Goal: Task Accomplishment & Management: Complete application form

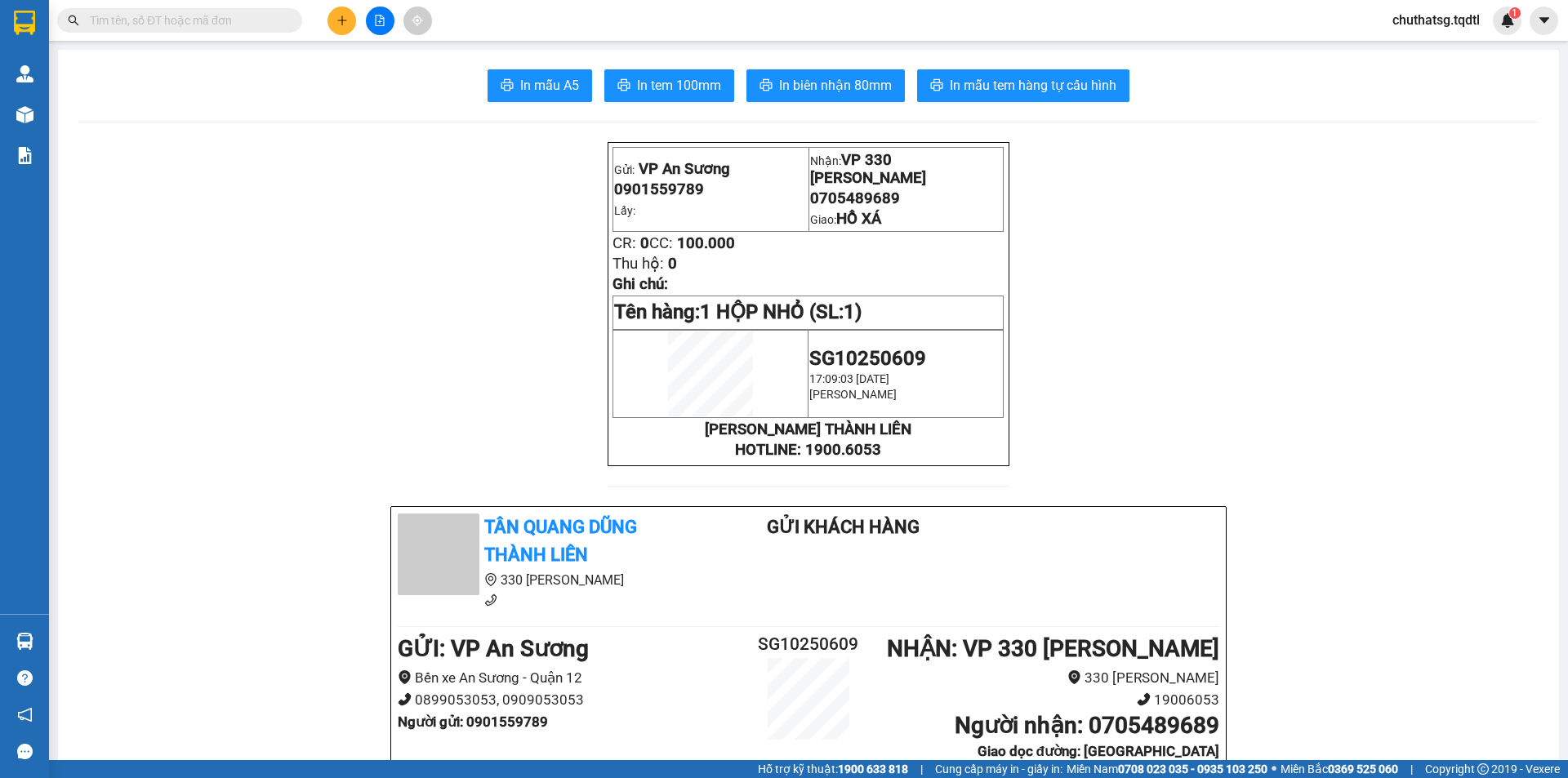
scroll to position [163, 0]
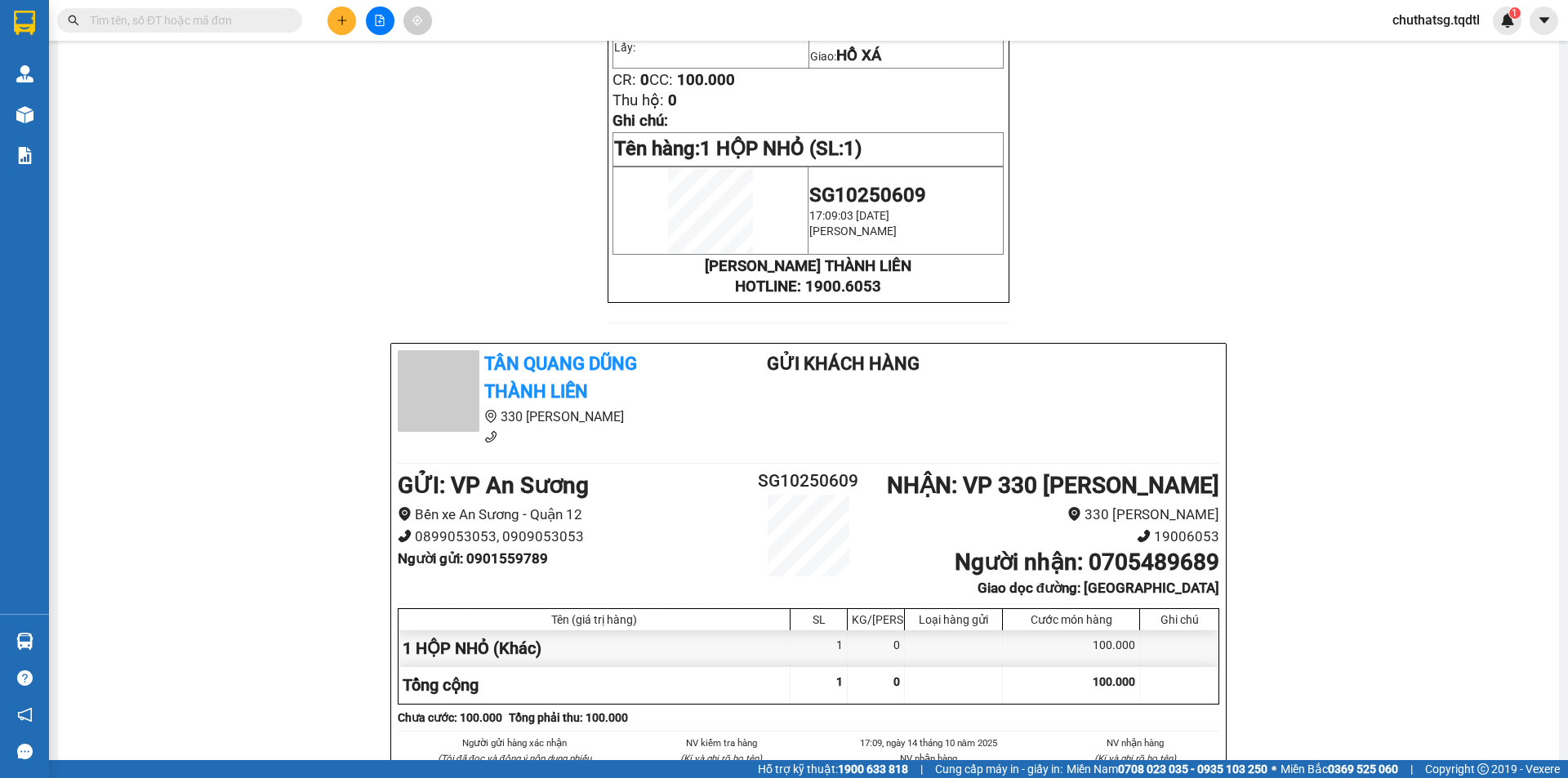
click at [374, 30] on button at bounding box center [379, 21] width 28 height 28
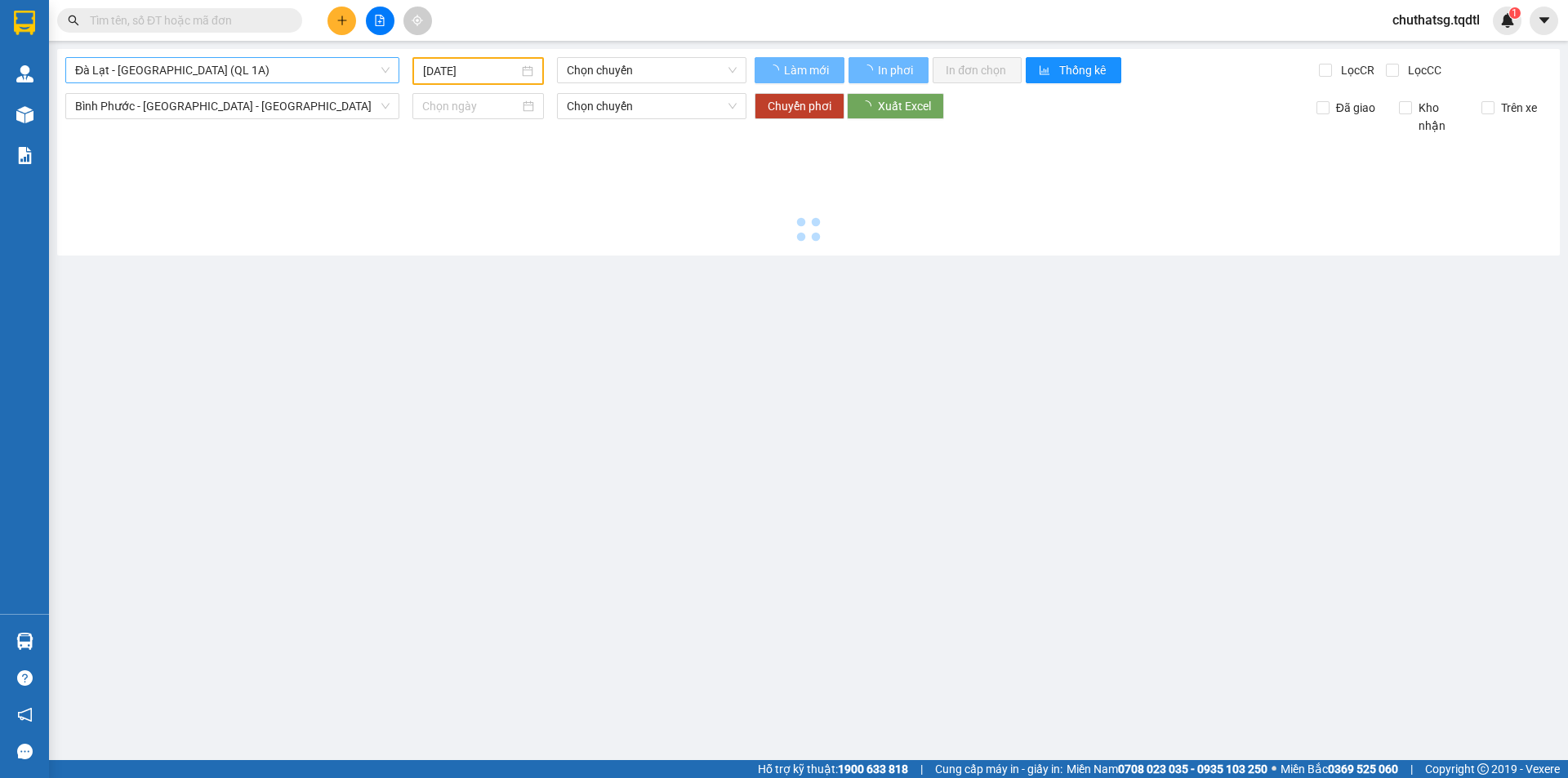
type input "[DATE]"
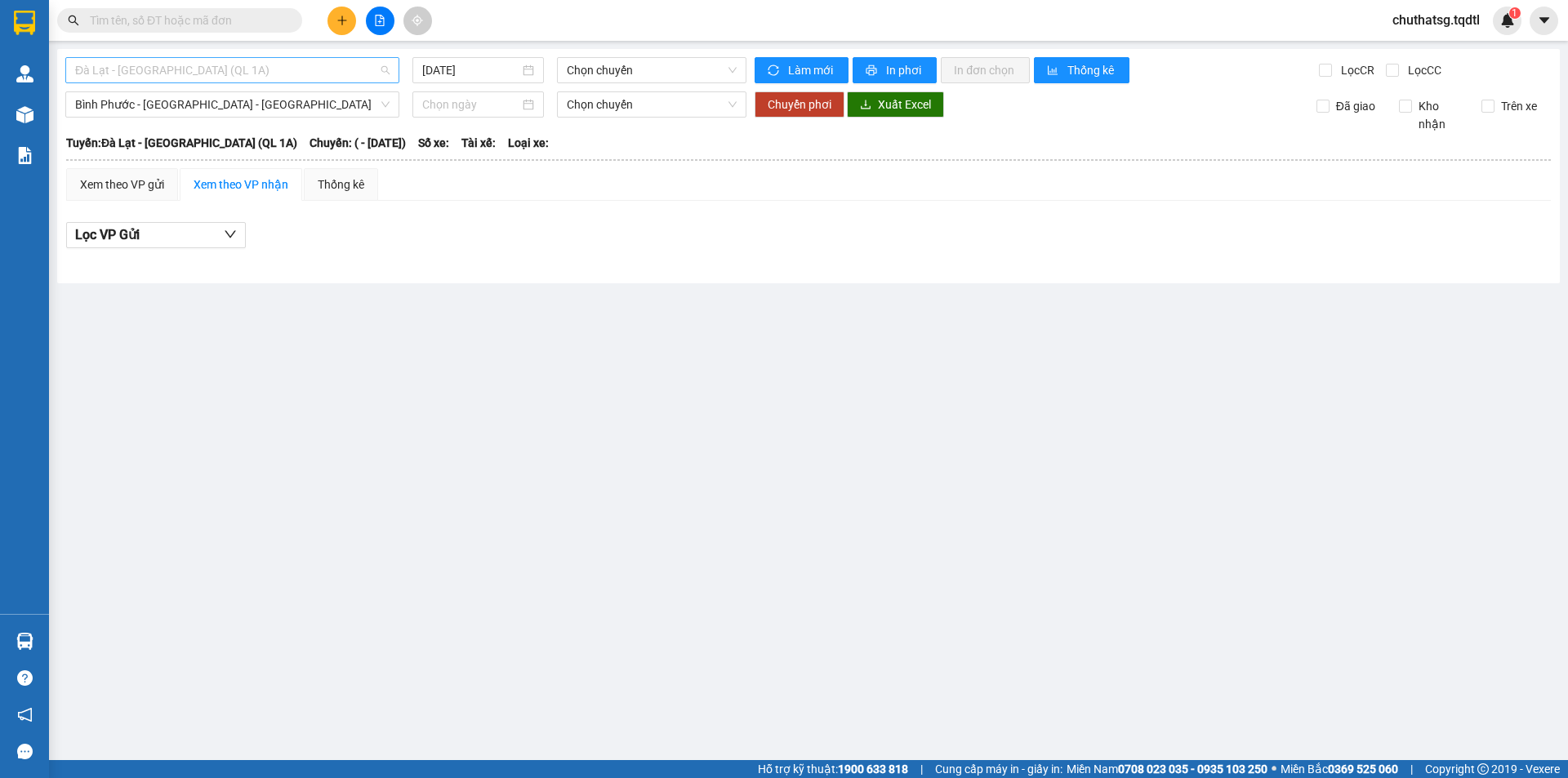
click at [318, 70] on span "Đà Lạt - [GEOGRAPHIC_DATA] (QL 1A)" at bounding box center [232, 70] width 314 height 25
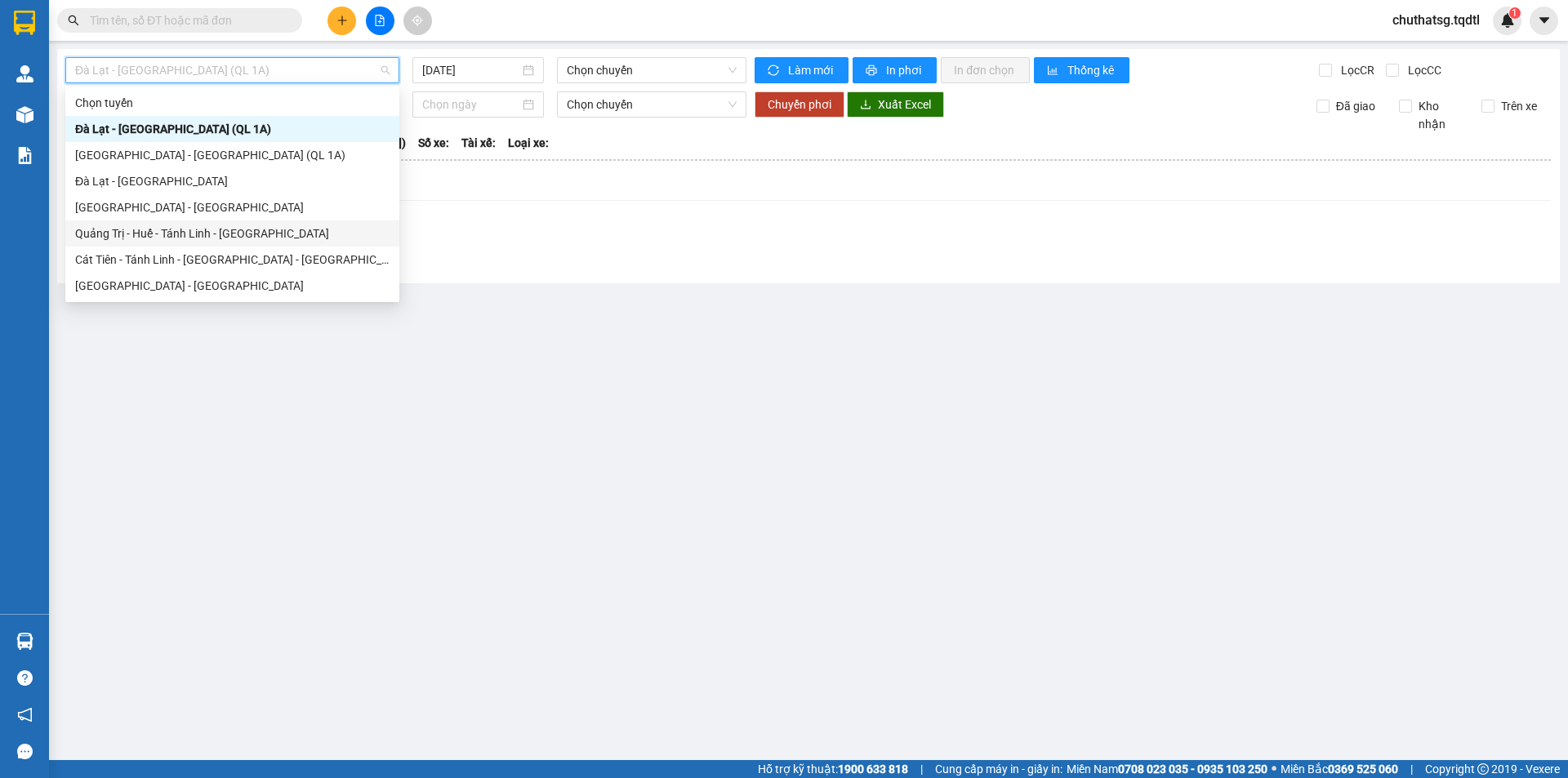
type input "B"
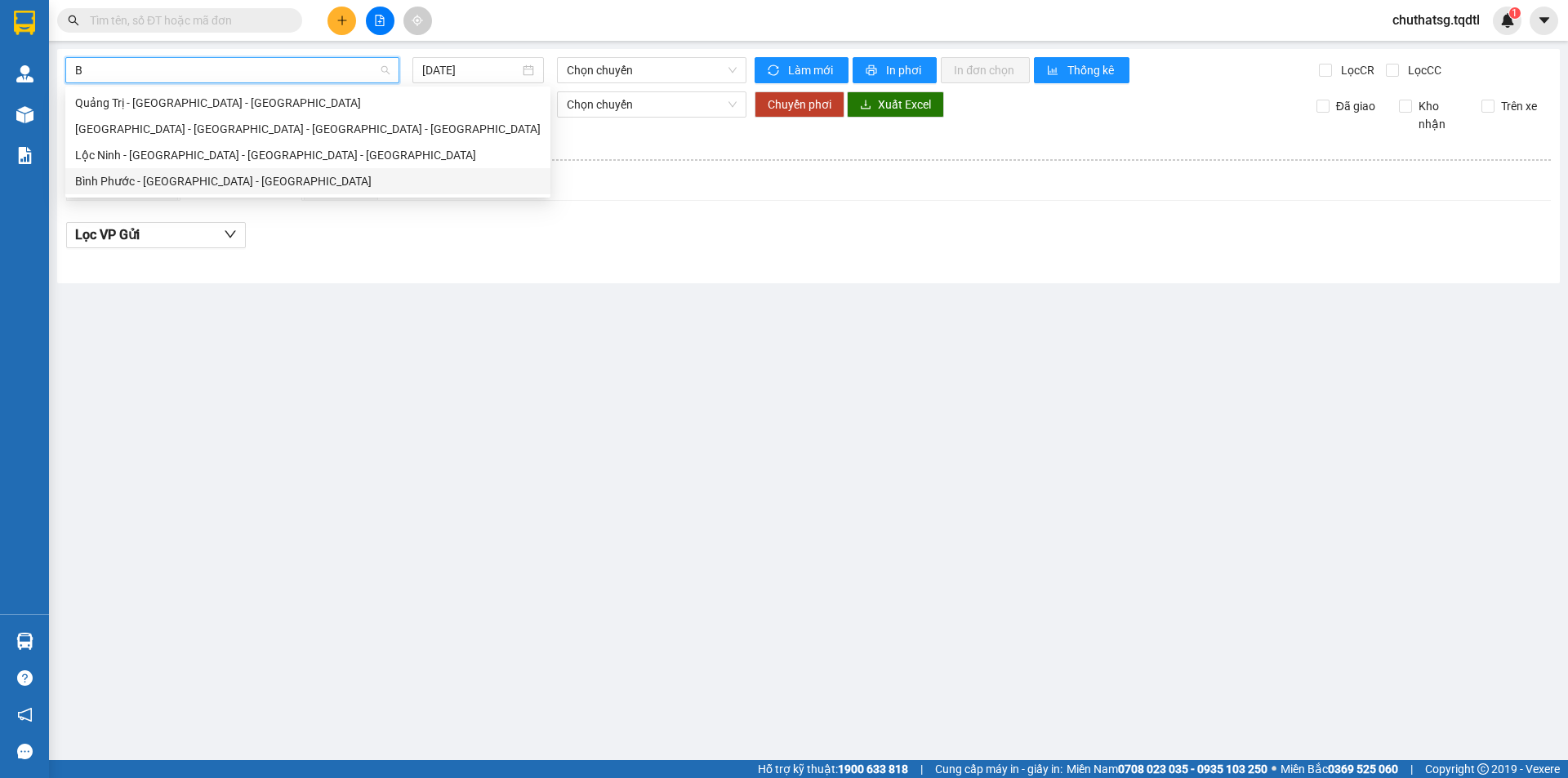
click at [179, 187] on div "Bình Phước - [GEOGRAPHIC_DATA] - [GEOGRAPHIC_DATA]" at bounding box center [308, 181] width 466 height 18
type input "[DATE]"
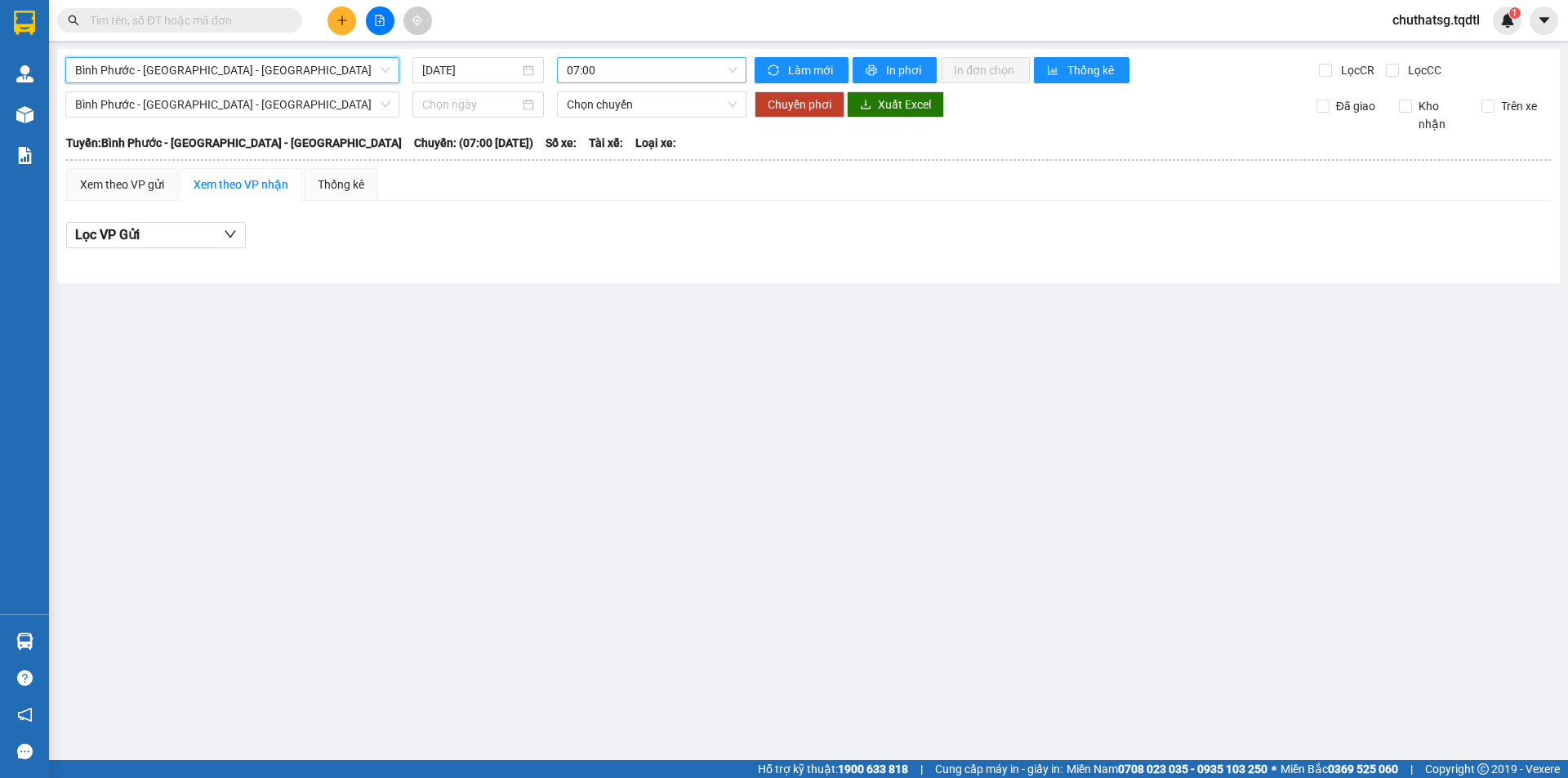
click at [591, 65] on span "07:00" at bounding box center [652, 70] width 170 height 25
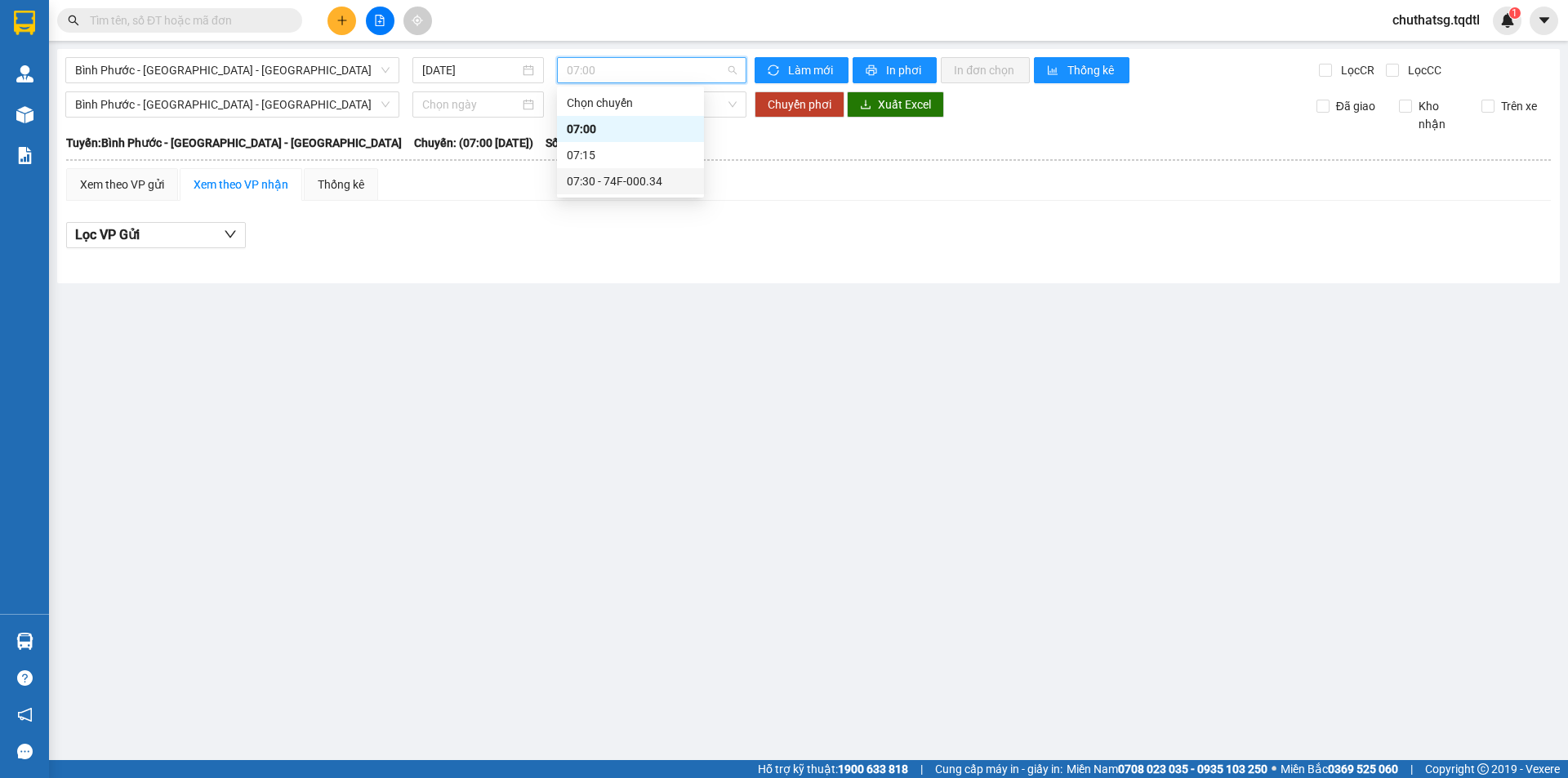
click at [641, 174] on div "07:30 - 74F-000.34" at bounding box center [630, 181] width 128 height 18
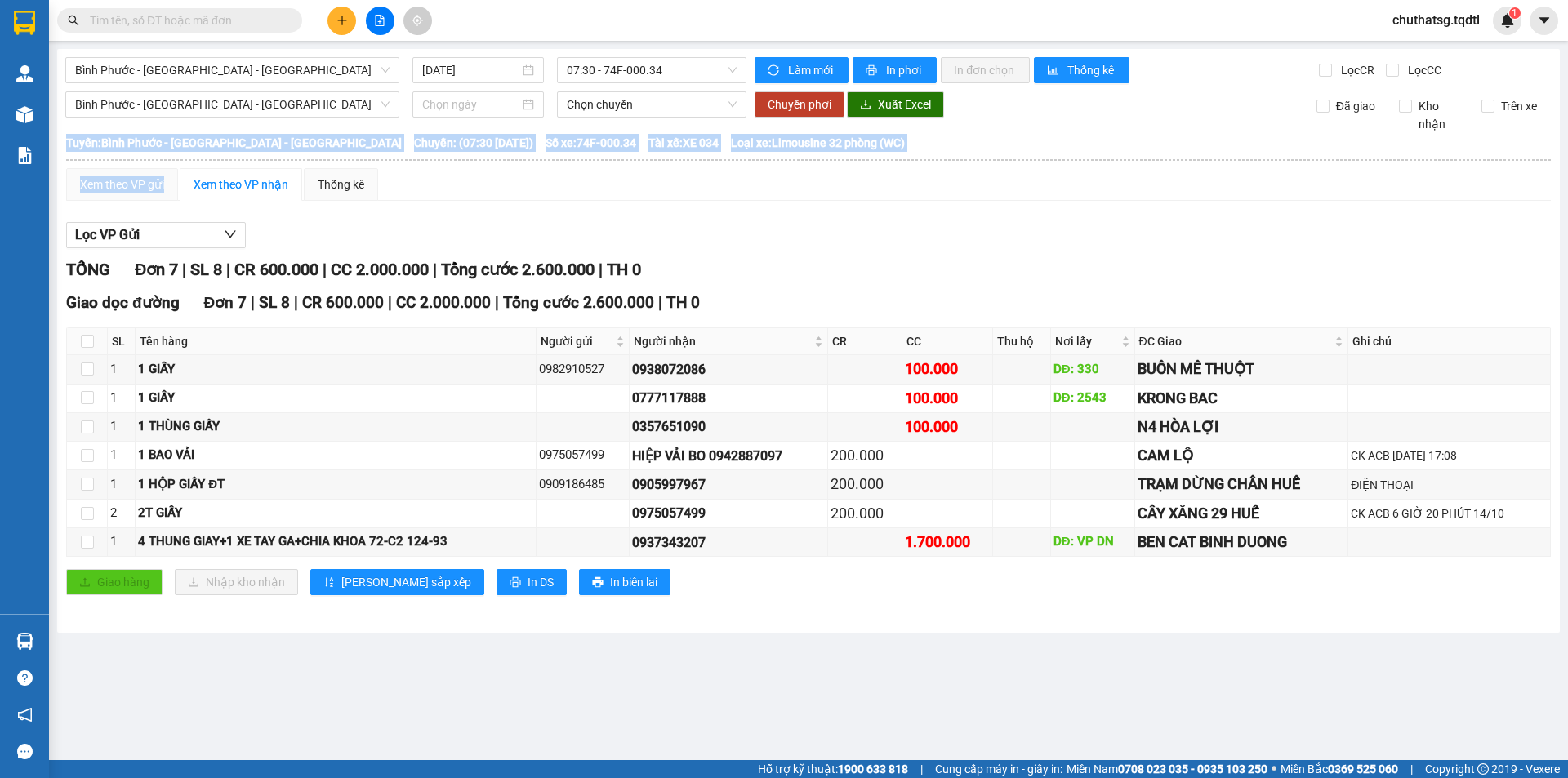
drag, startPoint x: 170, startPoint y: 183, endPoint x: 480, endPoint y: 632, distance: 545.6
click at [482, 632] on div "Bình Phước - [GEOGRAPHIC_DATA] - [GEOGRAPHIC_DATA] [DATE] 07:30 - 74F-000.34 Là…" at bounding box center [808, 341] width 1503 height 584
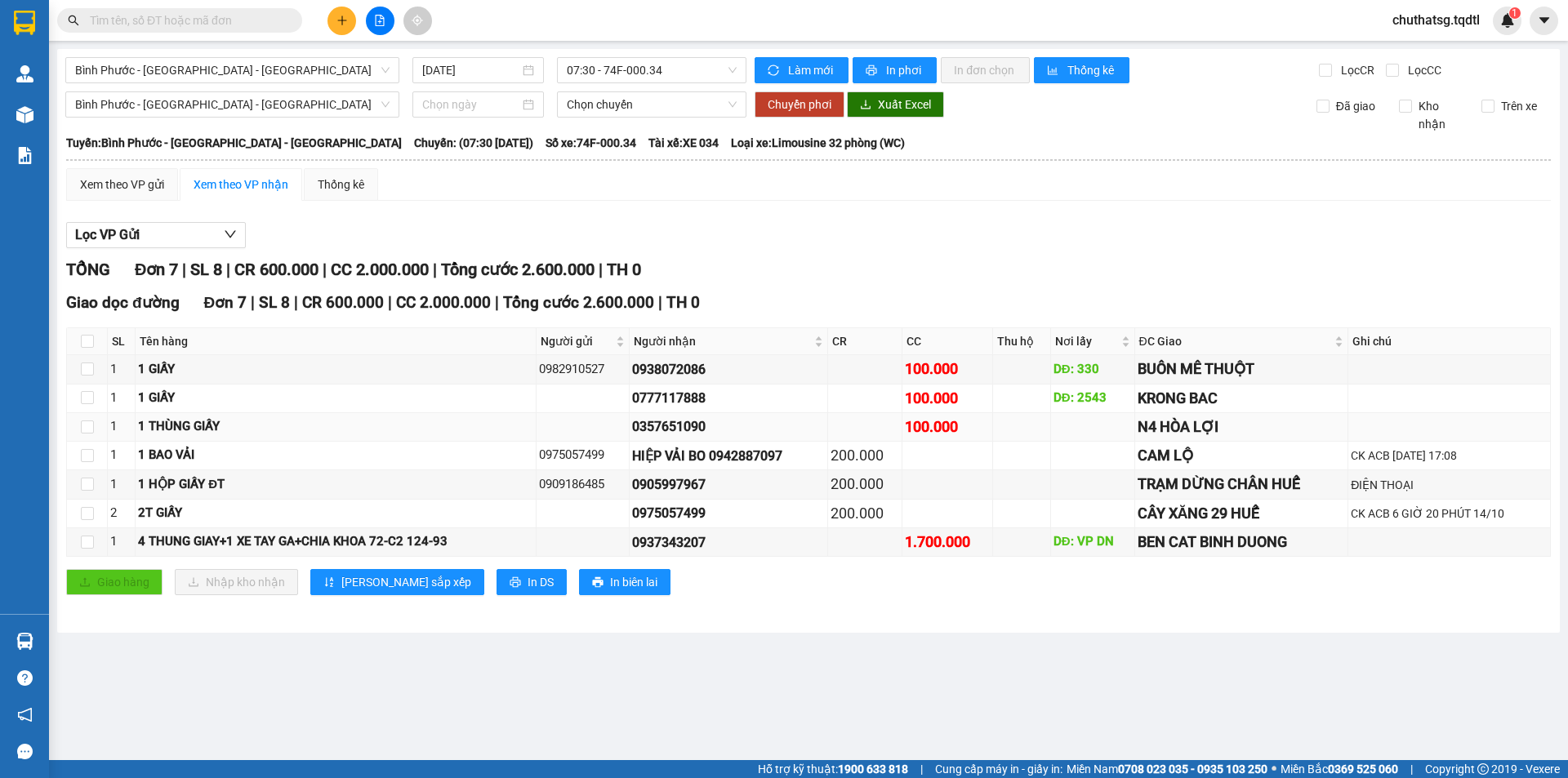
drag, startPoint x: 101, startPoint y: 150, endPoint x: 300, endPoint y: 425, distance: 339.4
click at [278, 427] on div "1 THÙNG GIẤY" at bounding box center [335, 426] width 395 height 20
drag, startPoint x: 91, startPoint y: 420, endPoint x: 439, endPoint y: 301, distance: 367.8
click at [539, 403] on tbody "1 1 GIẤY 0982910527 0938072086 100.000 DĐ: 330 BUÔN MÊ THUỘT 1 1 GIẤY 077711788…" at bounding box center [808, 456] width 1484 height 202
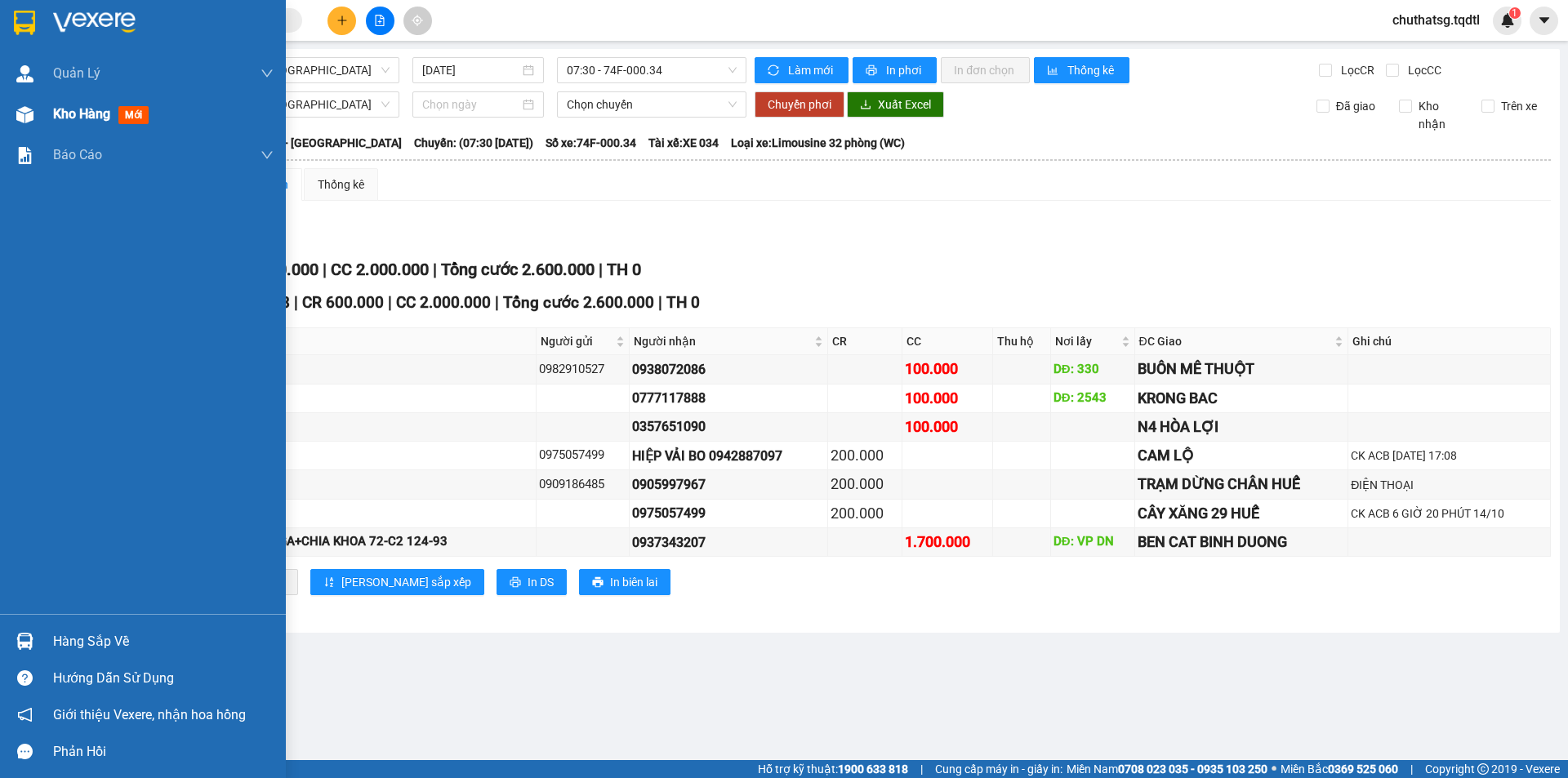
click at [57, 112] on span "Kho hàng" at bounding box center [81, 114] width 57 height 15
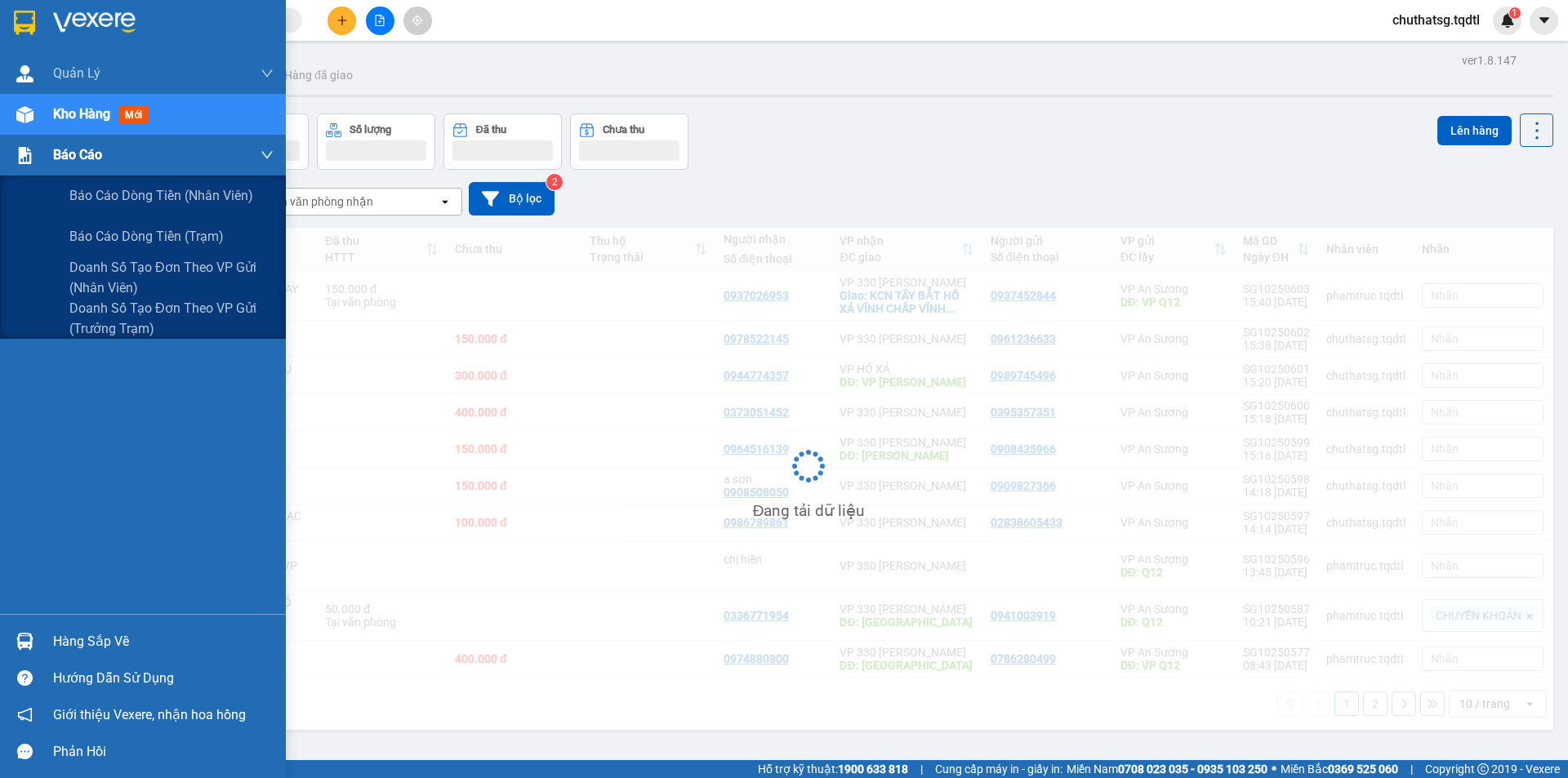
click at [54, 151] on span "Báo cáo" at bounding box center [77, 155] width 49 height 21
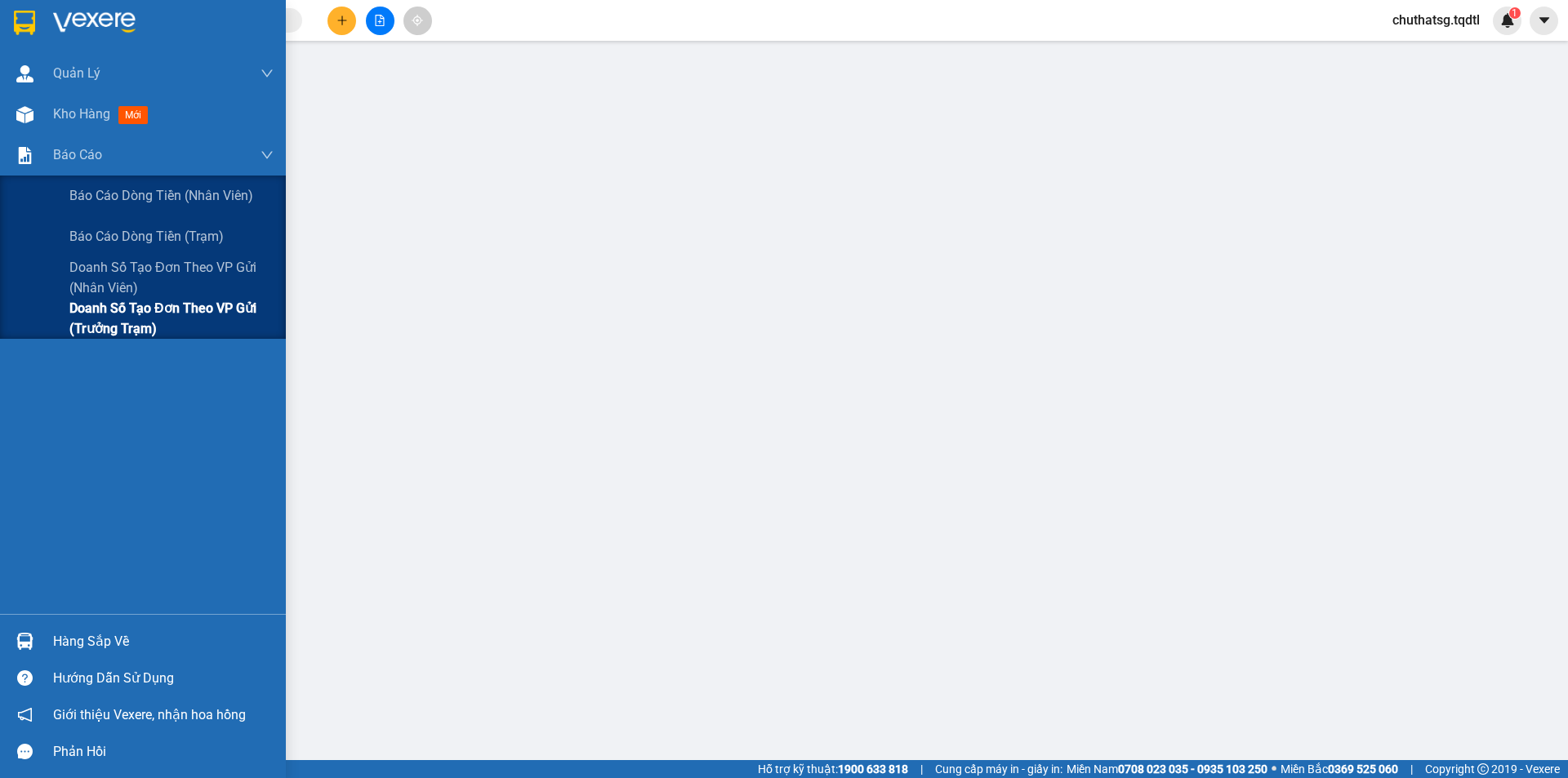
click at [80, 309] on span "Doanh số tạo đơn theo VP gửi (trưởng trạm)" at bounding box center [171, 318] width 204 height 41
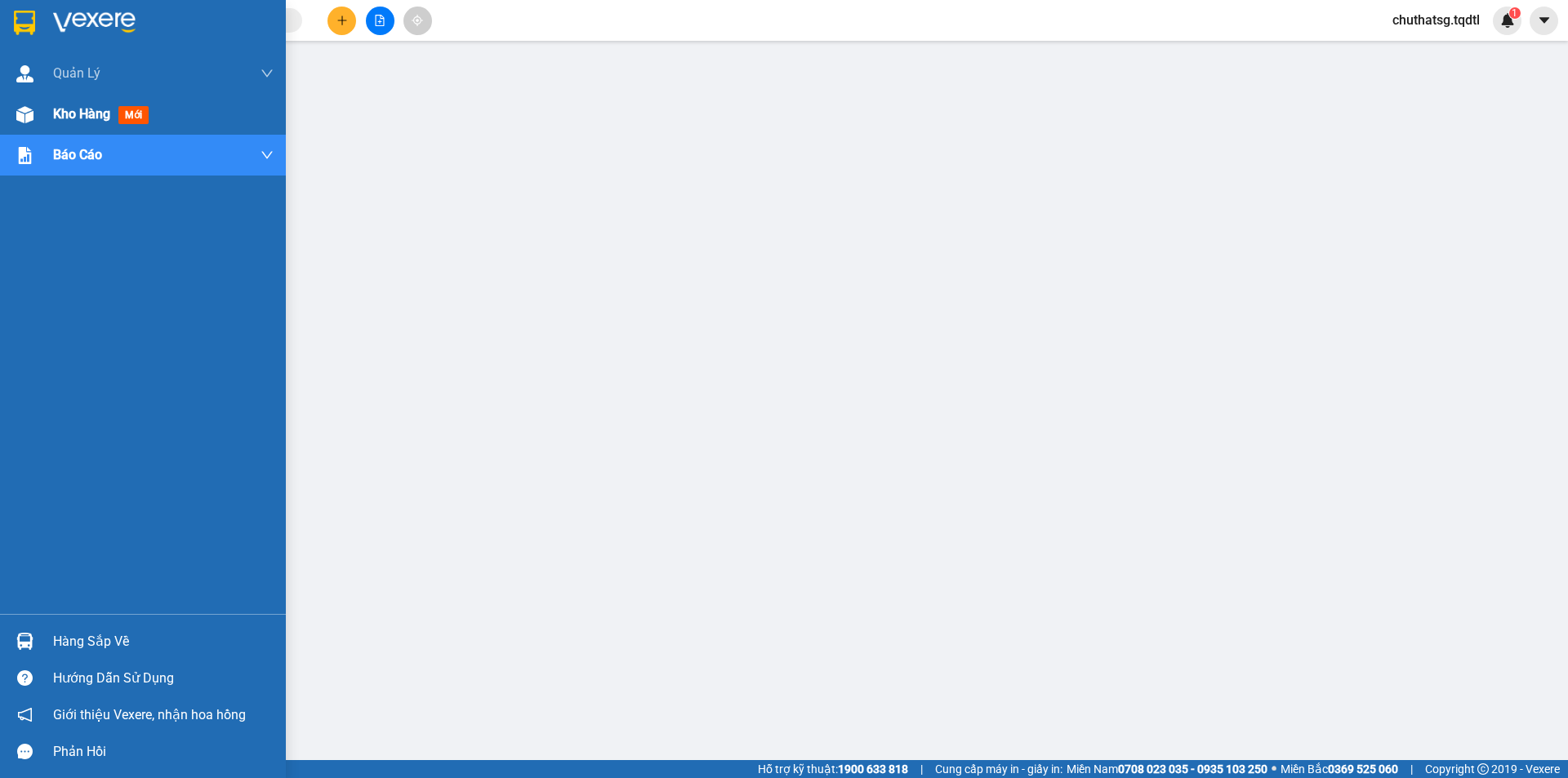
click at [86, 116] on span "Kho hàng" at bounding box center [81, 114] width 57 height 15
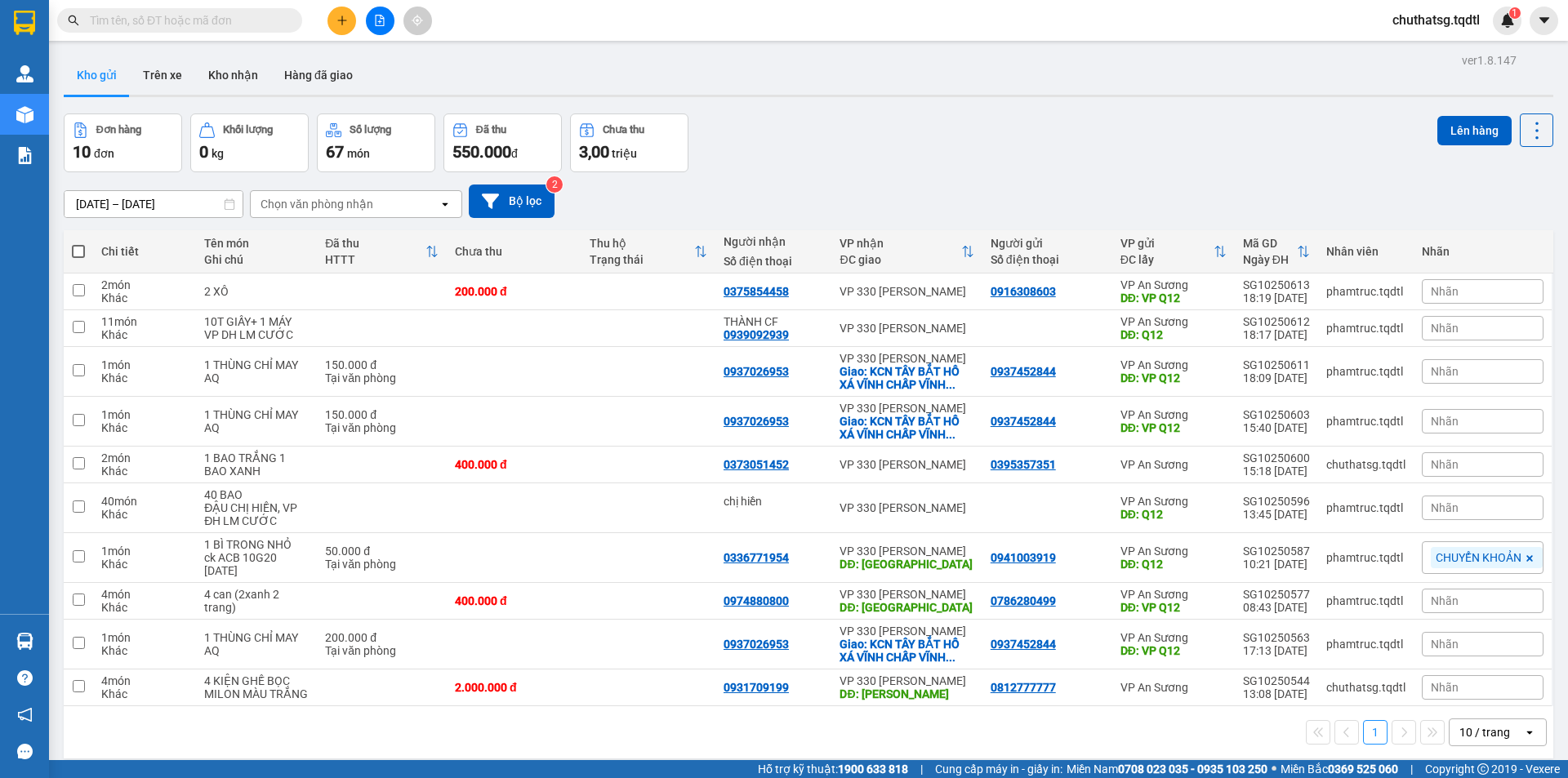
click at [378, 23] on icon "file-add" at bounding box center [379, 20] width 11 height 11
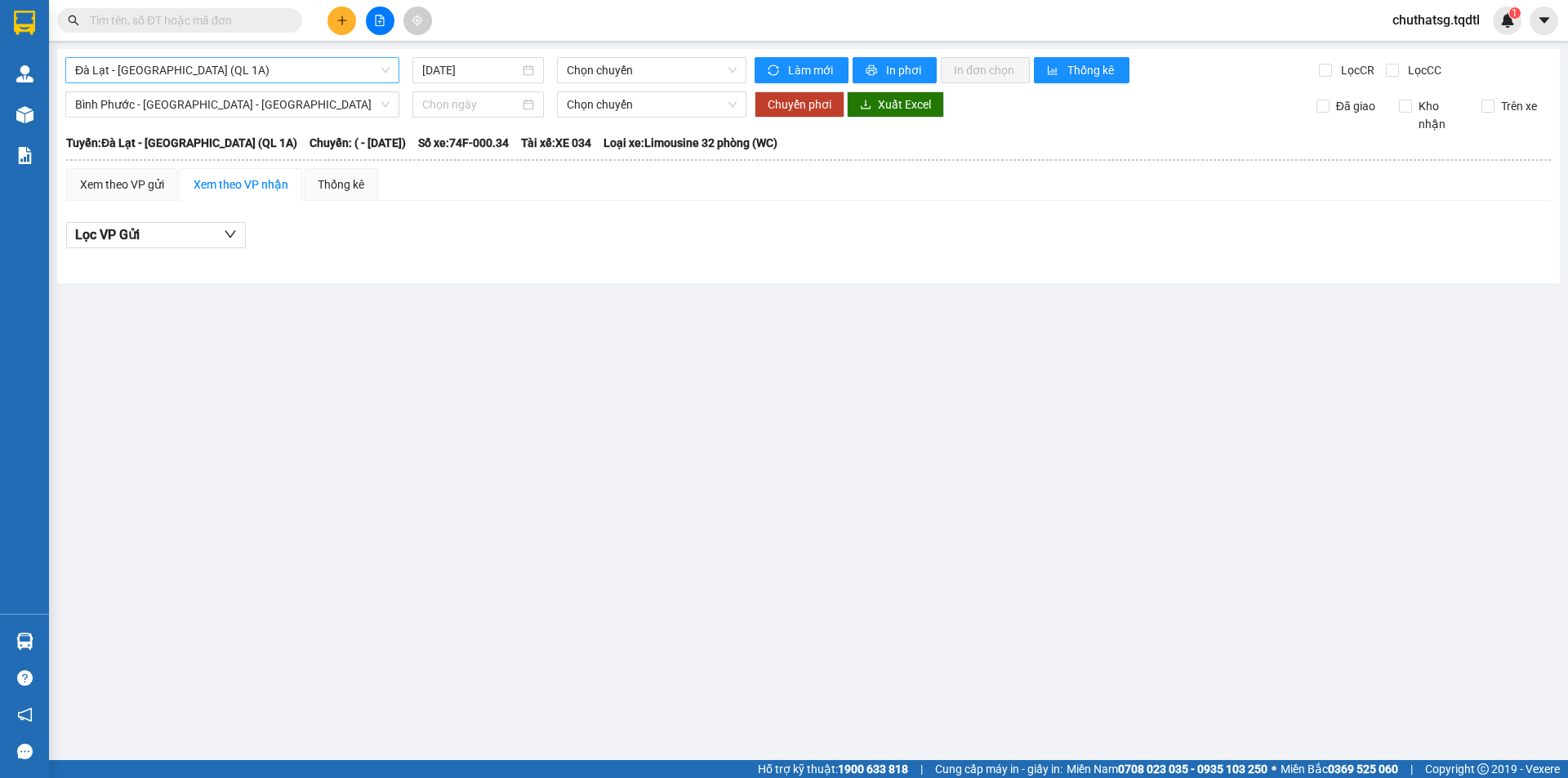
click at [214, 67] on span "Đà Lạt - [GEOGRAPHIC_DATA] (QL 1A)" at bounding box center [232, 70] width 314 height 25
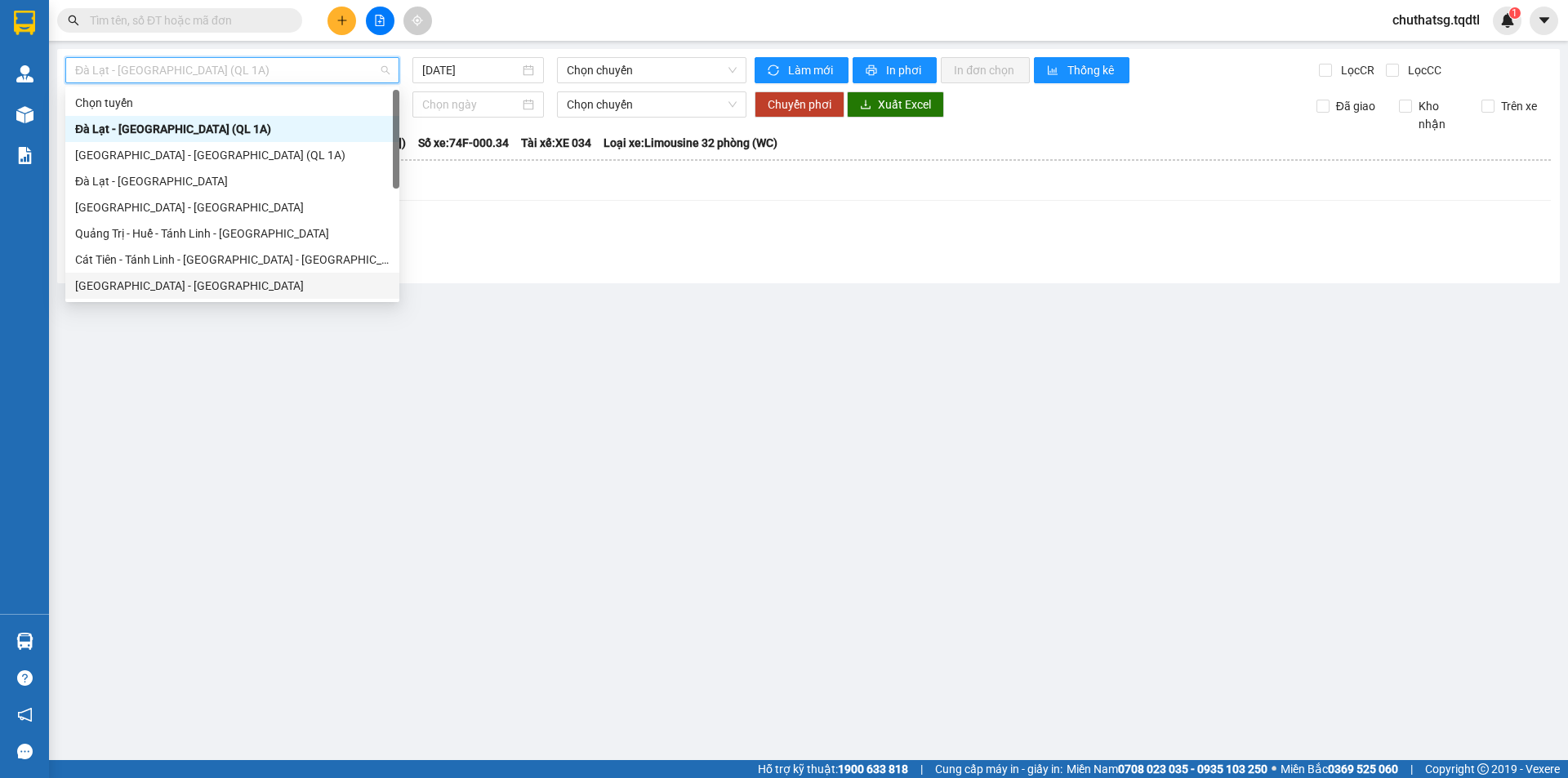
type input "b"
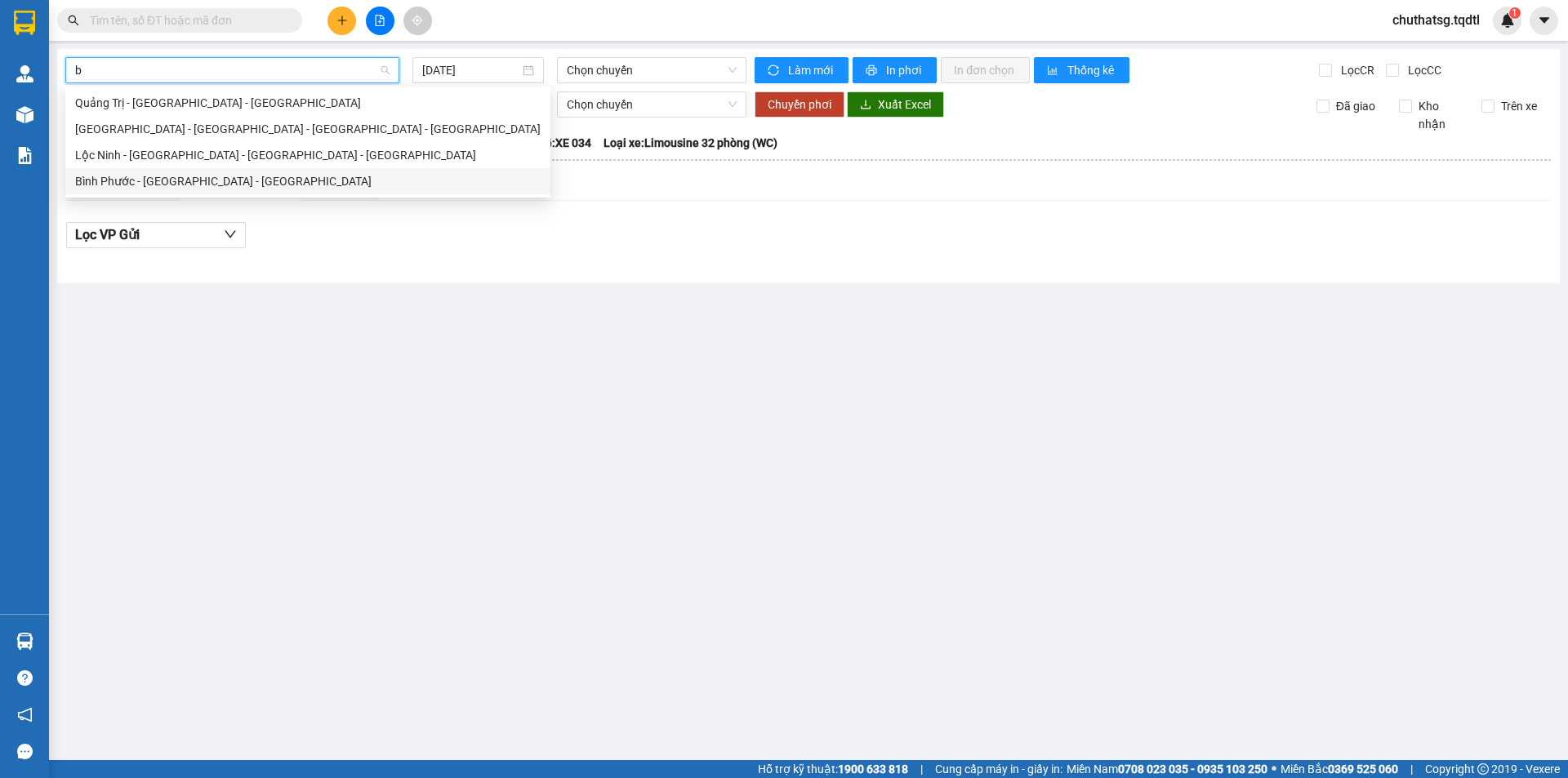
click at [143, 174] on div "Bình Phước - [GEOGRAPHIC_DATA] - [GEOGRAPHIC_DATA]" at bounding box center [308, 181] width 466 height 18
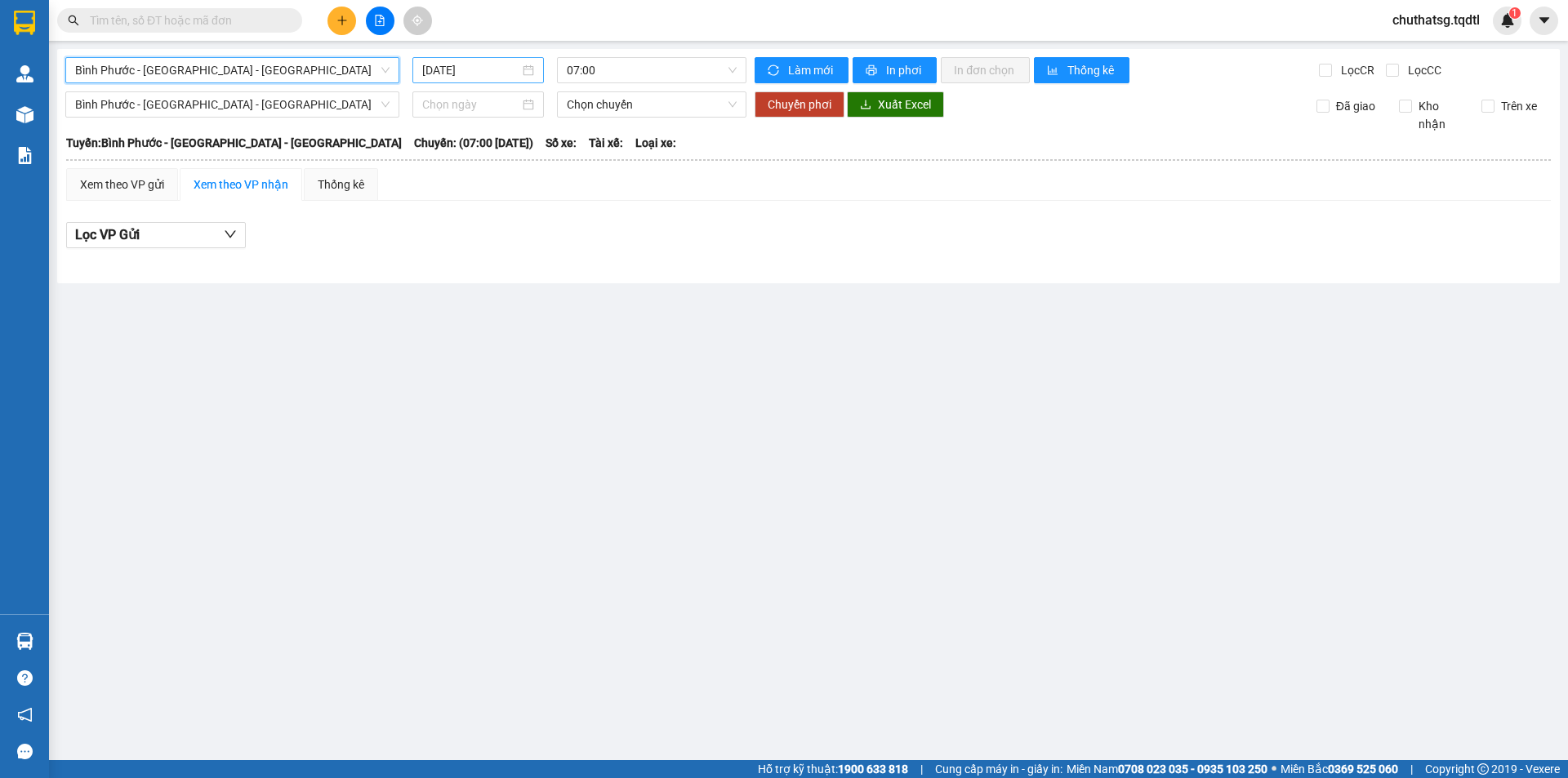
click at [484, 62] on input "[DATE]" at bounding box center [470, 70] width 97 height 18
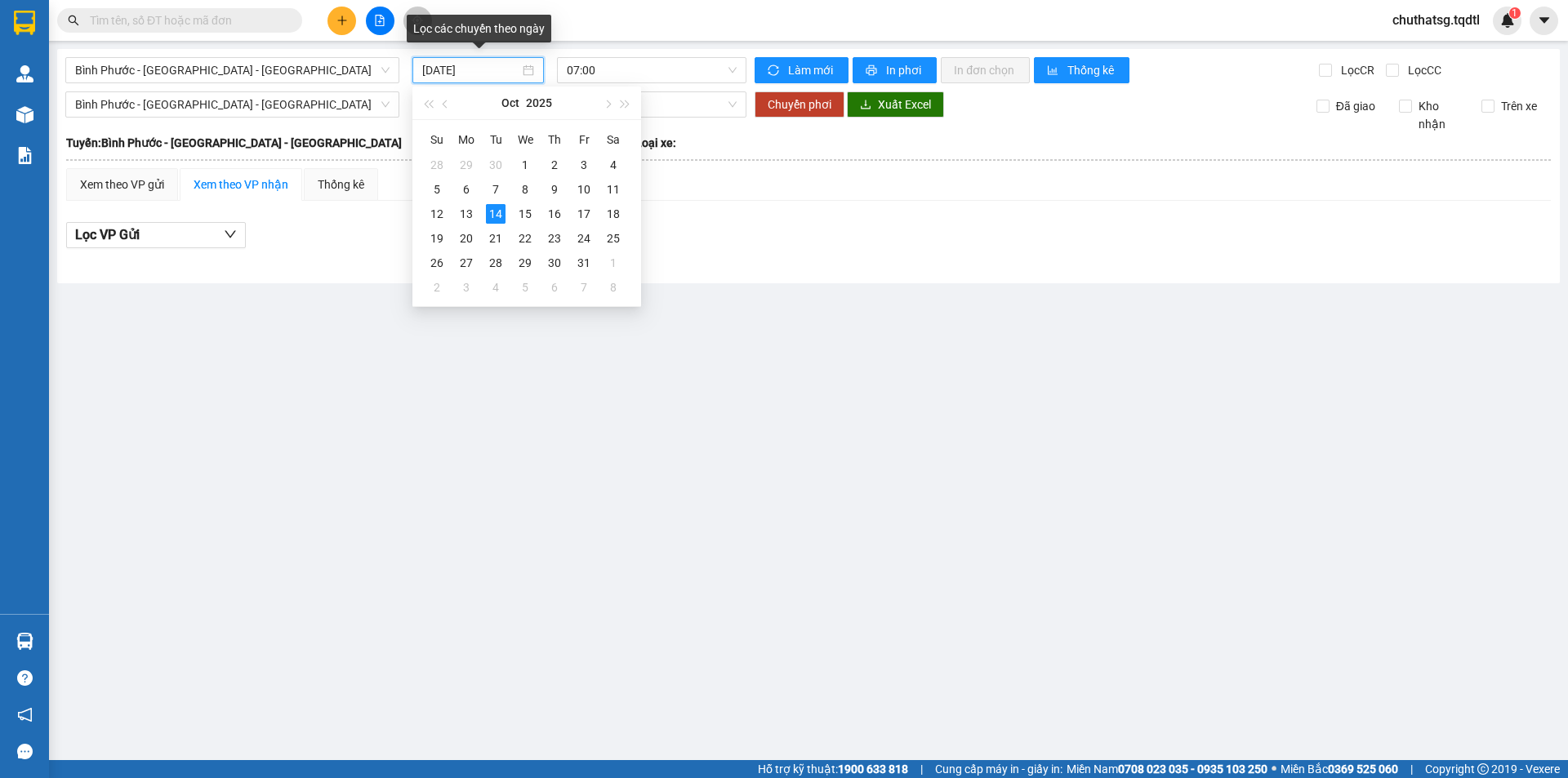
type input "[DATE]"
drag, startPoint x: 495, startPoint y: 391, endPoint x: 504, endPoint y: 373, distance: 20.1
click at [498, 382] on main "[GEOGRAPHIC_DATA] - [GEOGRAPHIC_DATA] - [GEOGRAPHIC_DATA] [DATE] 07:00 Làm mới …" at bounding box center [784, 380] width 1568 height 760
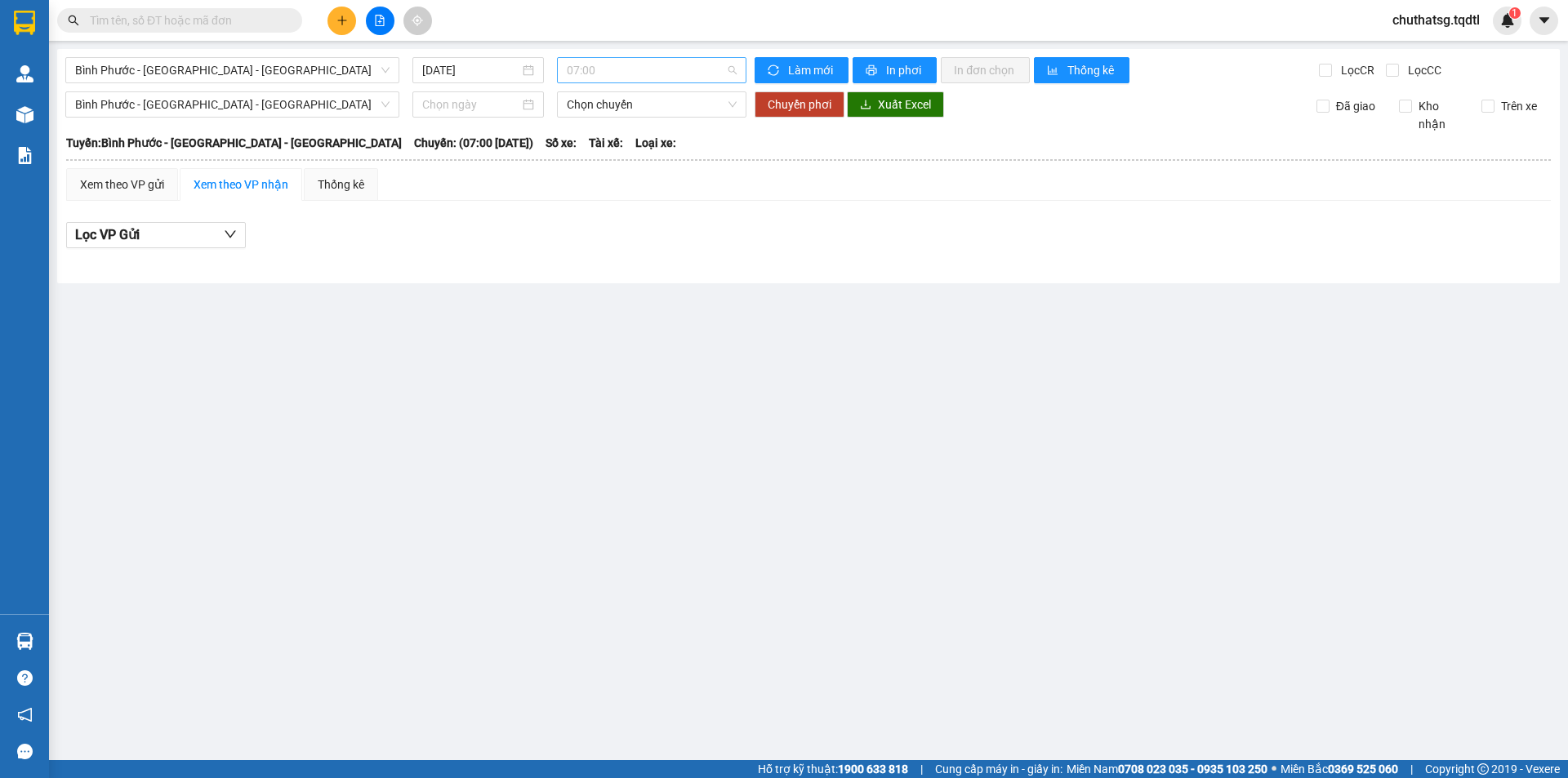
click at [619, 70] on span "07:00" at bounding box center [652, 70] width 170 height 25
click at [635, 175] on div "07:30 - 74F-000.34" at bounding box center [630, 181] width 128 height 18
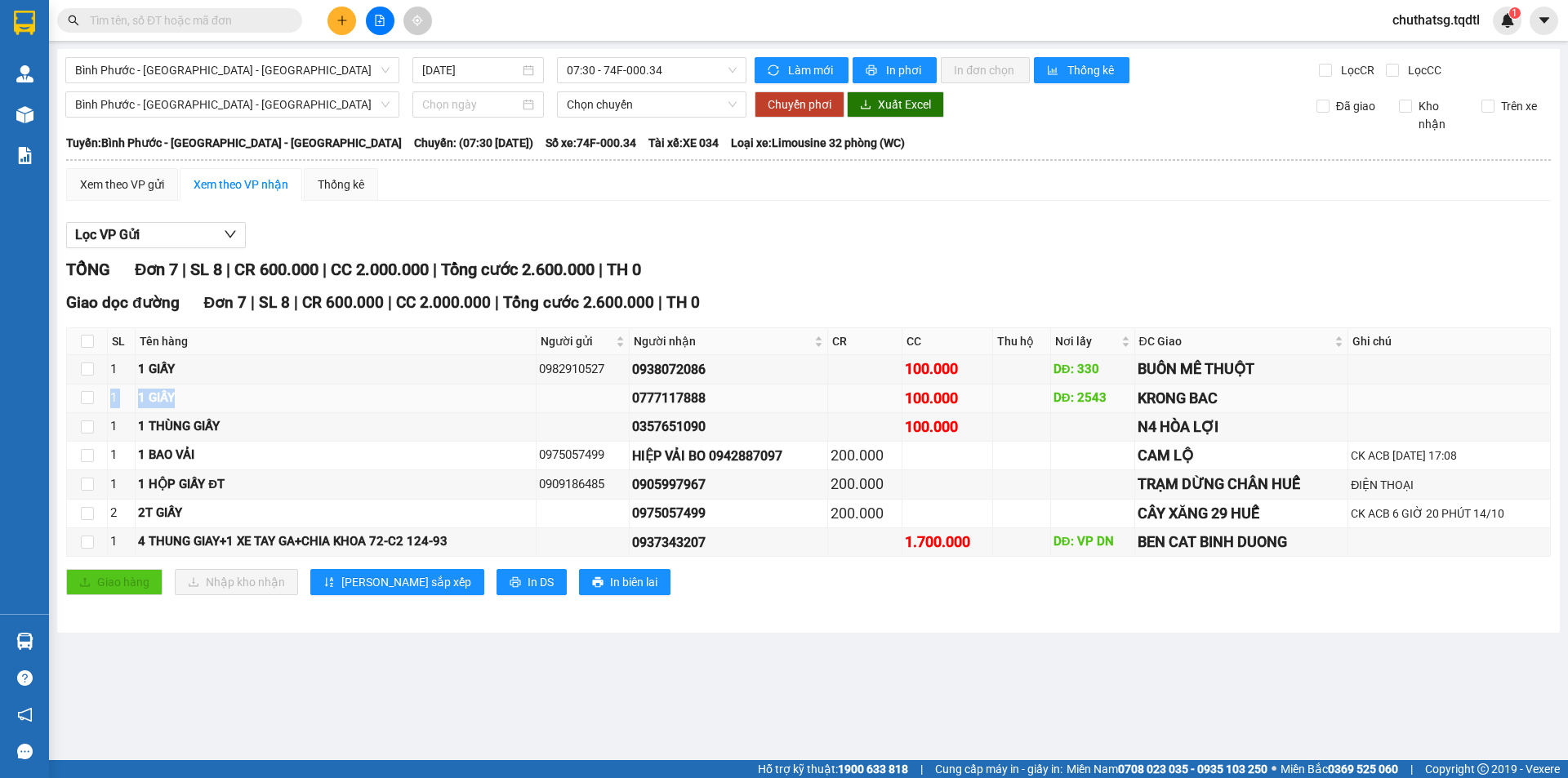
drag, startPoint x: 94, startPoint y: 412, endPoint x: 319, endPoint y: 389, distance: 226.2
click at [325, 394] on tr "1 1 GIẤY 0777117888 100.000 DĐ: 2543 KRONG BAC" at bounding box center [808, 398] width 1484 height 28
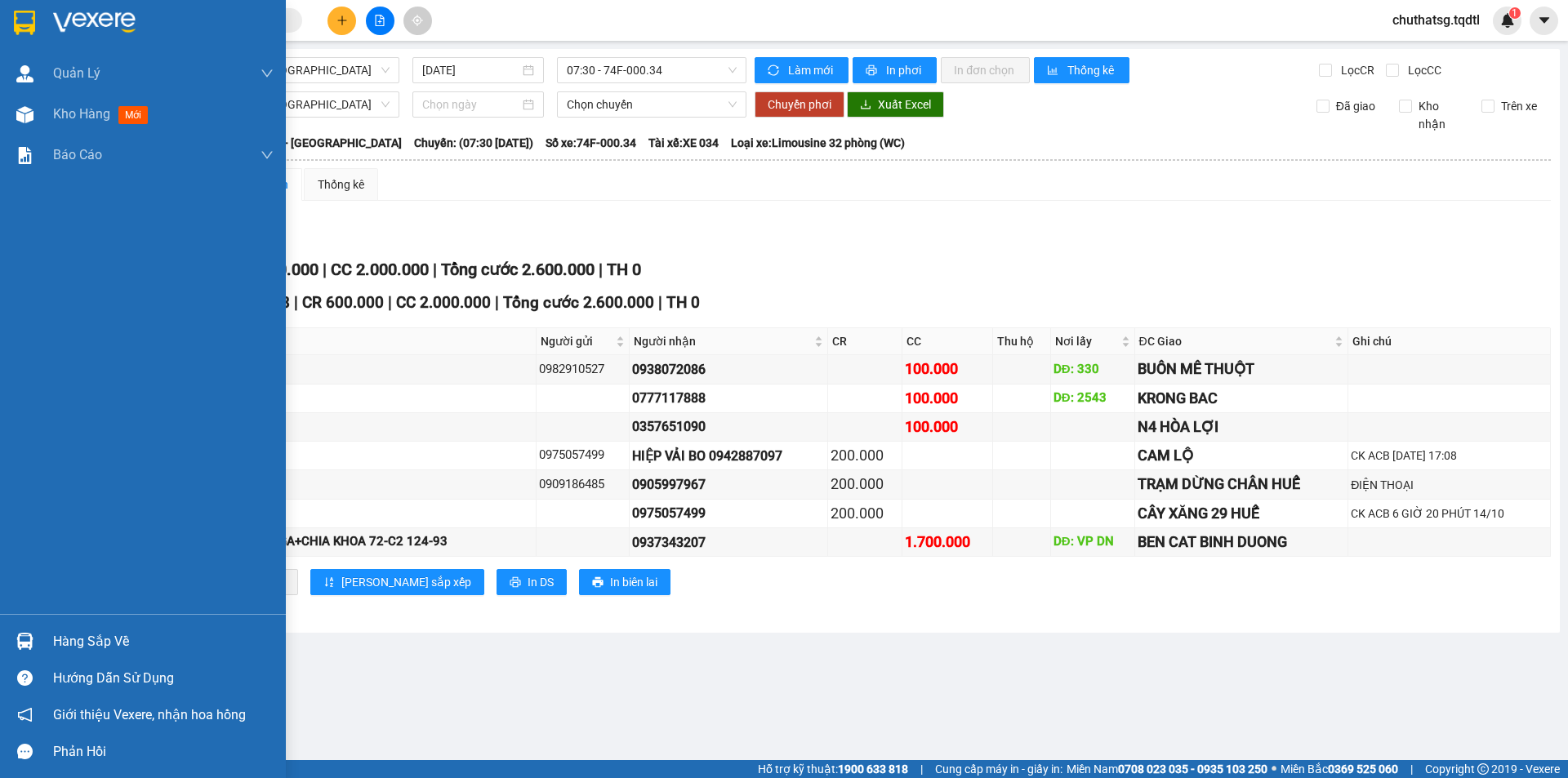
click at [0, 256] on div "Quản [PERSON_NAME] lý khách hàng mới Quản lý giao nhận mới Kho hàng mới Báo cáo…" at bounding box center [143, 333] width 286 height 561
click at [4, 246] on div "Quản [PERSON_NAME] lý khách hàng mới Quản lý giao nhận mới Kho hàng mới Báo cáo…" at bounding box center [143, 333] width 286 height 561
drag, startPoint x: 8, startPoint y: 248, endPoint x: 71, endPoint y: 212, distance: 72.6
click at [12, 249] on div "Quản [PERSON_NAME] lý khách hàng mới Quản lý giao nhận mới Kho hàng mới Báo cáo…" at bounding box center [143, 333] width 286 height 561
click at [69, 213] on div "Quản [PERSON_NAME] lý khách hàng mới Quản lý giao nhận mới Kho hàng mới Báo cáo…" at bounding box center [143, 333] width 286 height 561
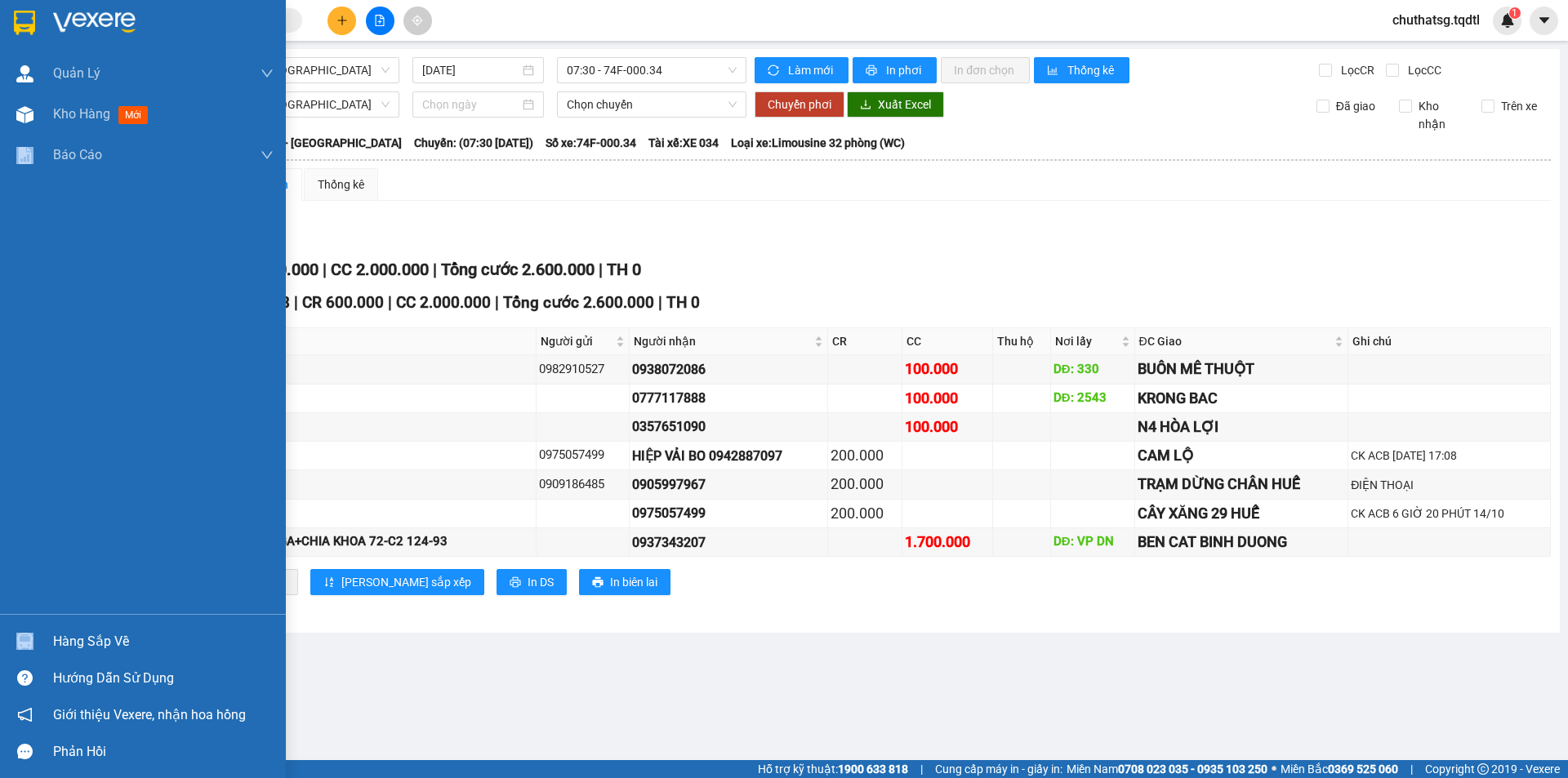
click at [69, 213] on div "Quản [PERSON_NAME] lý khách hàng mới Quản lý giao nhận mới Kho hàng mới Báo cáo…" at bounding box center [143, 333] width 286 height 561
click at [68, 213] on div "Quản [PERSON_NAME] lý khách hàng mới Quản lý giao nhận mới Kho hàng mới Báo cáo…" at bounding box center [143, 333] width 286 height 561
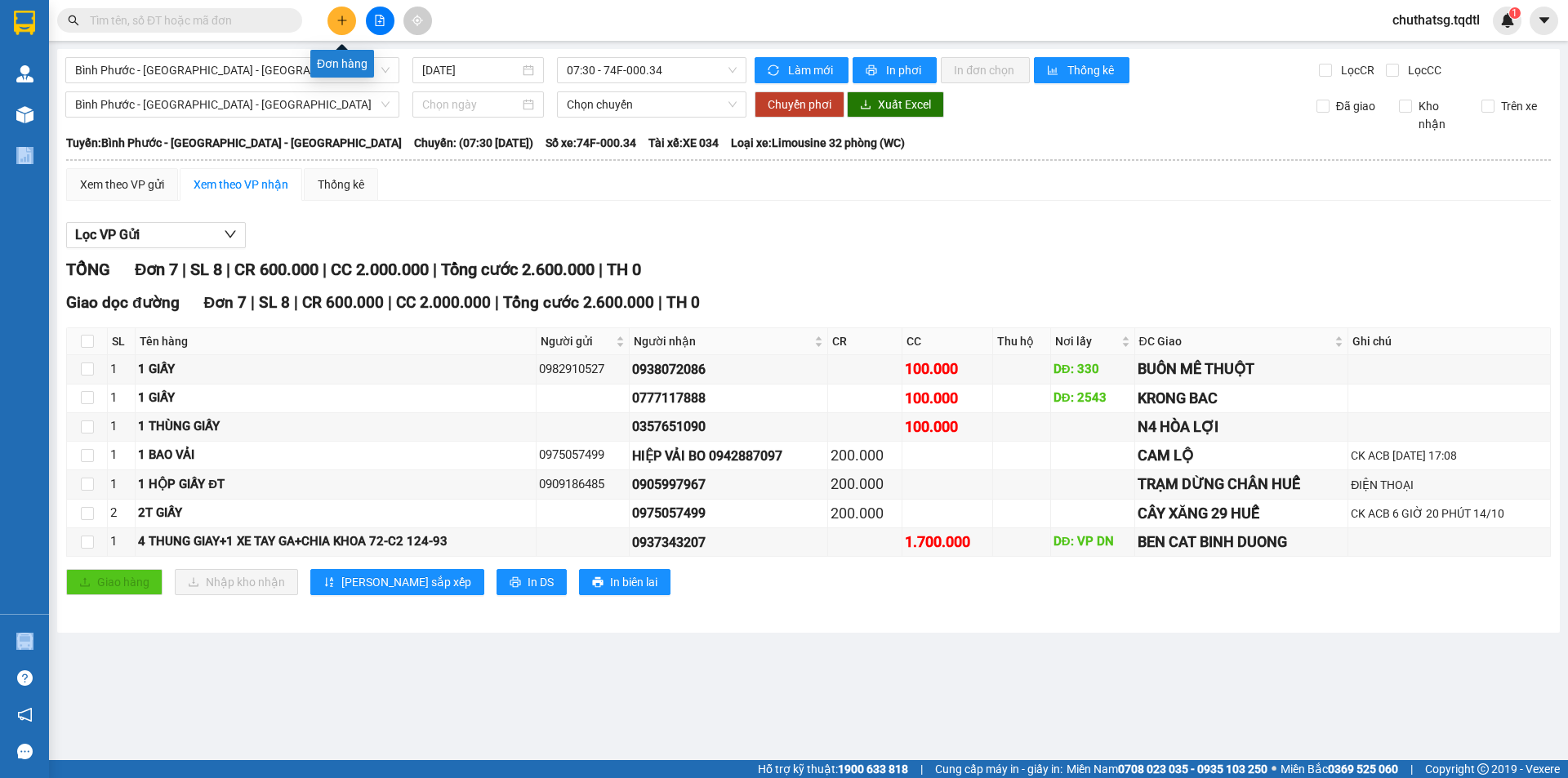
click at [331, 21] on button at bounding box center [341, 21] width 28 height 28
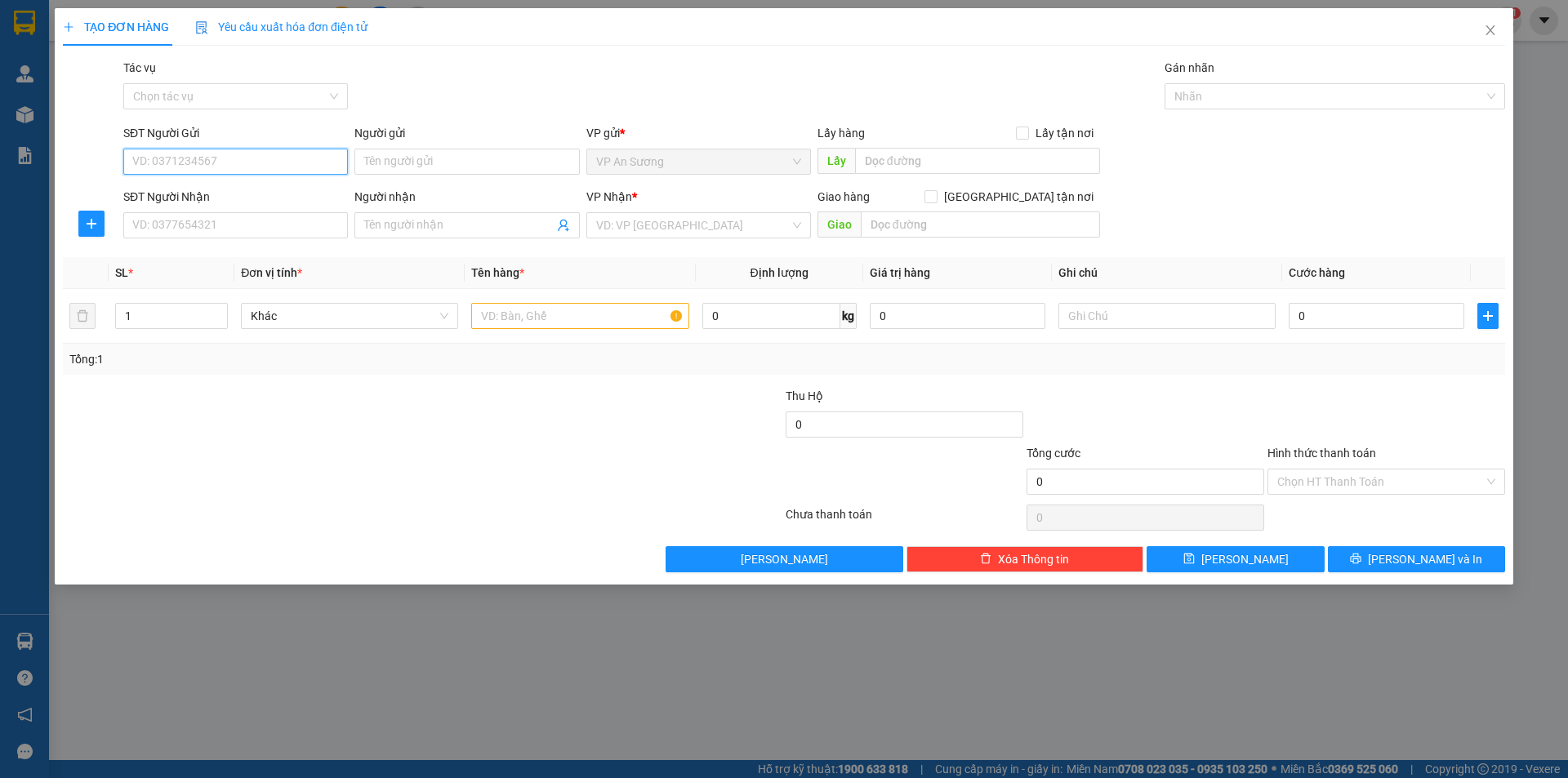
drag, startPoint x: 207, startPoint y: 155, endPoint x: 203, endPoint y: 144, distance: 11.7
click at [207, 154] on input "SĐT Người Gửi" at bounding box center [235, 162] width 224 height 27
click at [193, 185] on div "0379417907" at bounding box center [235, 194] width 224 height 27
type input "0379417907"
type input "0363801640"
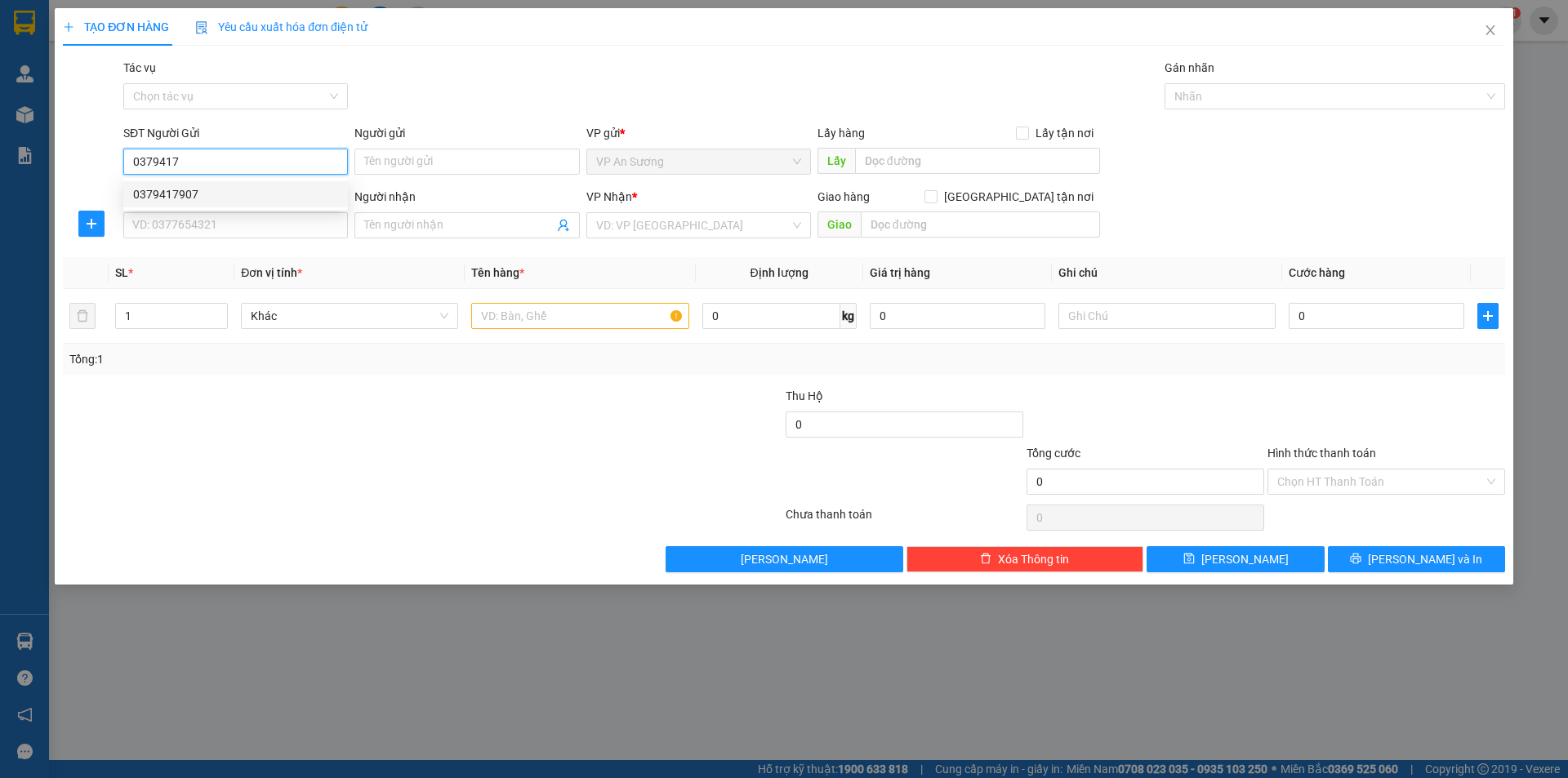
type input "[PERSON_NAME]"
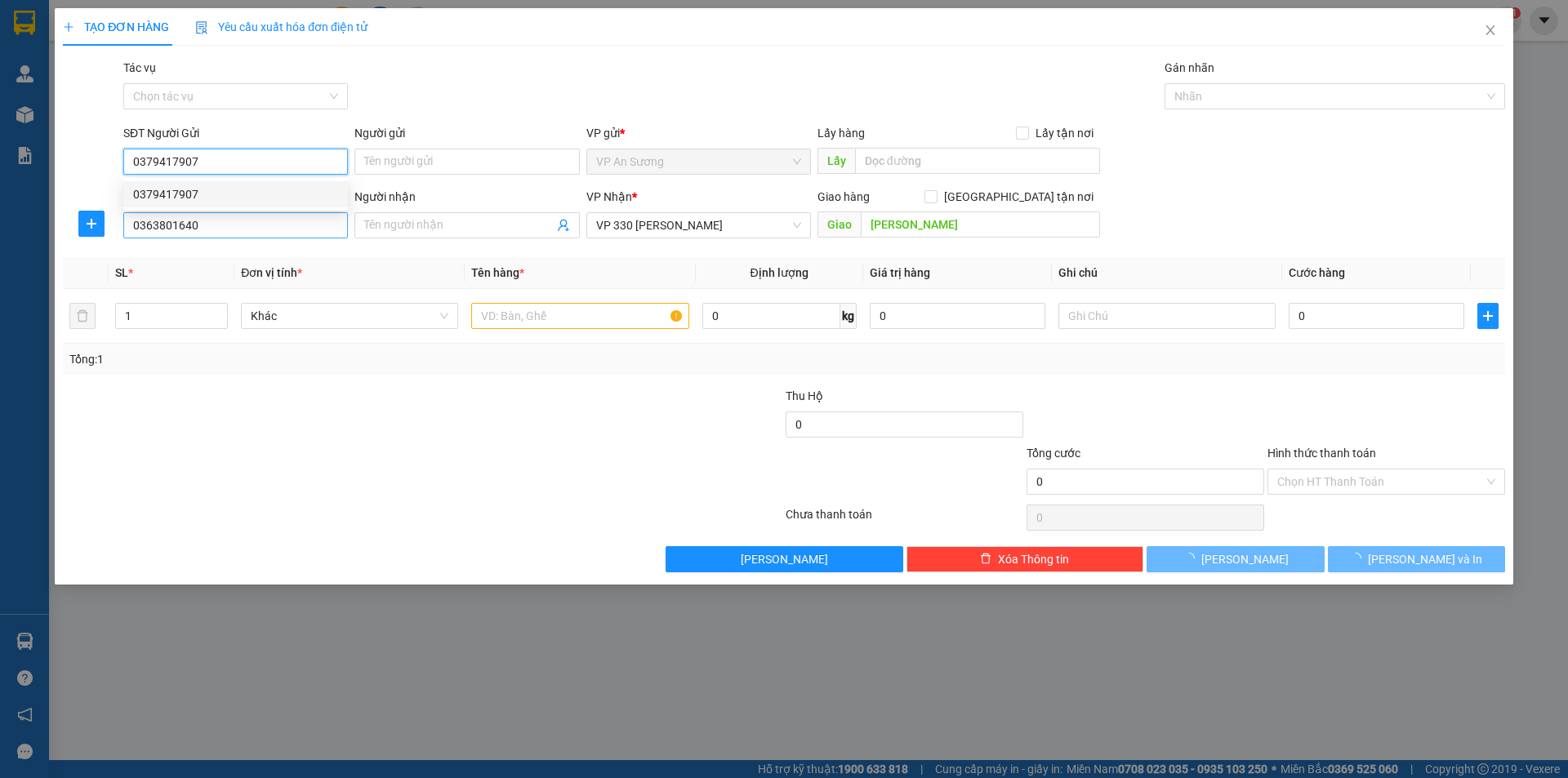
type input "200.000"
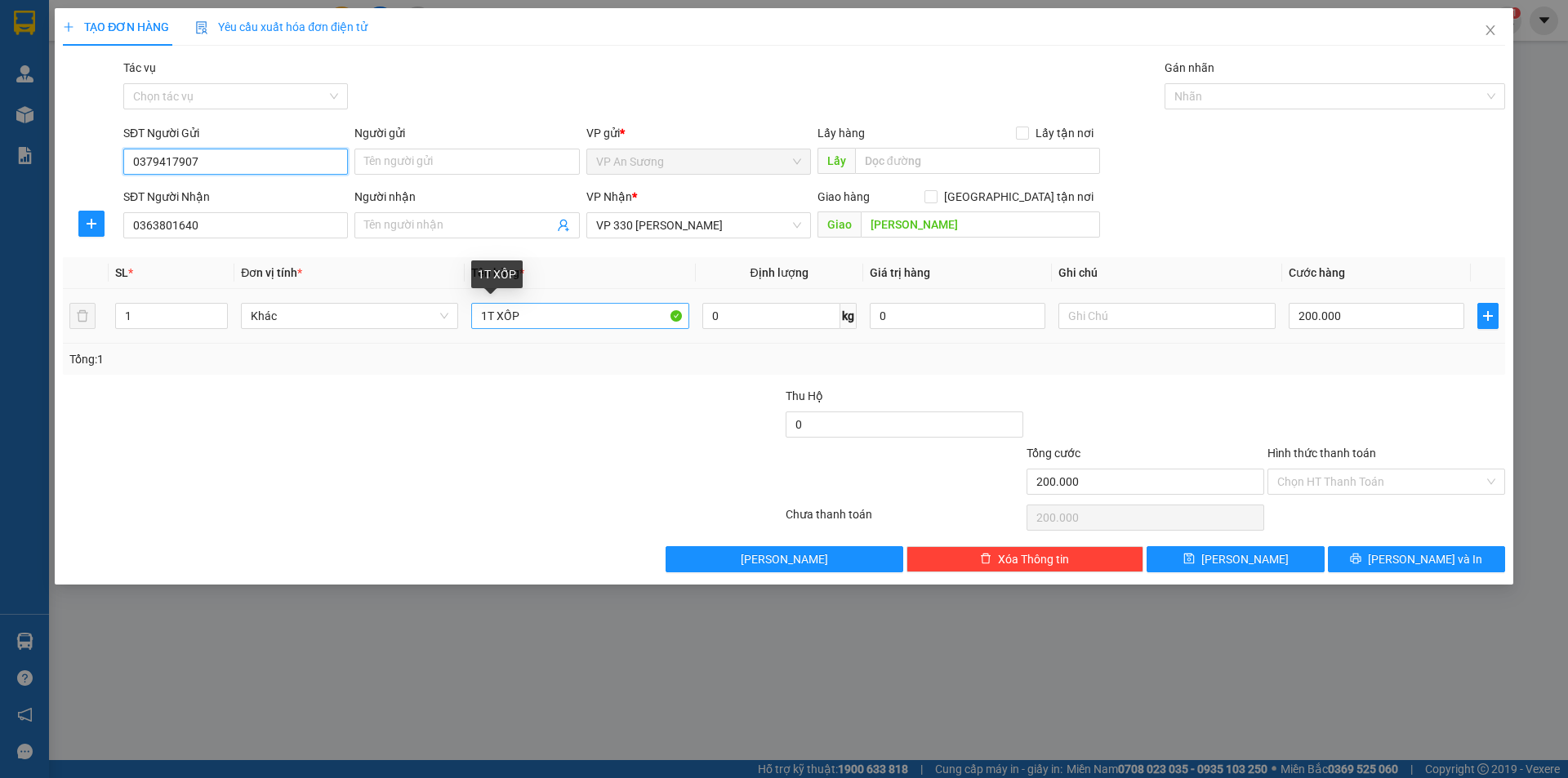
type input "0379417907"
click at [554, 318] on input "1T XỐP" at bounding box center [580, 316] width 218 height 27
type input "1 TẤM ẢNH CƯỚI"
click at [1409, 485] on input "Hình thức thanh toán" at bounding box center [1380, 481] width 206 height 25
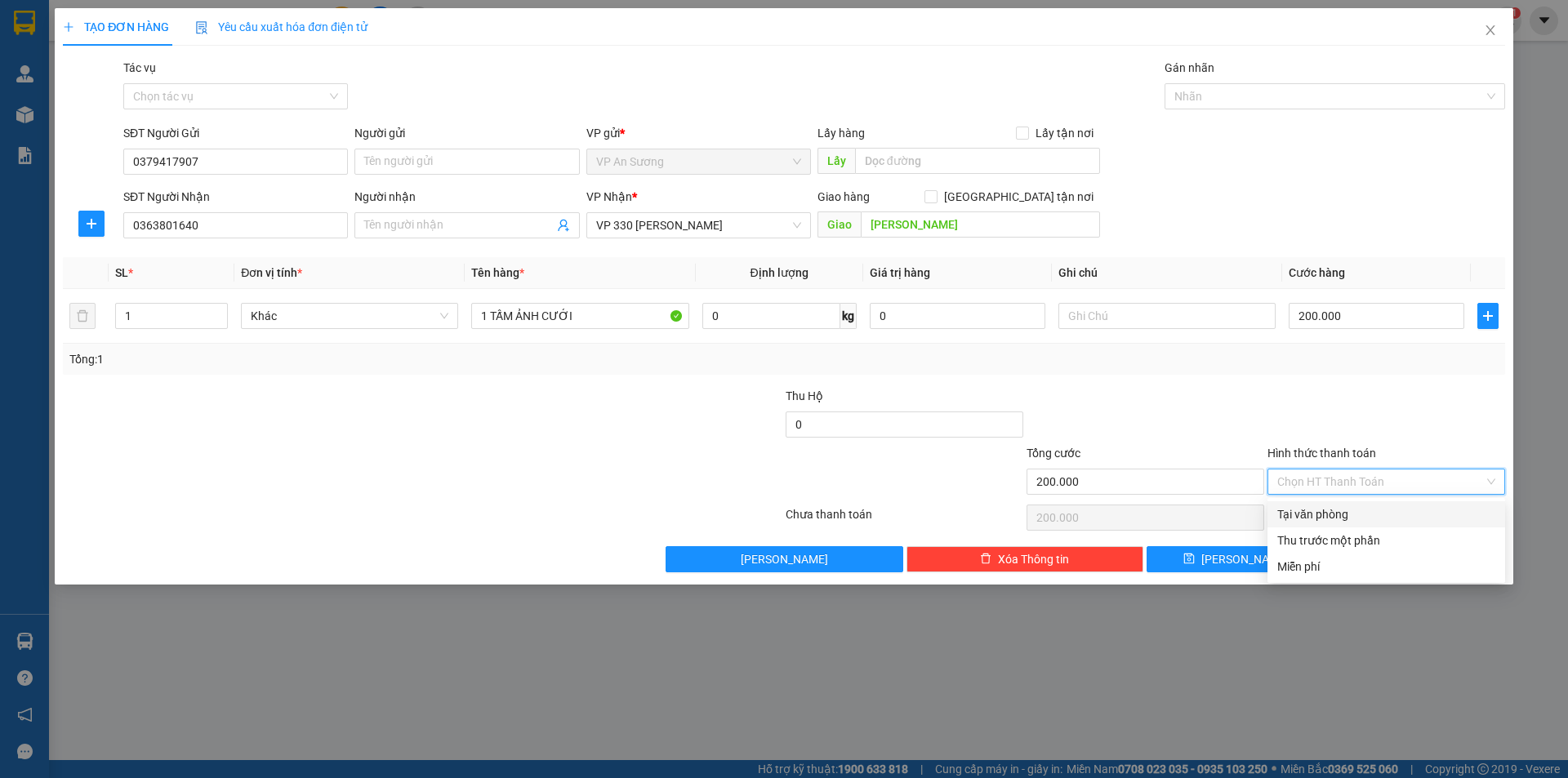
click at [1387, 432] on div at bounding box center [1386, 415] width 241 height 57
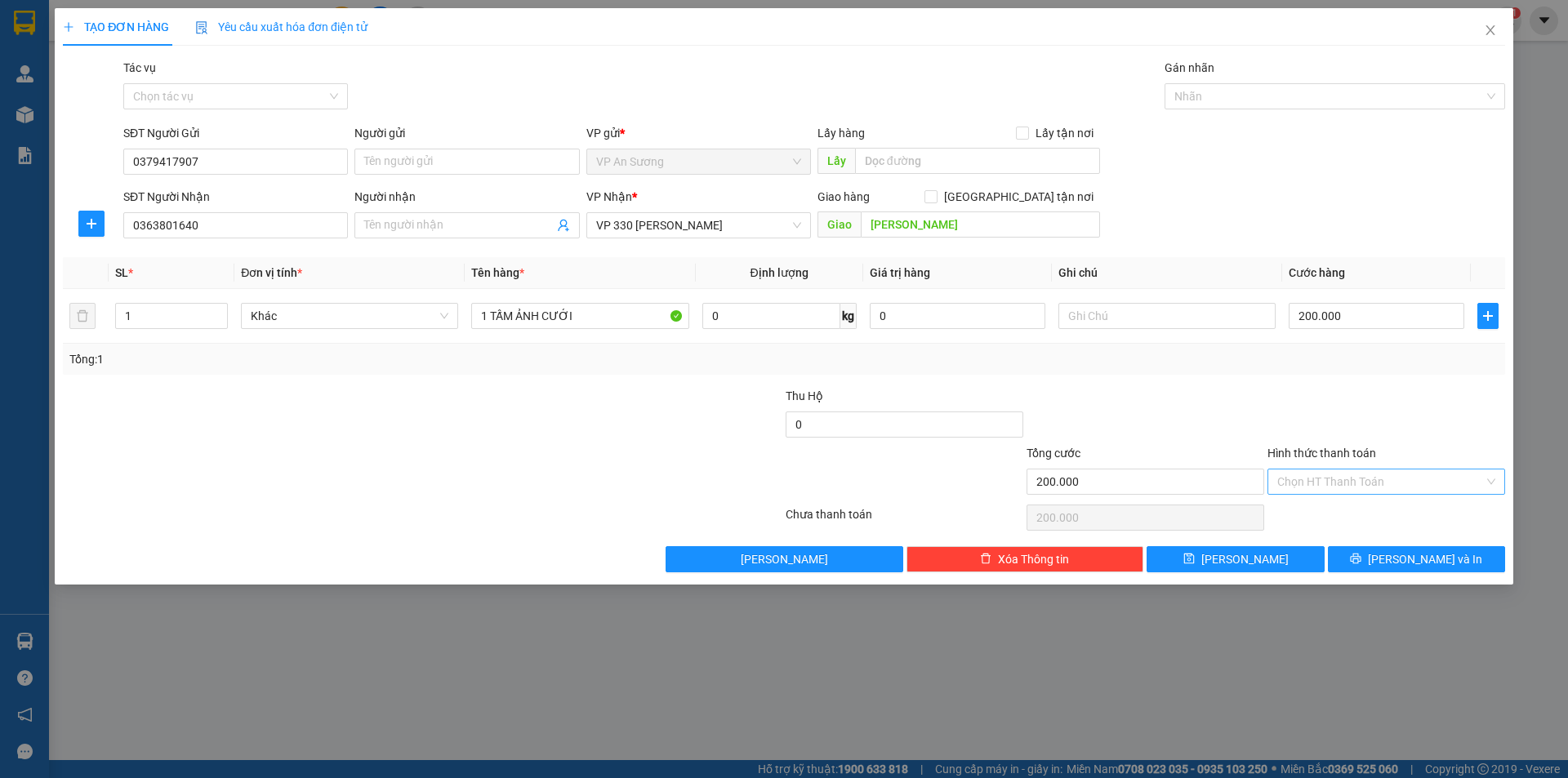
drag, startPoint x: 1380, startPoint y: 478, endPoint x: 1383, endPoint y: 487, distance: 9.5
click at [1380, 481] on input "Hình thức thanh toán" at bounding box center [1380, 481] width 206 height 25
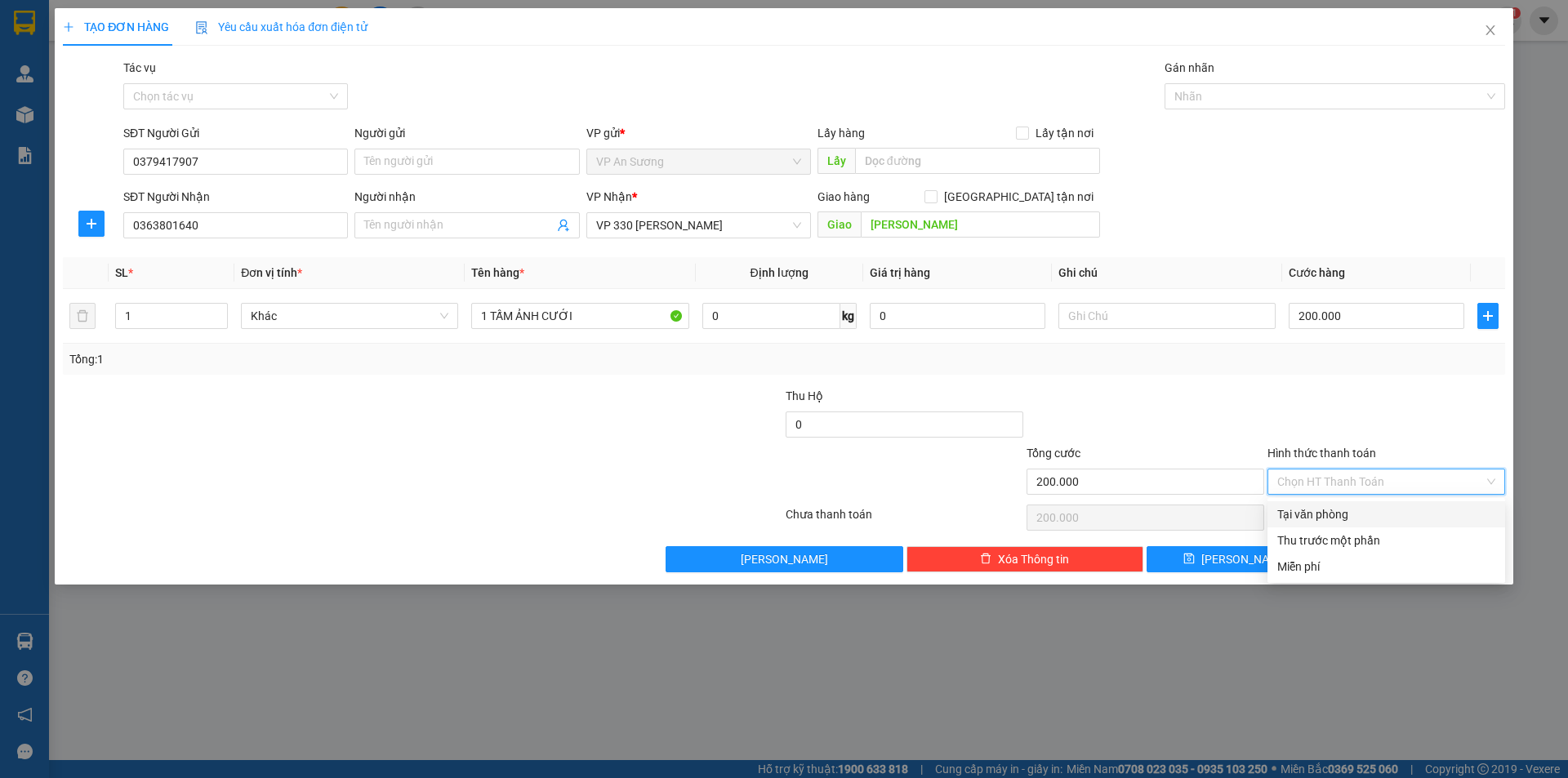
click at [1390, 512] on div "Tại văn phòng" at bounding box center [1386, 514] width 218 height 18
type input "0"
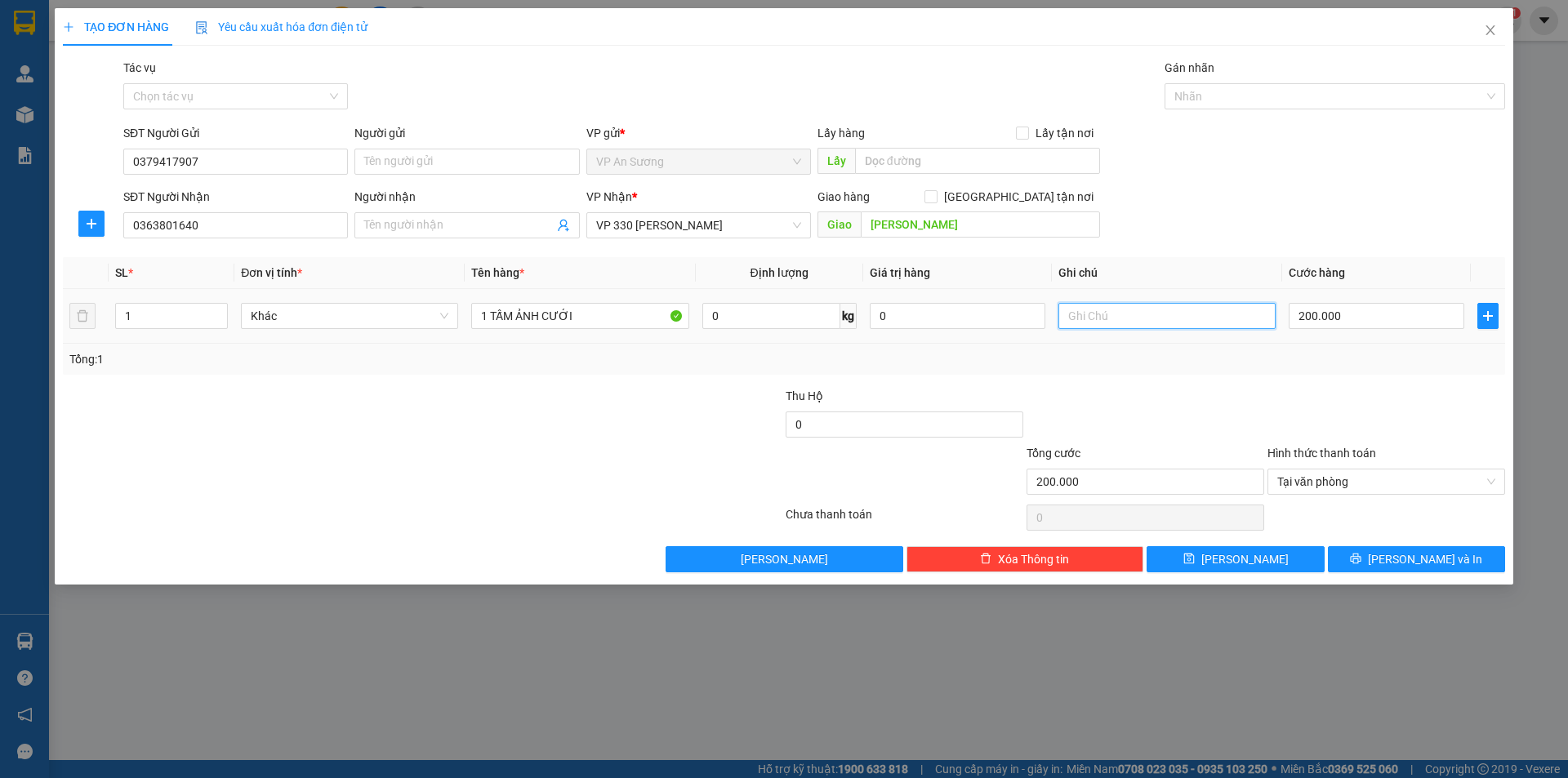
click at [1122, 317] on input "text" at bounding box center [1167, 316] width 218 height 27
click at [1273, 96] on div at bounding box center [1327, 96] width 316 height 20
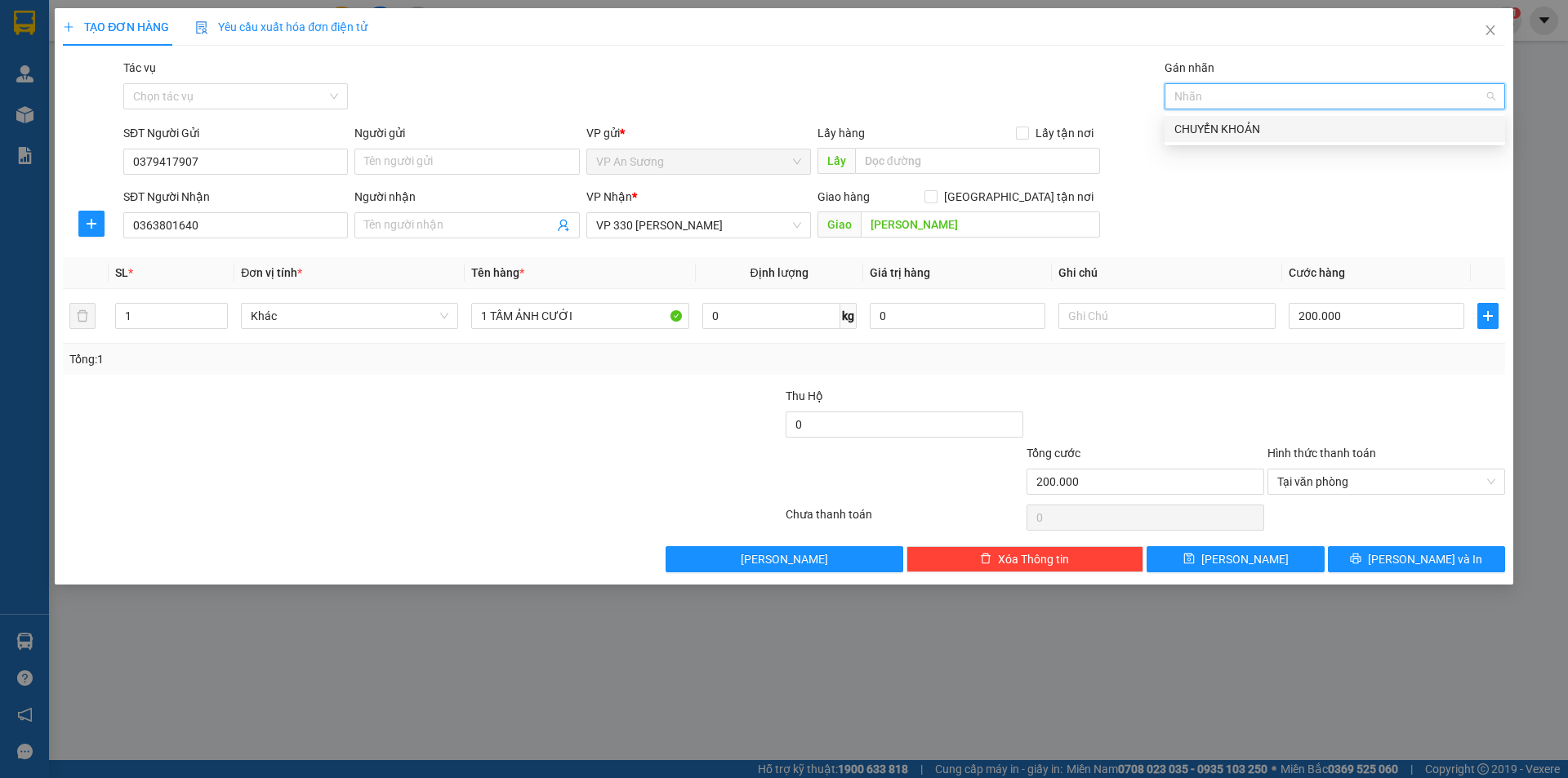
click at [1281, 141] on div "CHUYỂN KHOẢN" at bounding box center [1335, 128] width 341 height 27
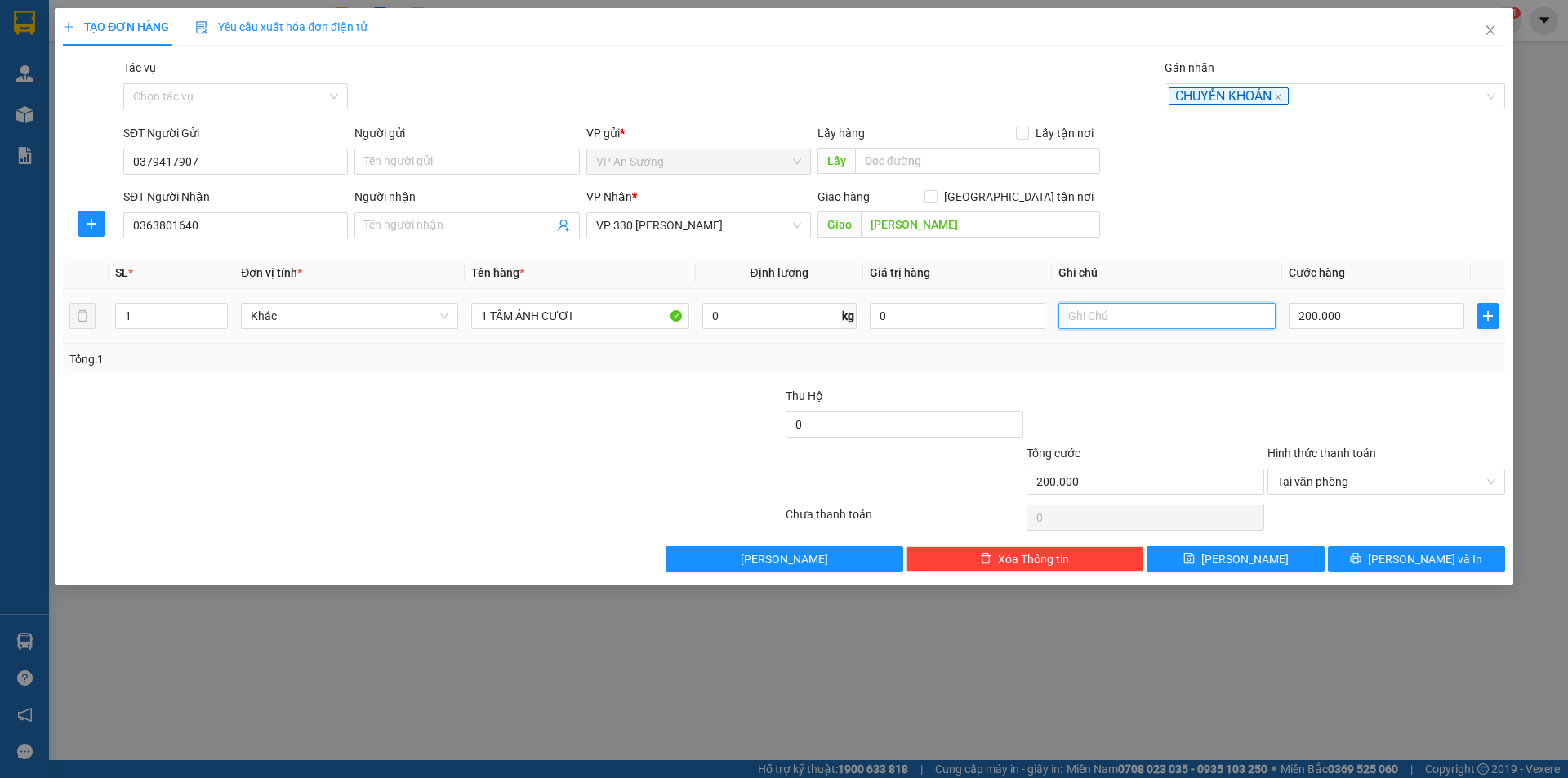
click at [1186, 326] on input "text" at bounding box center [1167, 316] width 218 height 27
click at [1103, 319] on input "text" at bounding box center [1167, 316] width 218 height 27
type input "CK ACB [DATE] 18:48"
click at [1377, 547] on button "[PERSON_NAME] và In" at bounding box center [1416, 559] width 177 height 27
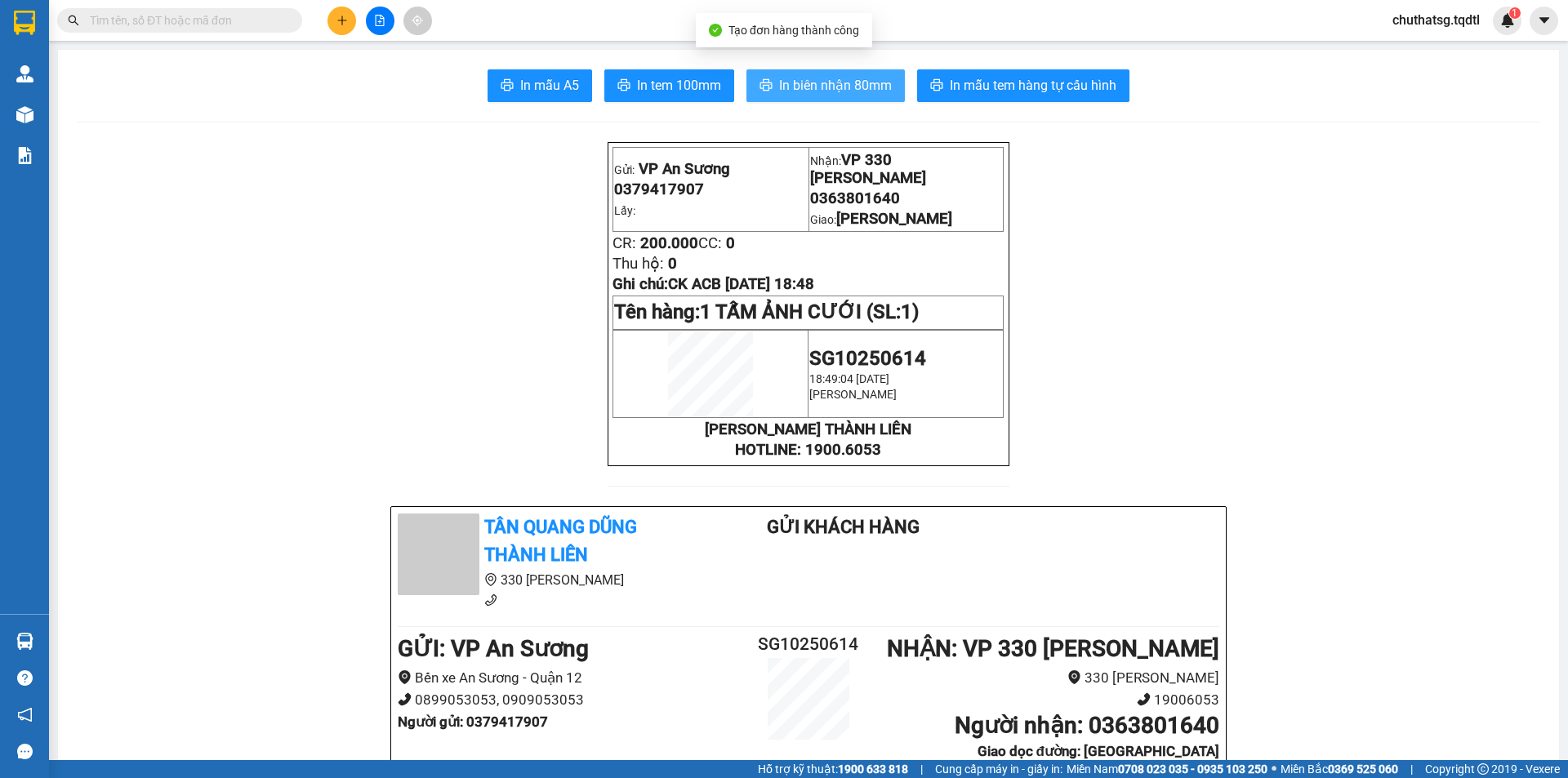
click at [814, 92] on span "In biên nhận 80mm" at bounding box center [836, 86] width 113 height 21
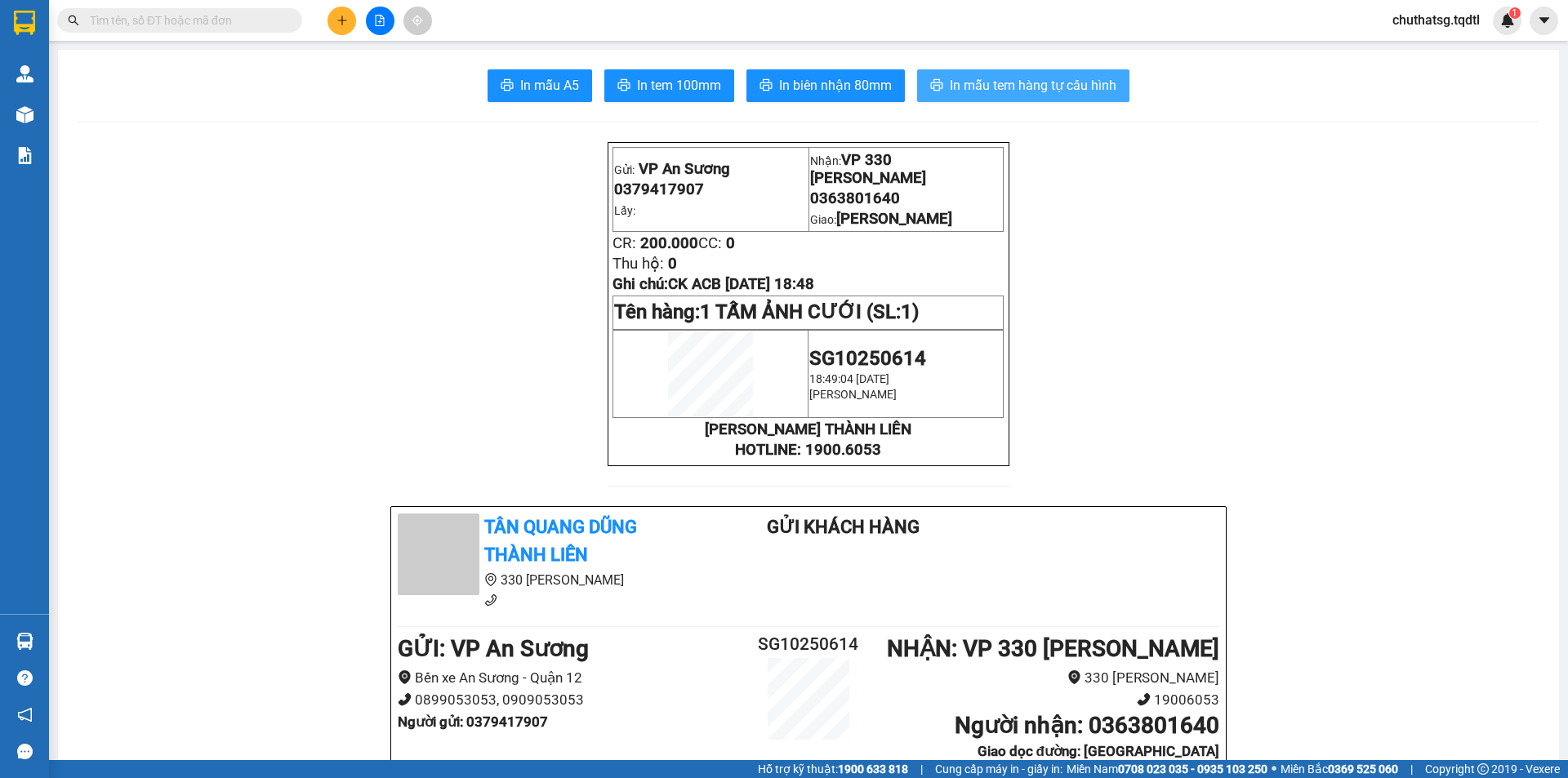
click at [1058, 77] on span "In mẫu tem hàng tự cấu hình" at bounding box center [1033, 86] width 167 height 21
drag, startPoint x: 396, startPoint y: 810, endPoint x: 676, endPoint y: 264, distance: 613.6
click at [347, 34] on div "Kết quả tìm kiếm ( 0 ) Bộ lọc No Data chuthatsg.tqdtl 1" at bounding box center [784, 21] width 1568 height 41
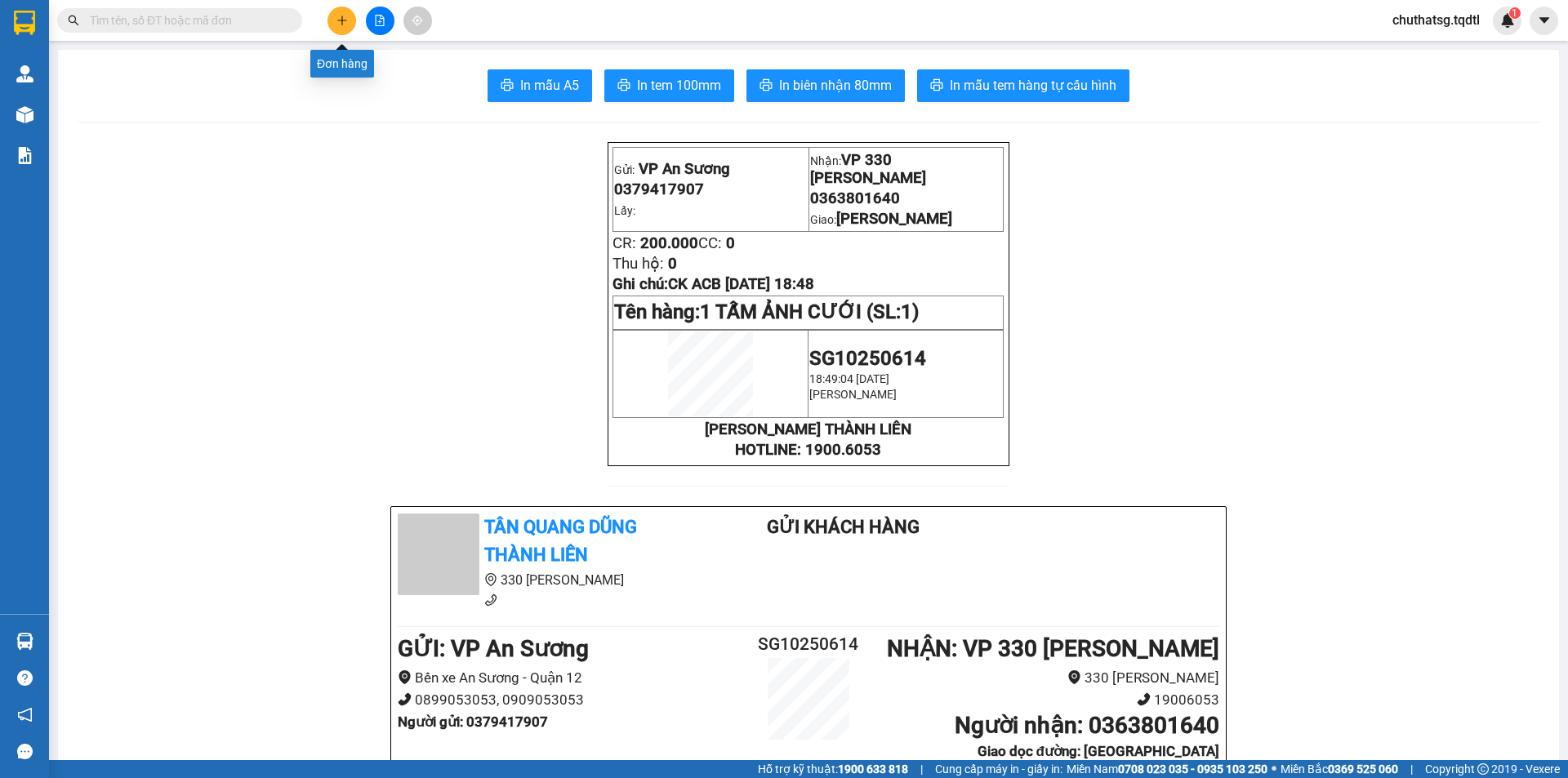
click at [343, 25] on icon "plus" at bounding box center [342, 20] width 1 height 9
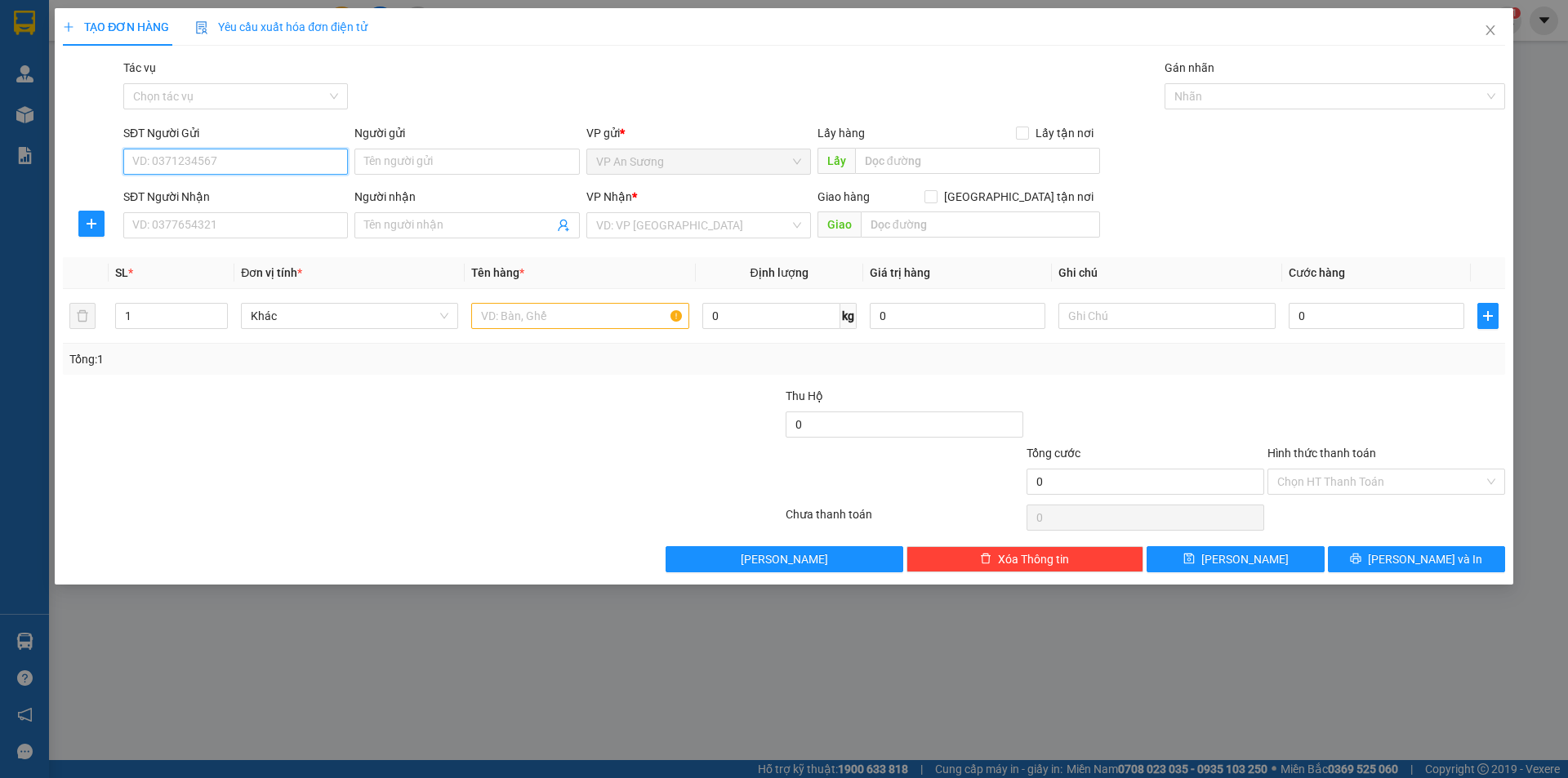
click at [224, 170] on input "SĐT Người Gửi" at bounding box center [235, 162] width 224 height 27
type input "0932479686"
click at [235, 230] on input "SĐT Người Nhận" at bounding box center [235, 225] width 224 height 27
type input "0768507687"
click at [540, 322] on input "text" at bounding box center [580, 316] width 218 height 27
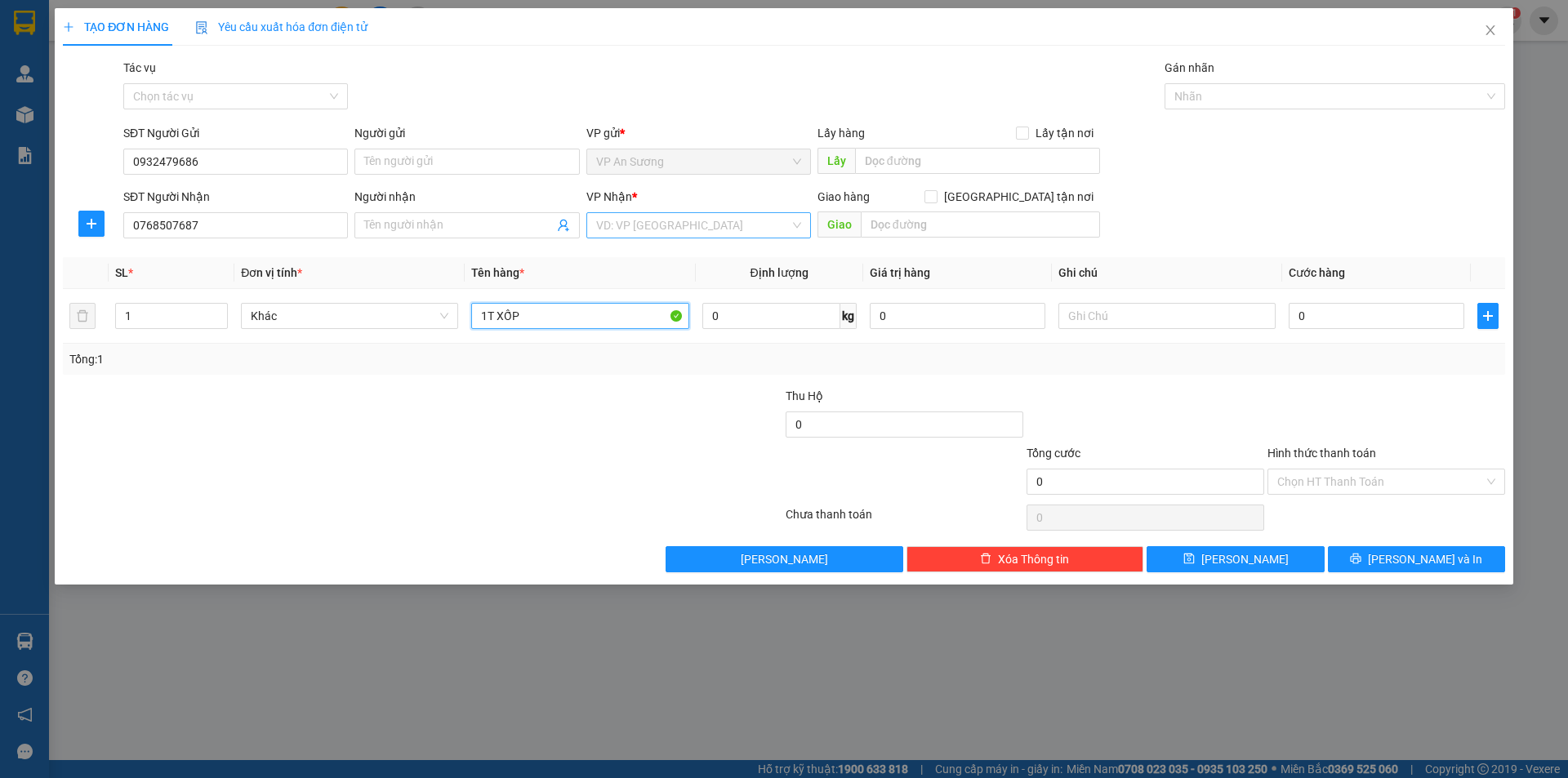
type input "1T XỐP"
click at [657, 233] on input "search" at bounding box center [693, 225] width 194 height 25
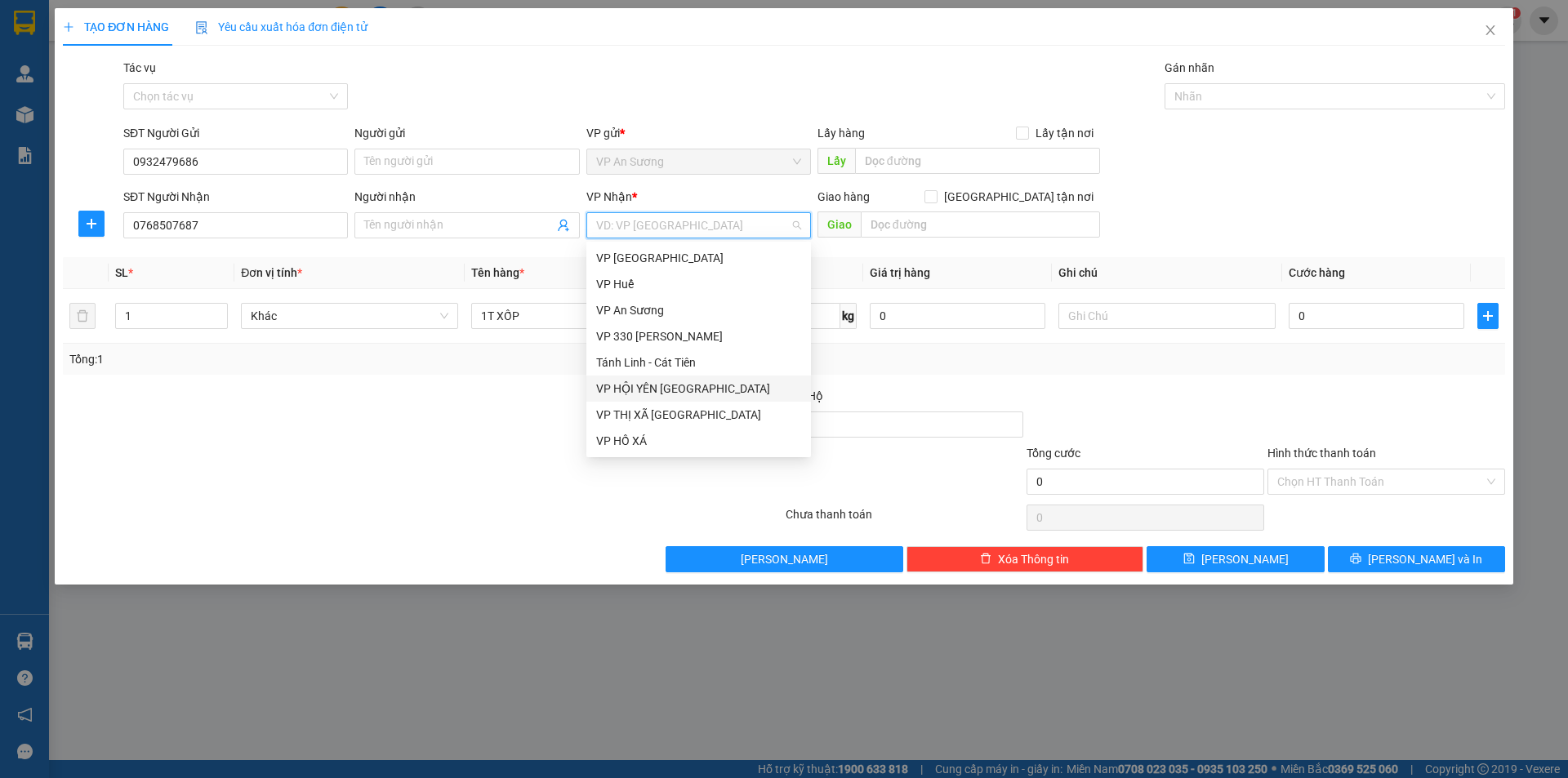
type input "V"
click at [642, 334] on div "VP 330 [PERSON_NAME]" at bounding box center [698, 336] width 205 height 18
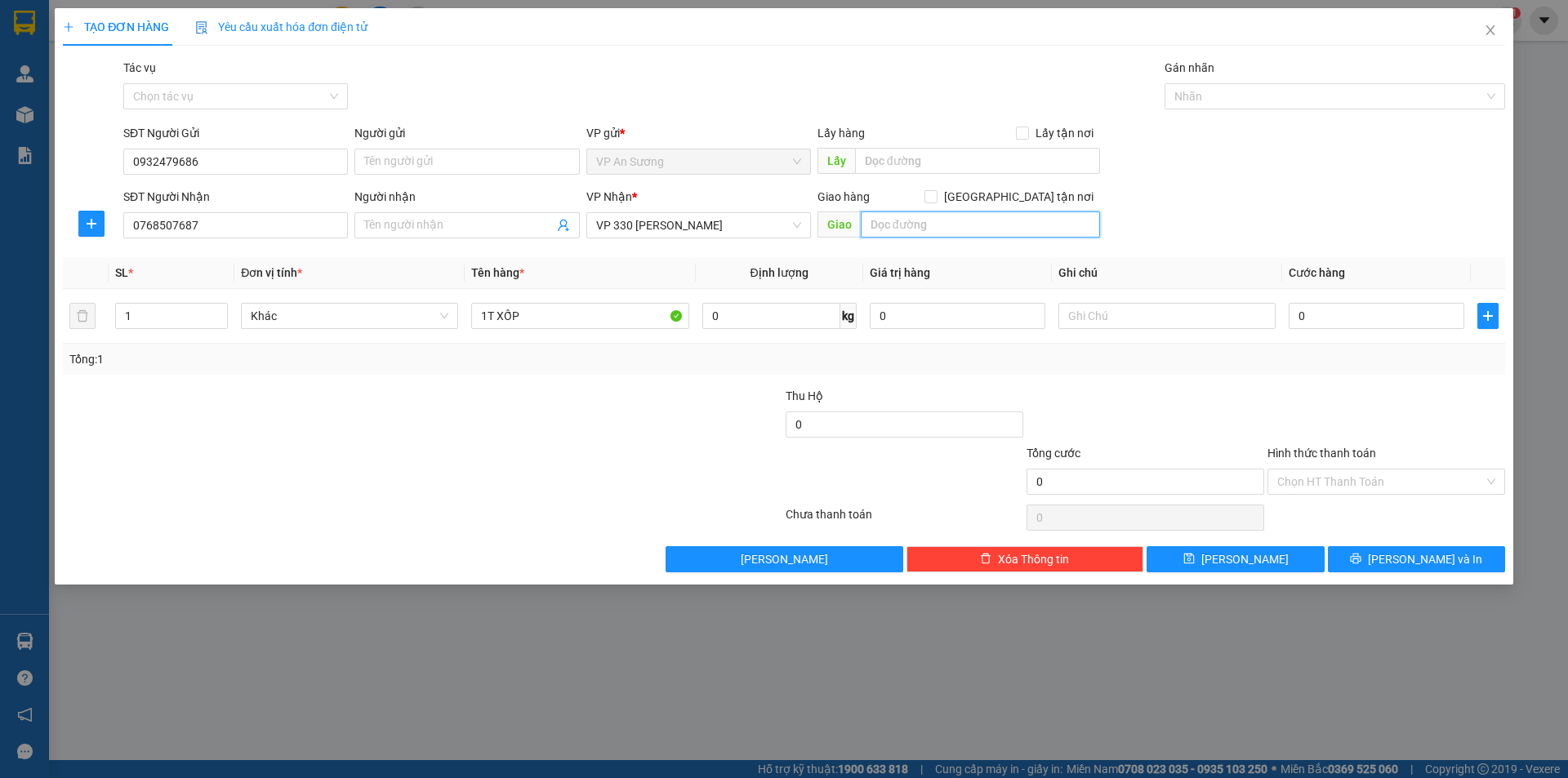
click at [898, 226] on input "text" at bounding box center [980, 224] width 239 height 27
click at [951, 221] on input "MỸ CGANHS" at bounding box center [980, 224] width 239 height 27
type input "MỸ CHÁNH"
click at [1303, 306] on input "0" at bounding box center [1376, 316] width 176 height 27
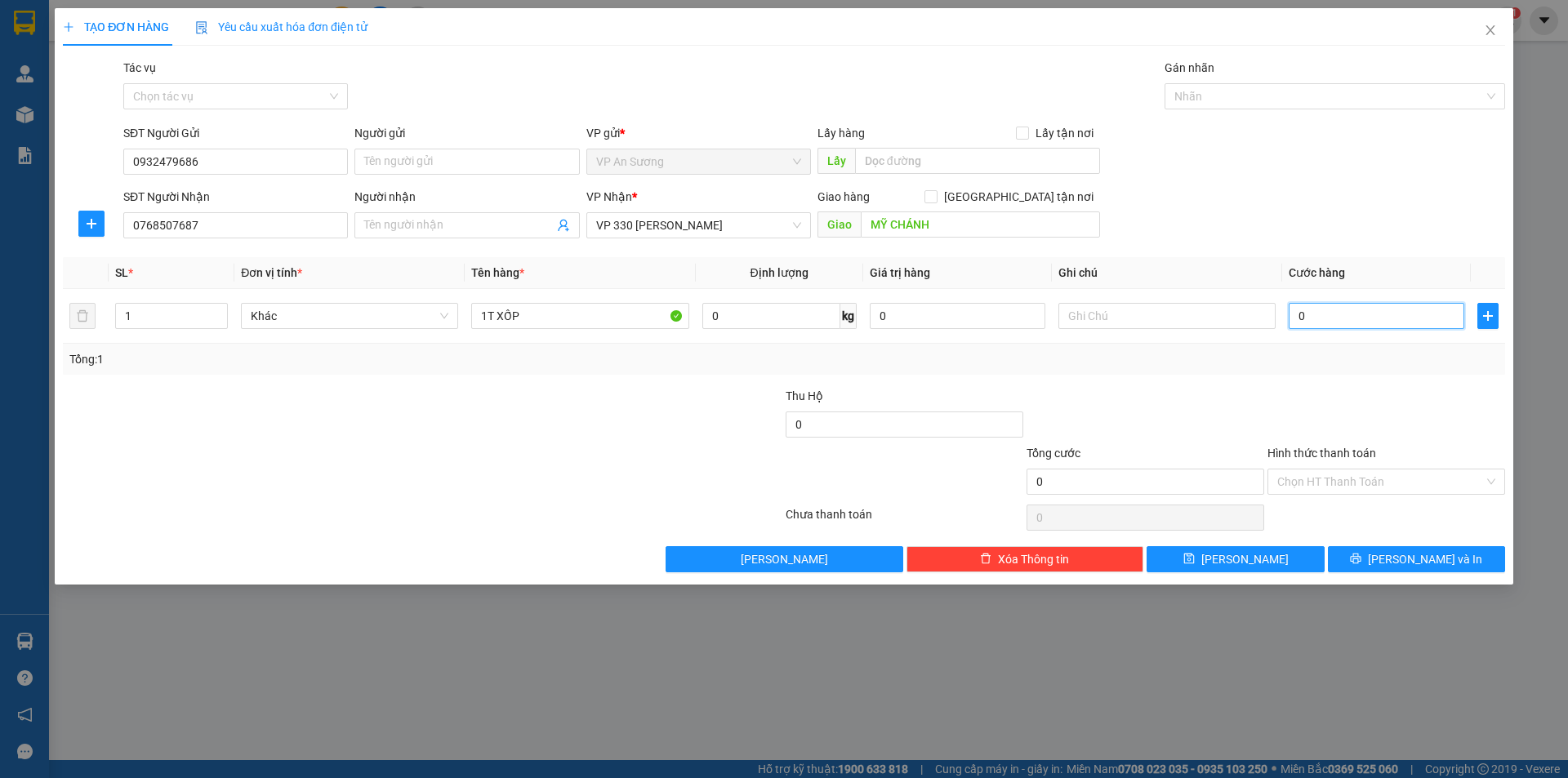
type input "3"
type input "30"
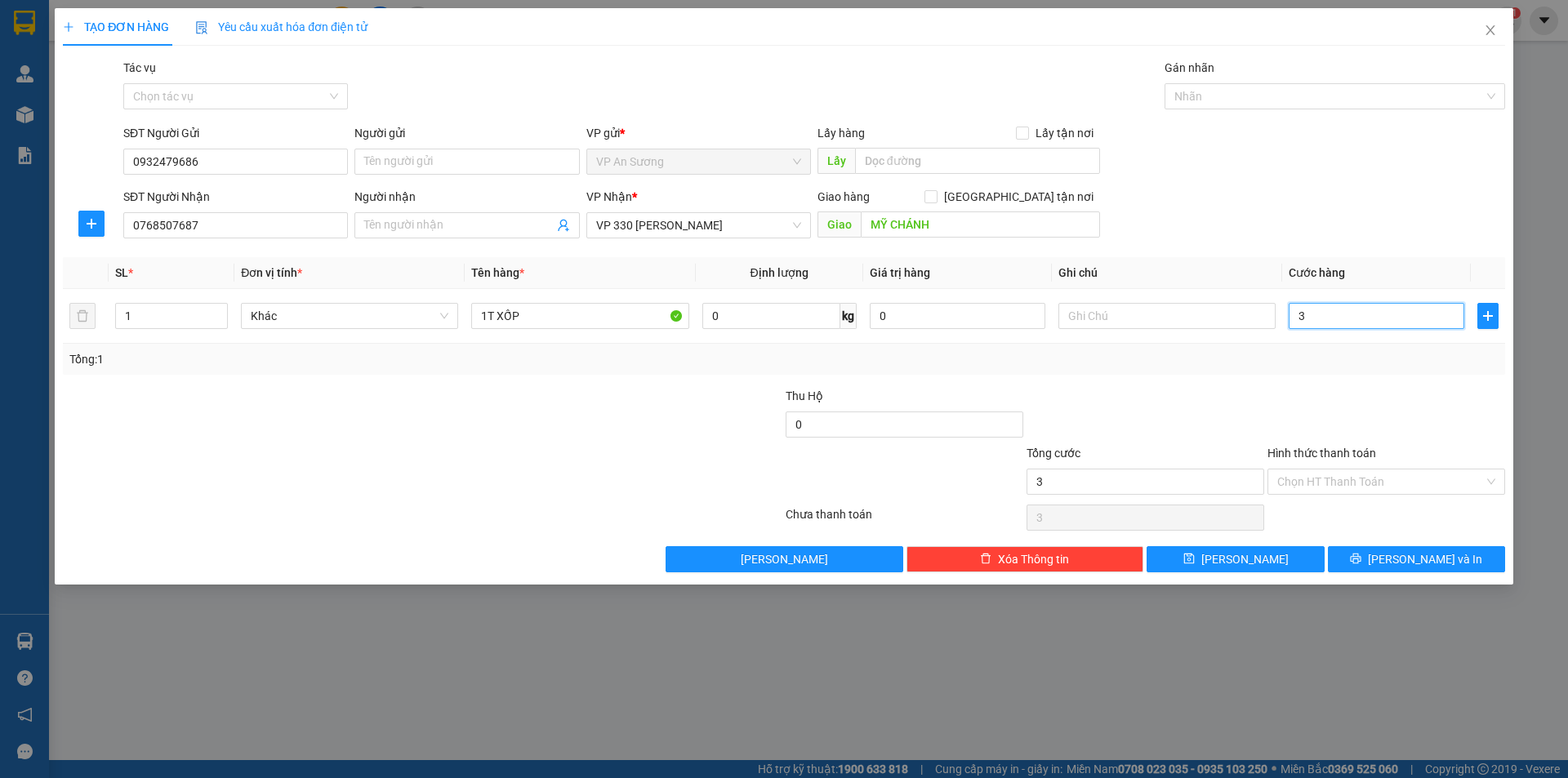
type input "30"
type input "300"
type input "3.000"
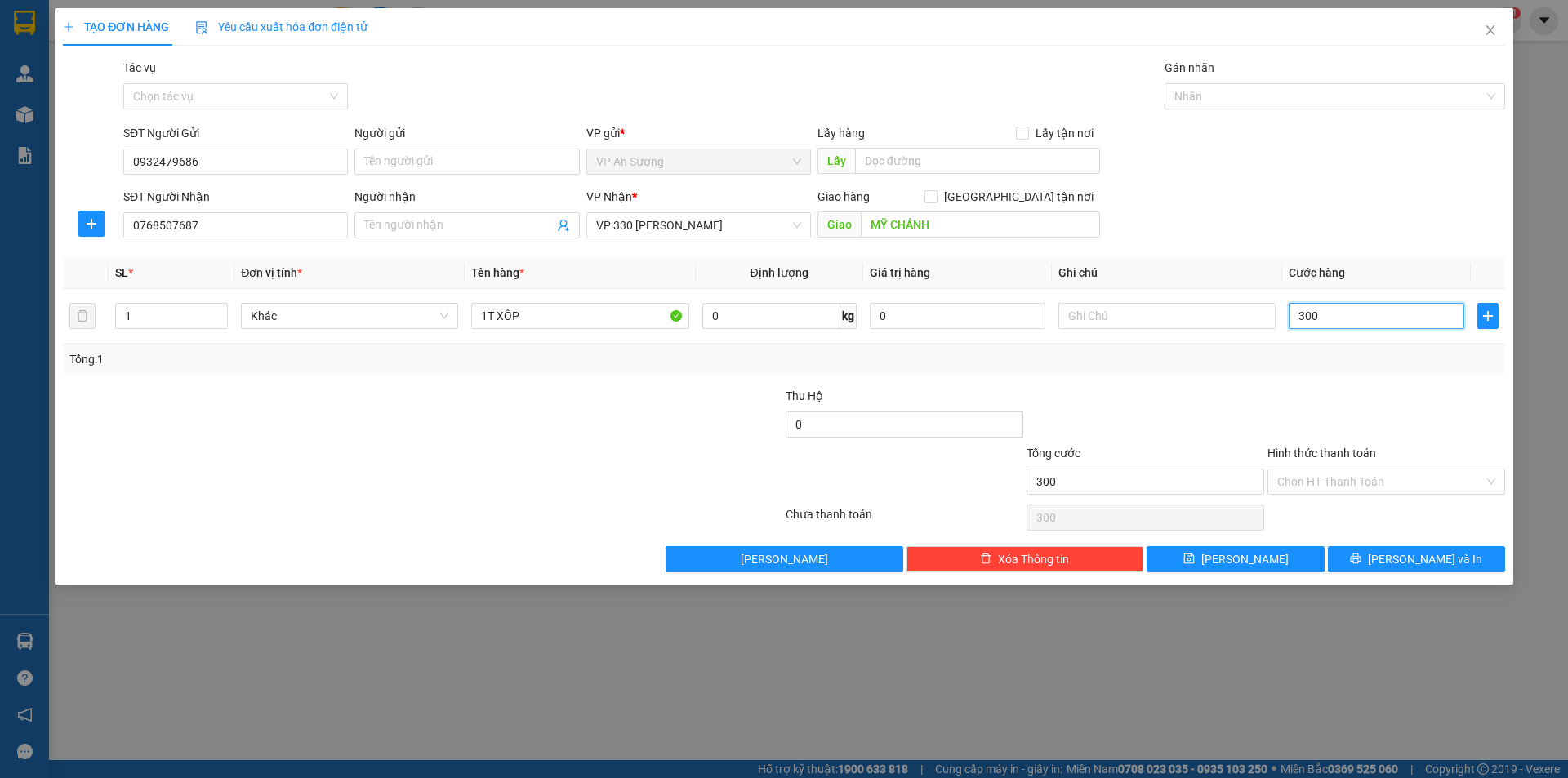
type input "3.000"
type input "30.000"
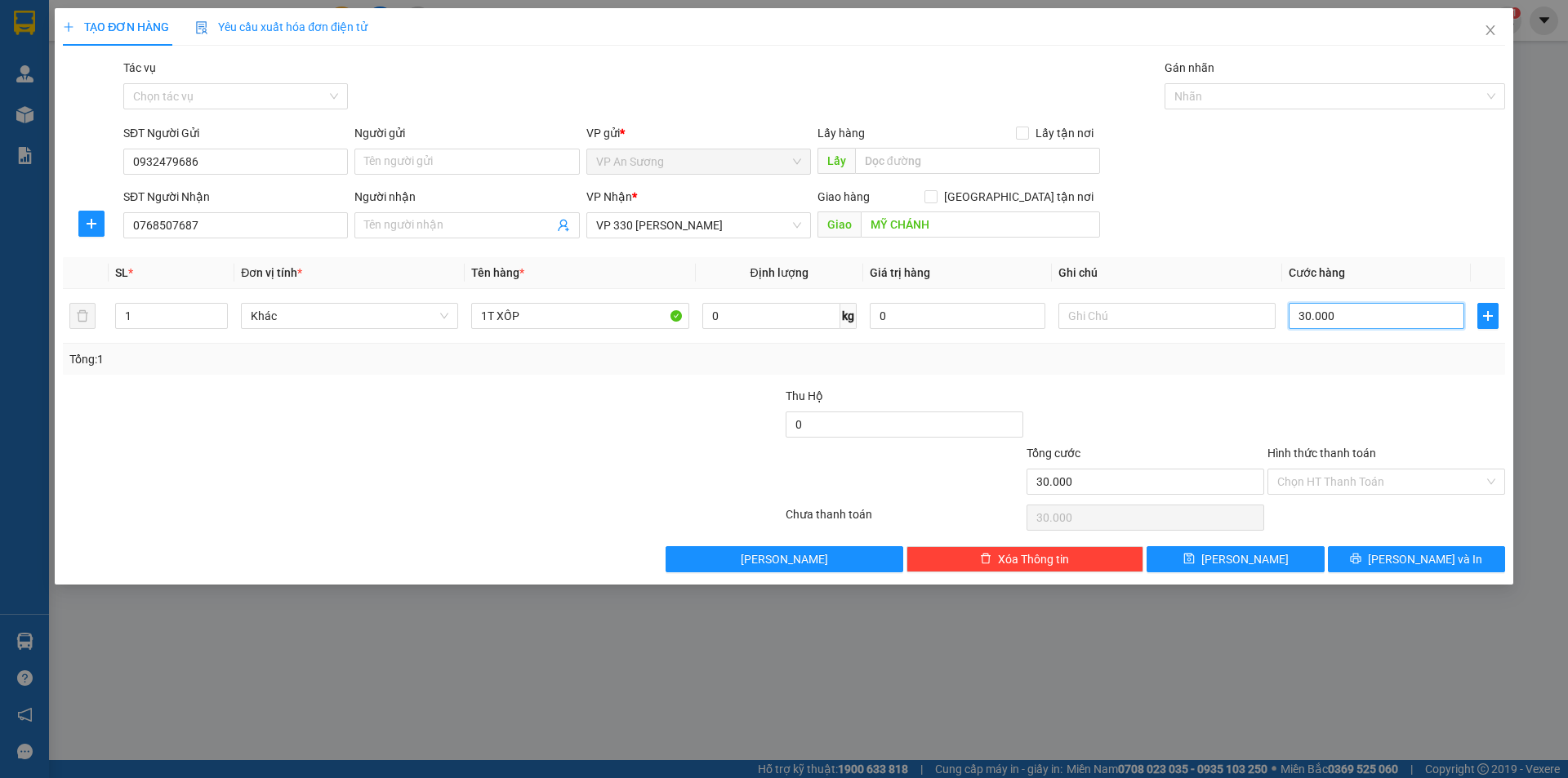
type input "300.000"
click at [1393, 480] on input "Hình thức thanh toán" at bounding box center [1380, 481] width 206 height 25
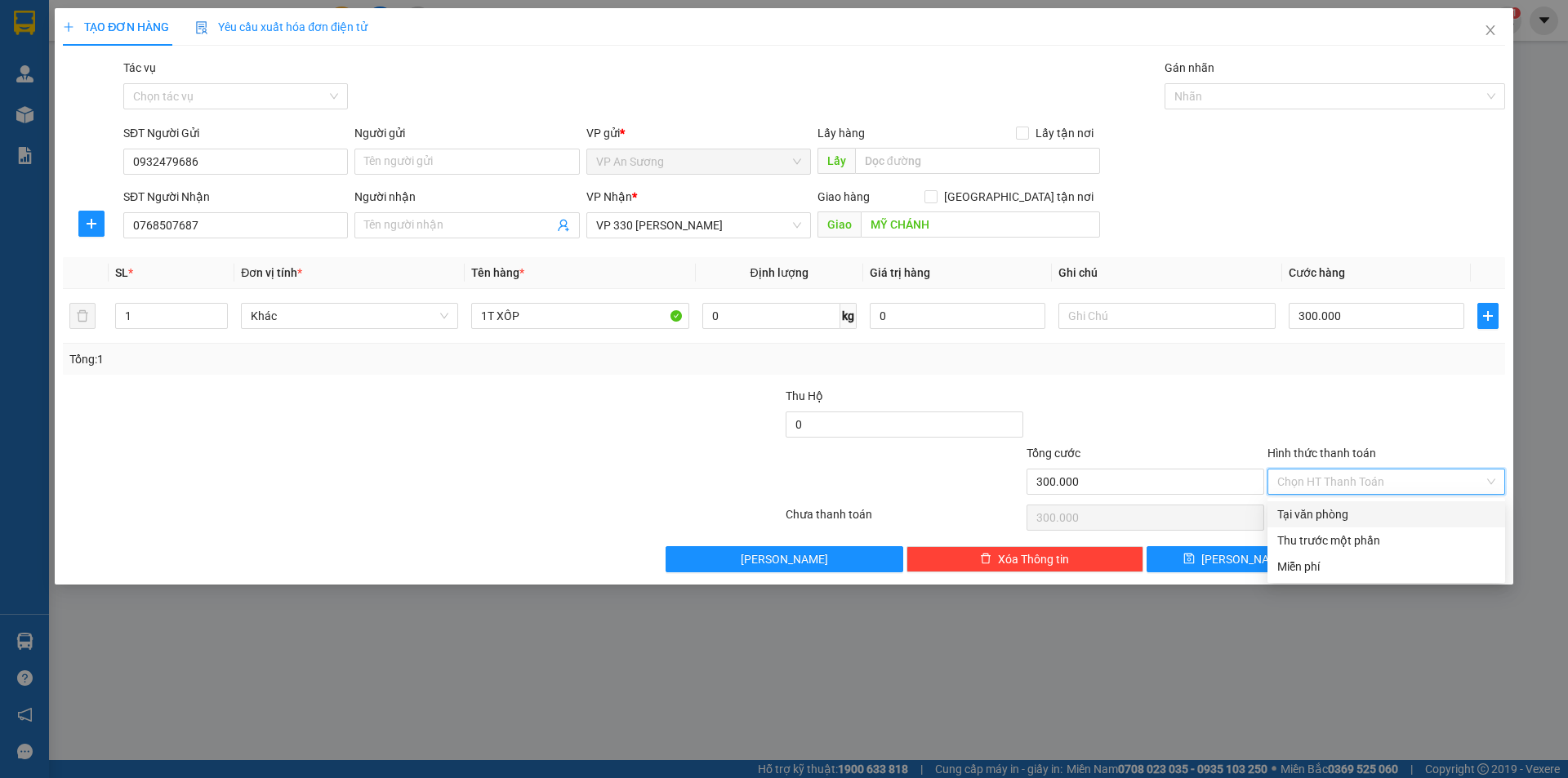
click at [1348, 516] on div "Tại văn phòng" at bounding box center [1386, 514] width 218 height 18
type input "0"
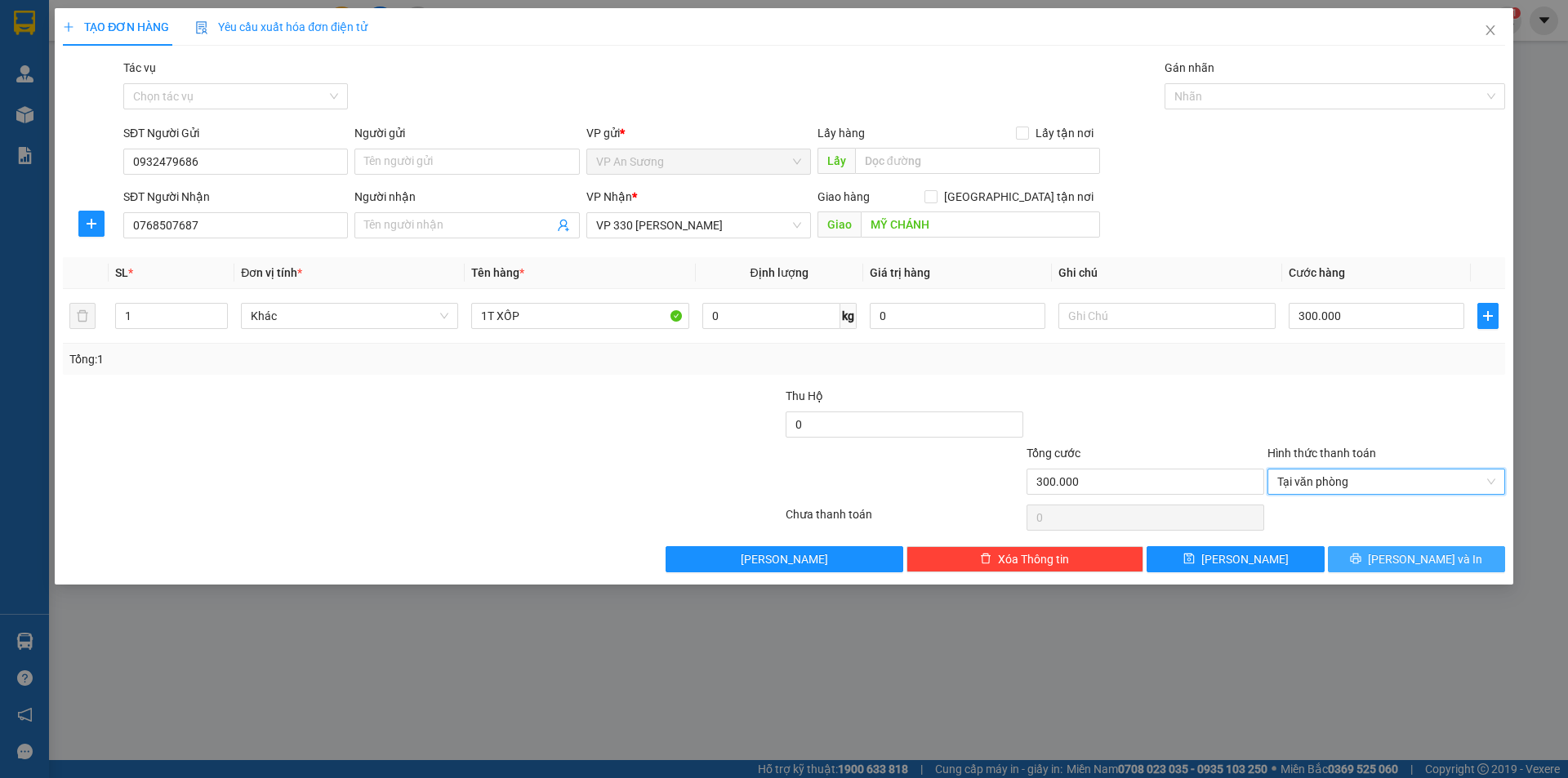
drag, startPoint x: 1386, startPoint y: 563, endPoint x: 1377, endPoint y: 563, distance: 9.0
click at [1362, 563] on icon "printer" at bounding box center [1356, 558] width 11 height 11
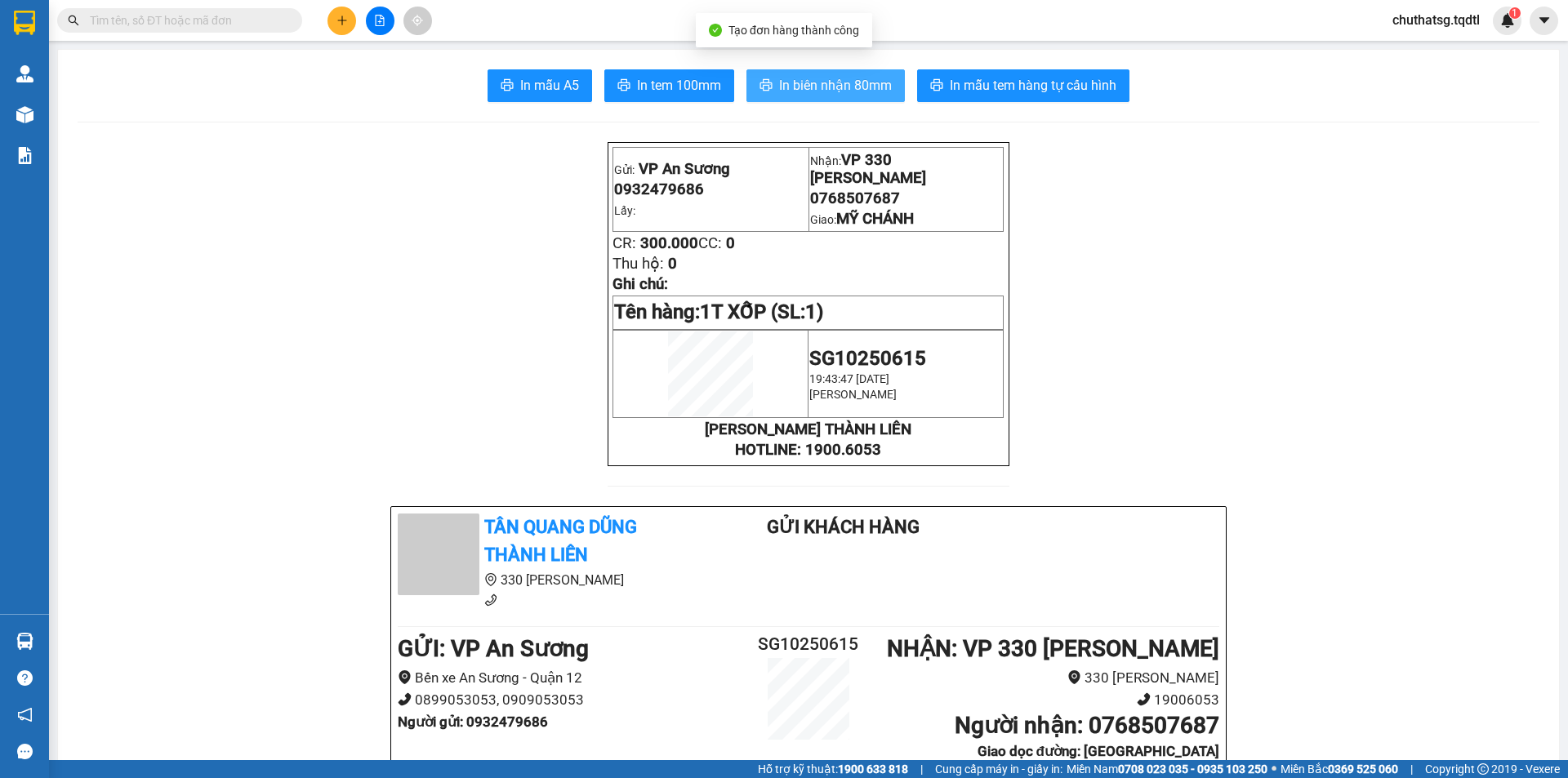
click at [849, 79] on span "In biên nhận 80mm" at bounding box center [836, 86] width 113 height 21
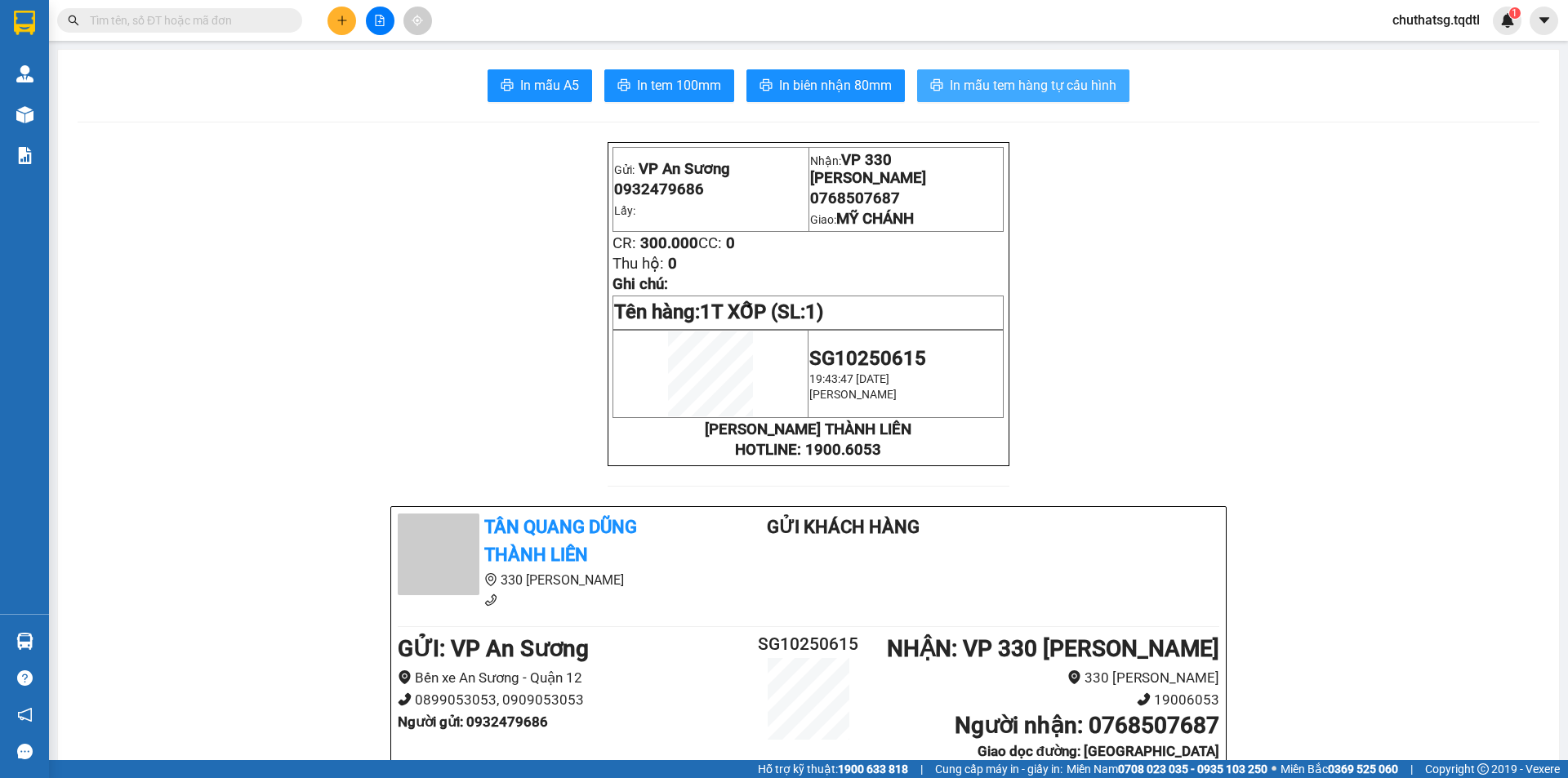
click at [1005, 71] on button "In mẫu tem hàng tự cấu hình" at bounding box center [1023, 86] width 212 height 33
drag, startPoint x: 326, startPoint y: 14, endPoint x: 370, endPoint y: 15, distance: 44.0
click at [370, 15] on div at bounding box center [379, 21] width 122 height 28
drag, startPoint x: 355, startPoint y: 22, endPoint x: 338, endPoint y: 17, distance: 17.7
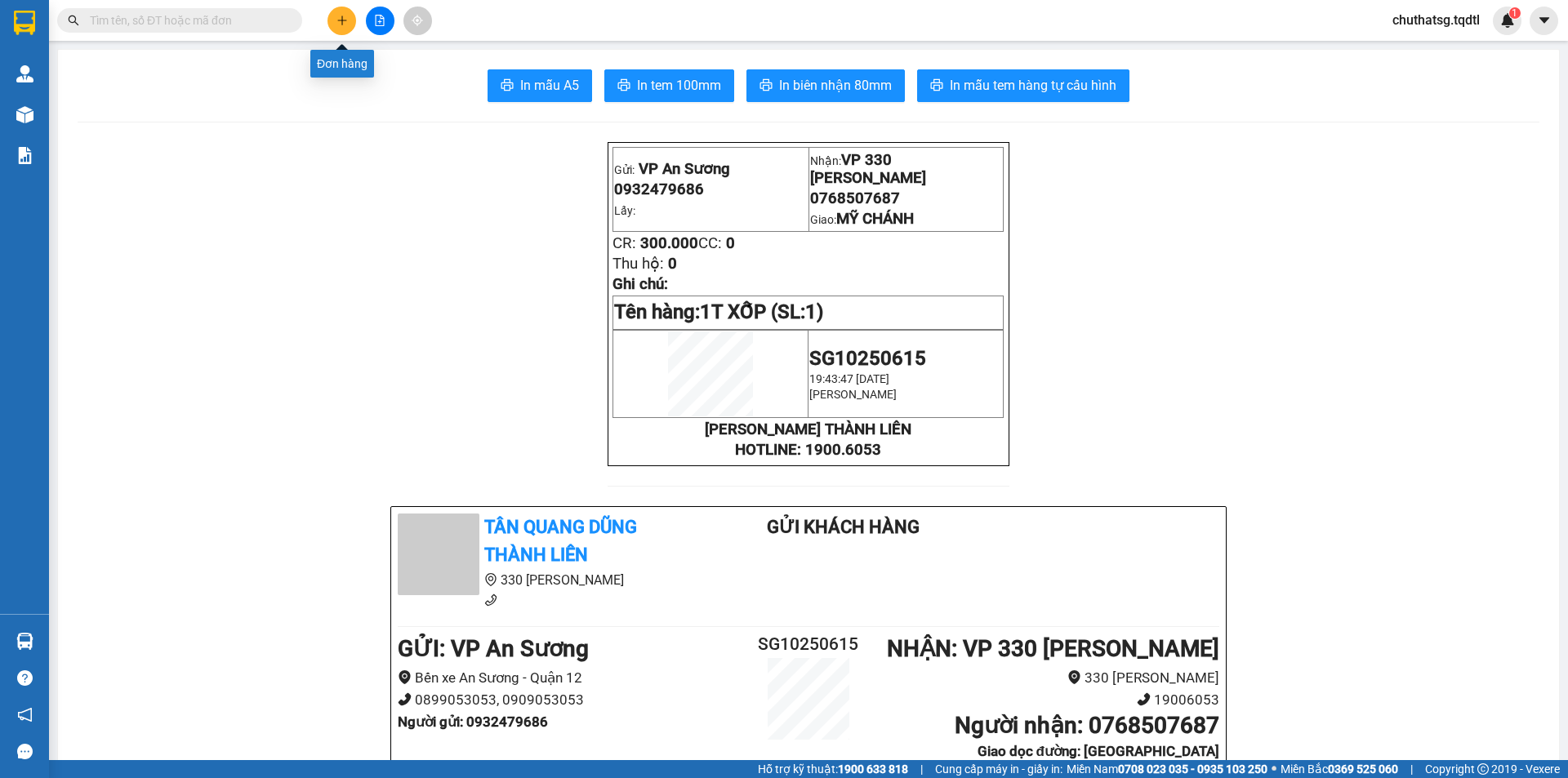
click at [338, 17] on button at bounding box center [341, 21] width 28 height 28
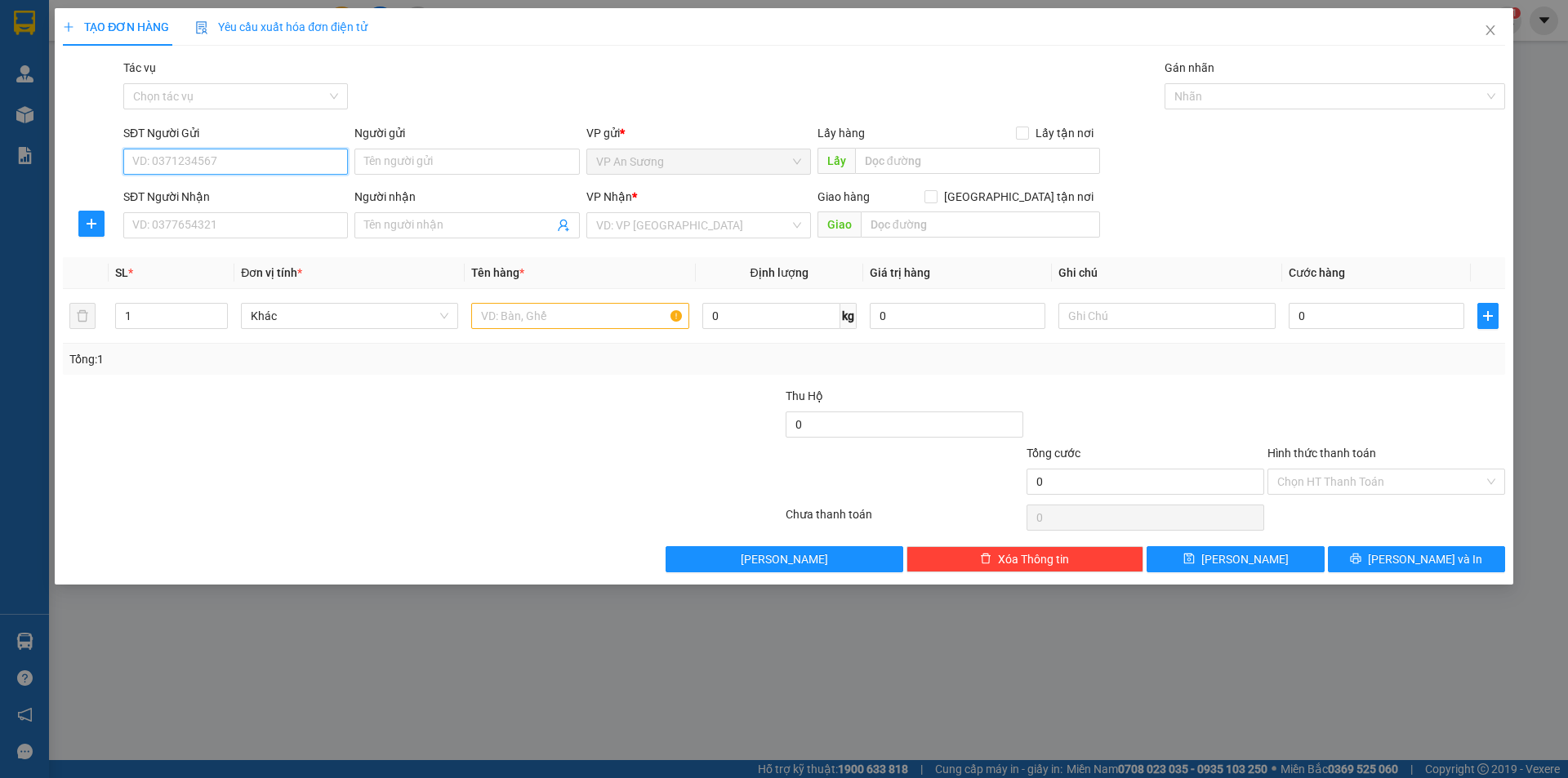
click at [247, 169] on input "SĐT Người Gửi" at bounding box center [235, 162] width 224 height 27
type input "0975057499"
click at [218, 200] on div "0975057499" at bounding box center [235, 194] width 205 height 18
type input "0814441467"
type input "[GEOGRAPHIC_DATA]"
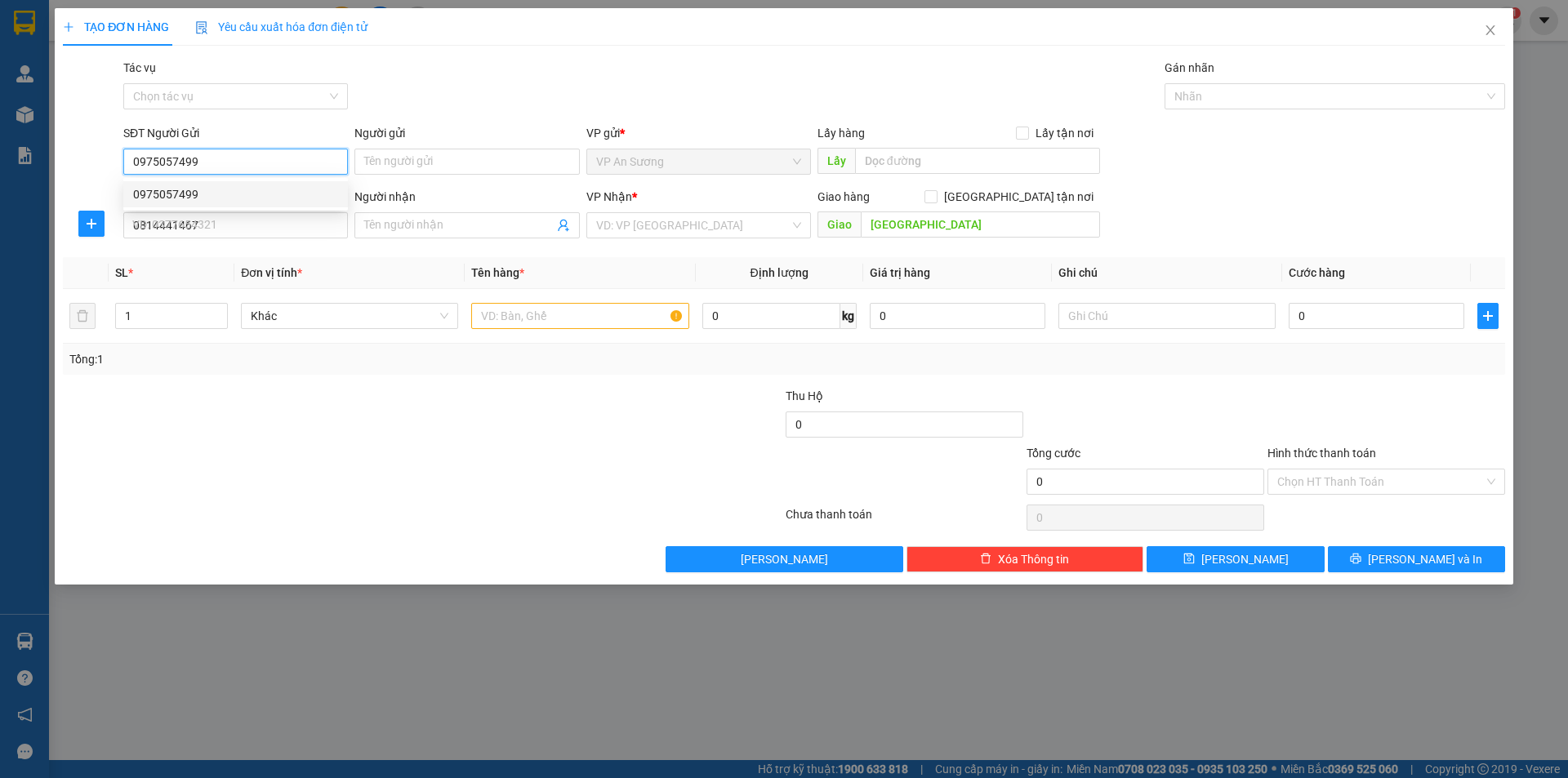
type input "200.000"
type input "0975057499"
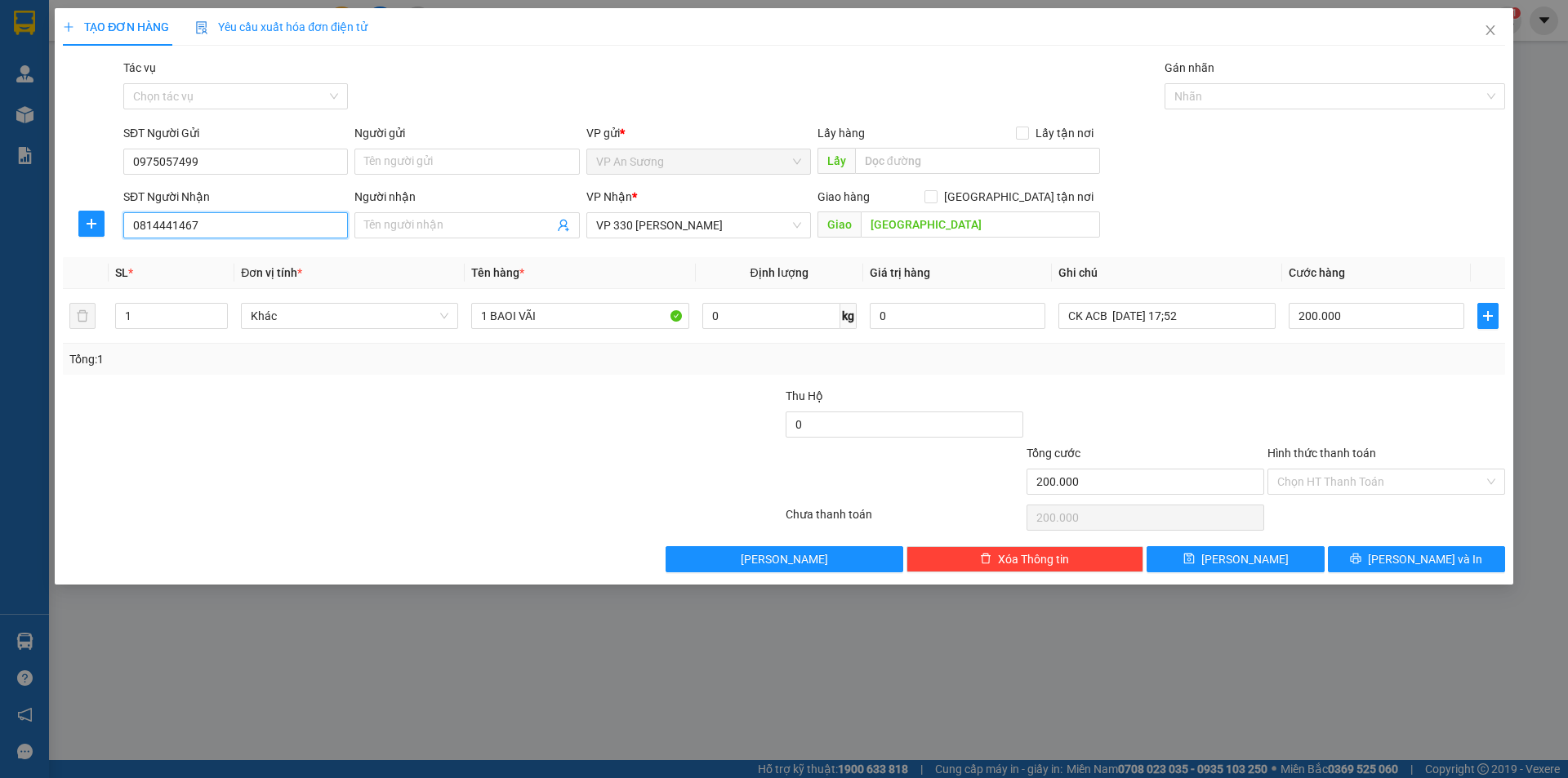
click at [233, 231] on input "0814441467" at bounding box center [235, 225] width 224 height 27
type input "0"
type input "0942264418"
click at [228, 252] on div "0942264418" at bounding box center [235, 258] width 205 height 18
type input "CAM LỘ"
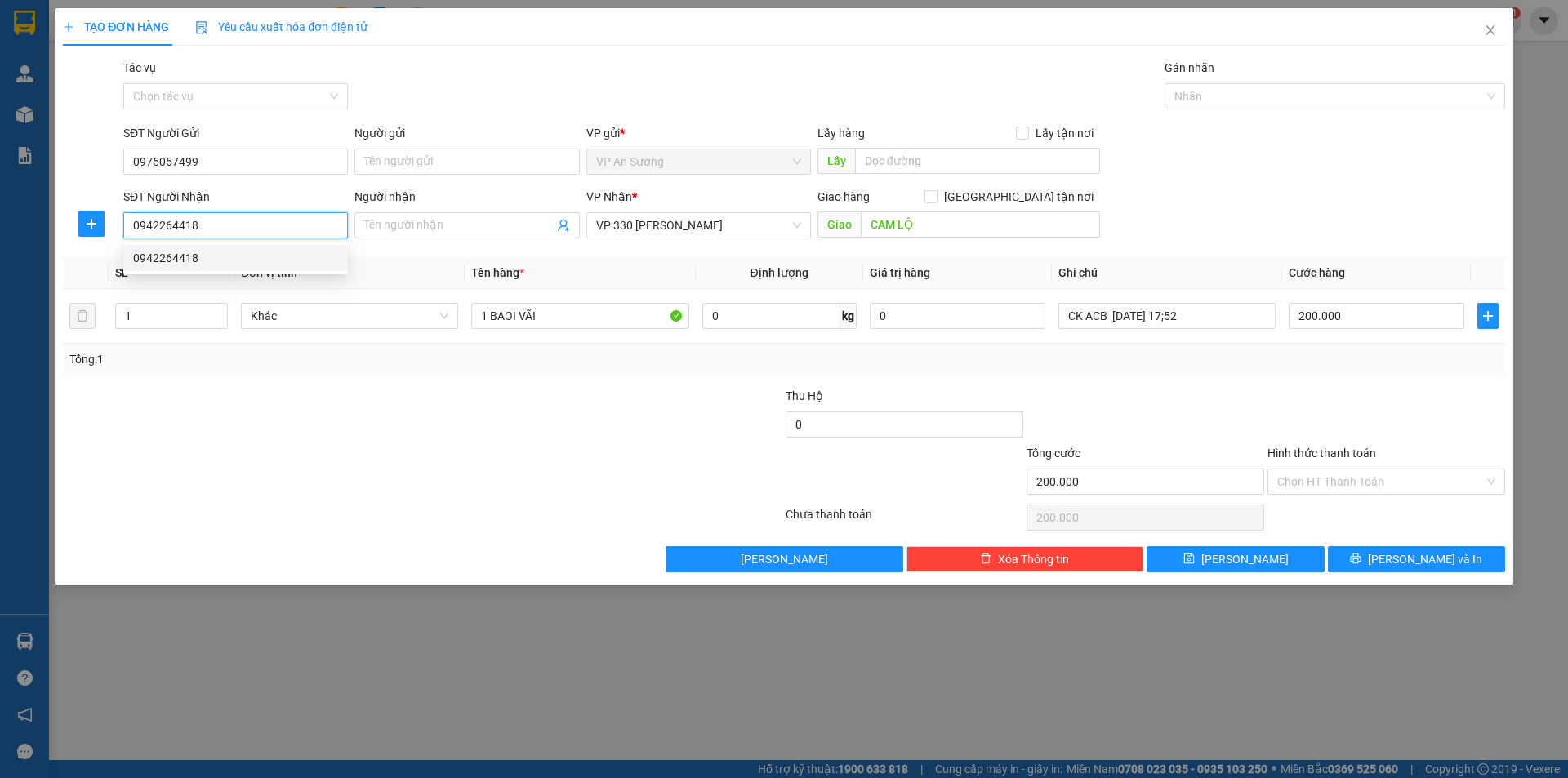
type input "300.000"
type input "0942264418"
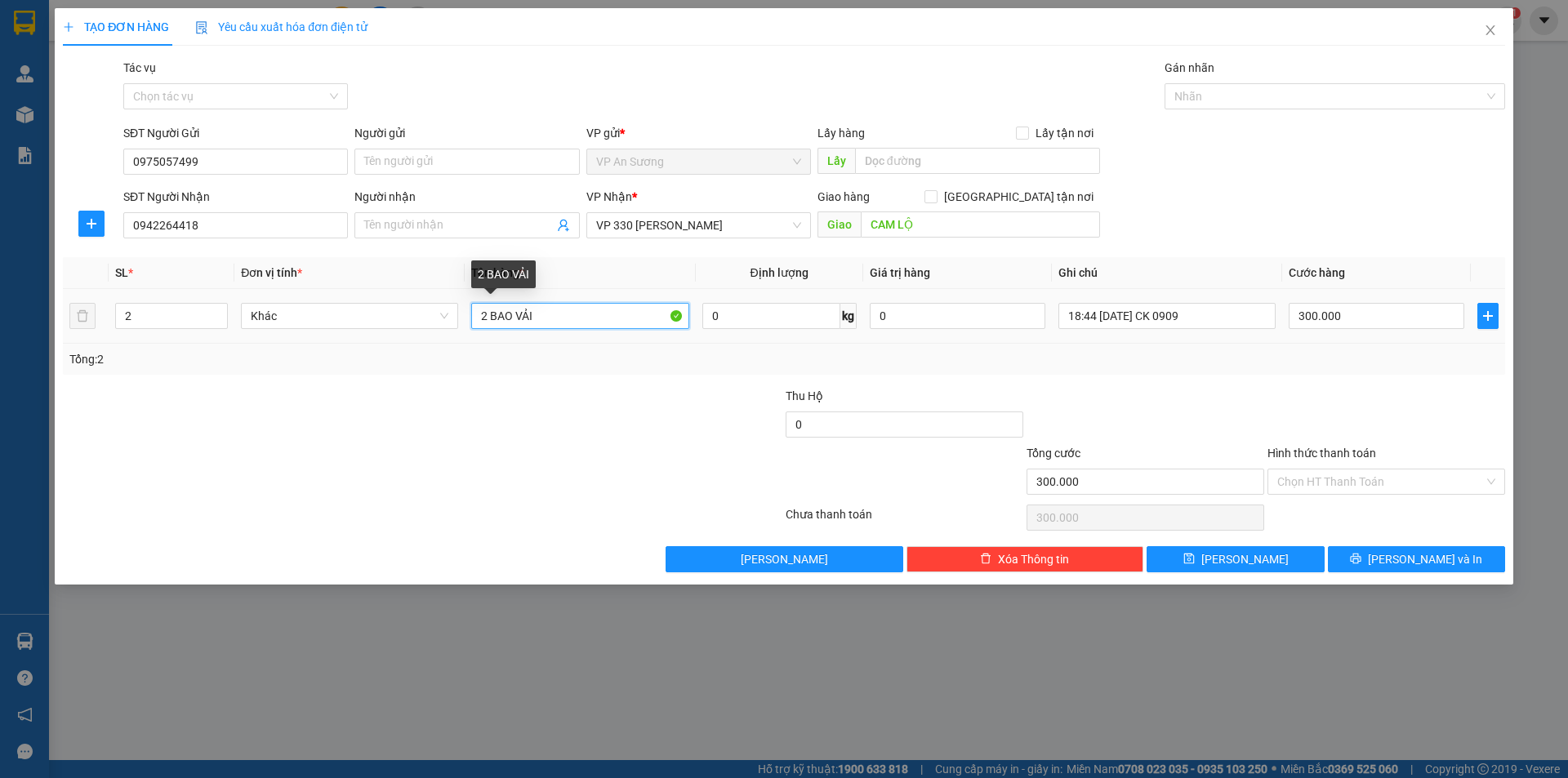
click at [490, 317] on input "2 BAO VẢI" at bounding box center [580, 316] width 218 height 27
click at [539, 323] on input "1 BAO VẢI" at bounding box center [580, 316] width 218 height 27
type input "1 BAO VẢI RƯỠI"
click at [1199, 318] on input "18:44 [DATE] CK 0909" at bounding box center [1167, 316] width 218 height 27
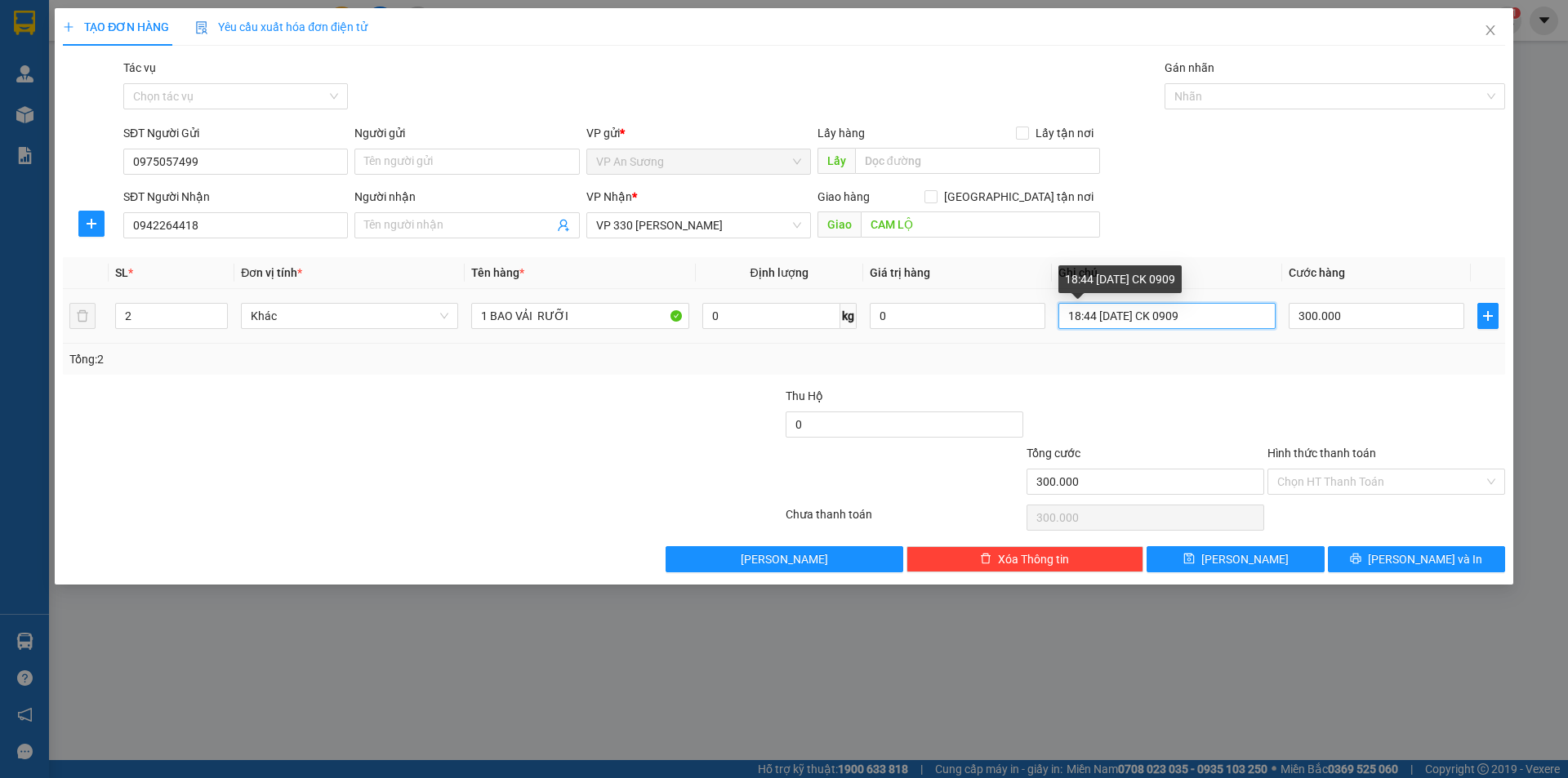
click at [1199, 318] on input "18:44 [DATE] CK 0909" at bounding box center [1167, 316] width 218 height 27
type input "S"
type input "D"
click at [1296, 93] on div at bounding box center [1327, 96] width 316 height 20
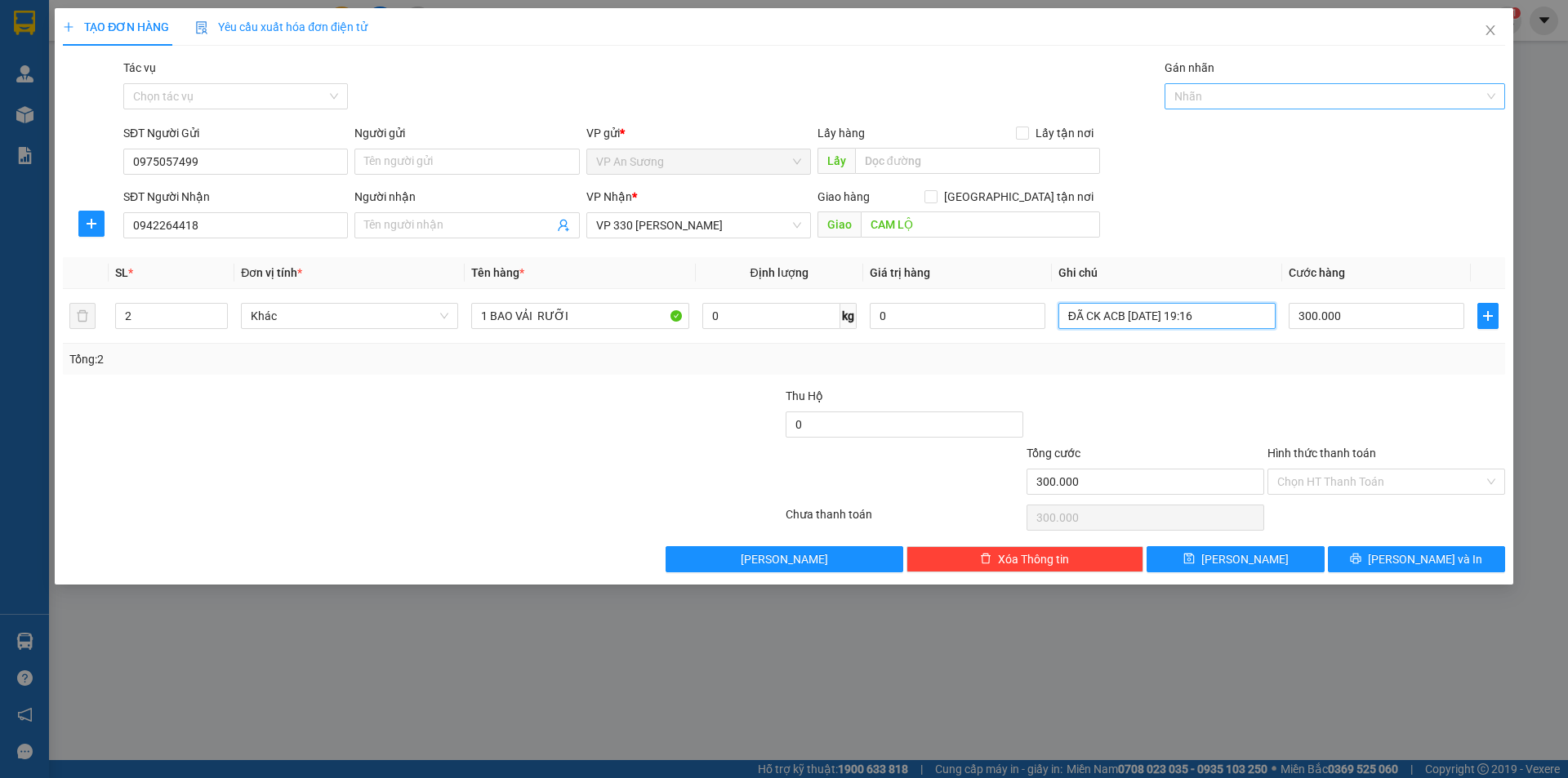
type input "ĐÃ CK ACB [DATE] 19:16"
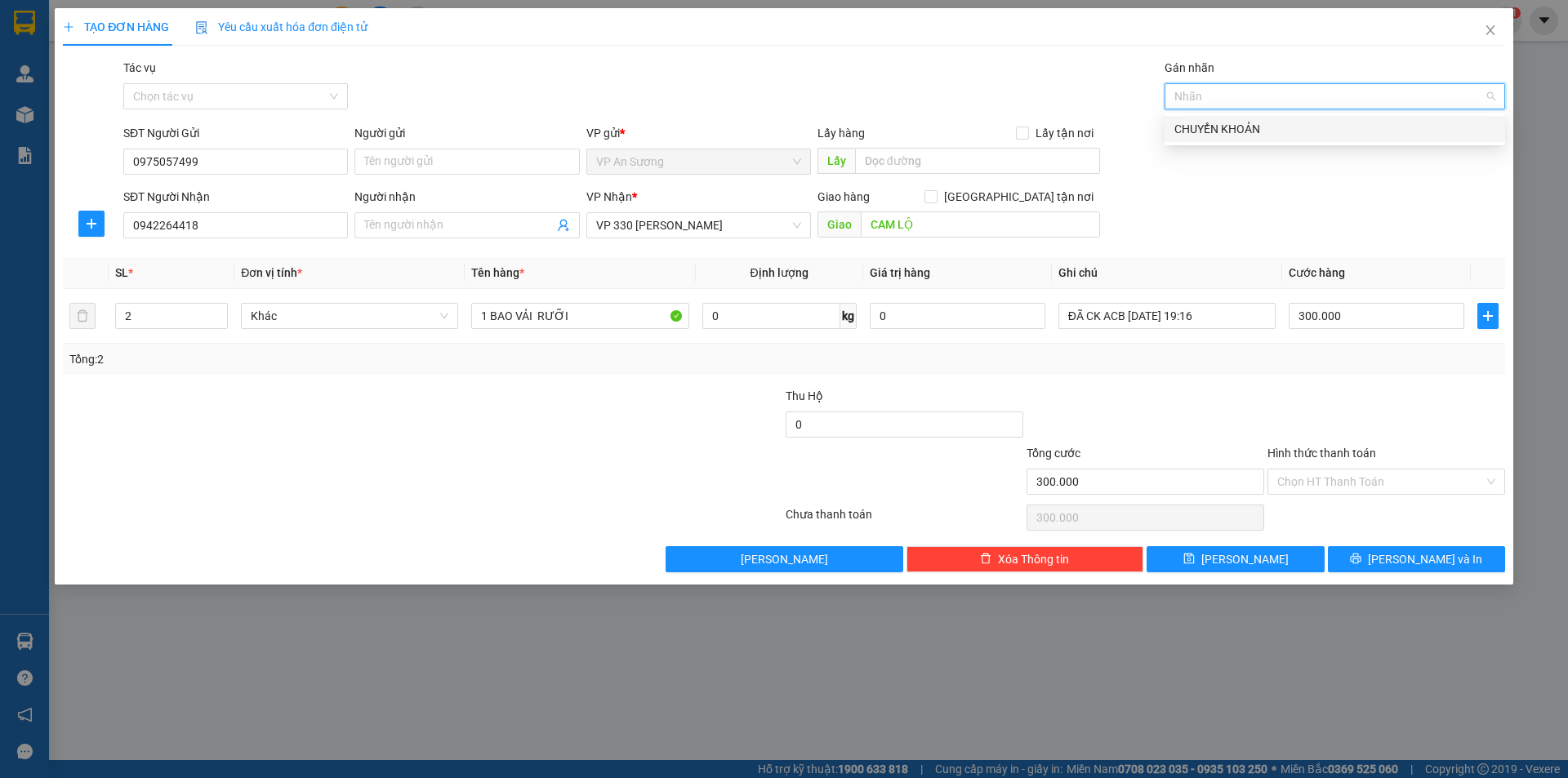
click at [1292, 122] on div "CHUYỂN KHOẢN" at bounding box center [1335, 128] width 321 height 18
click at [1378, 475] on input "Hình thức thanh toán" at bounding box center [1380, 481] width 206 height 25
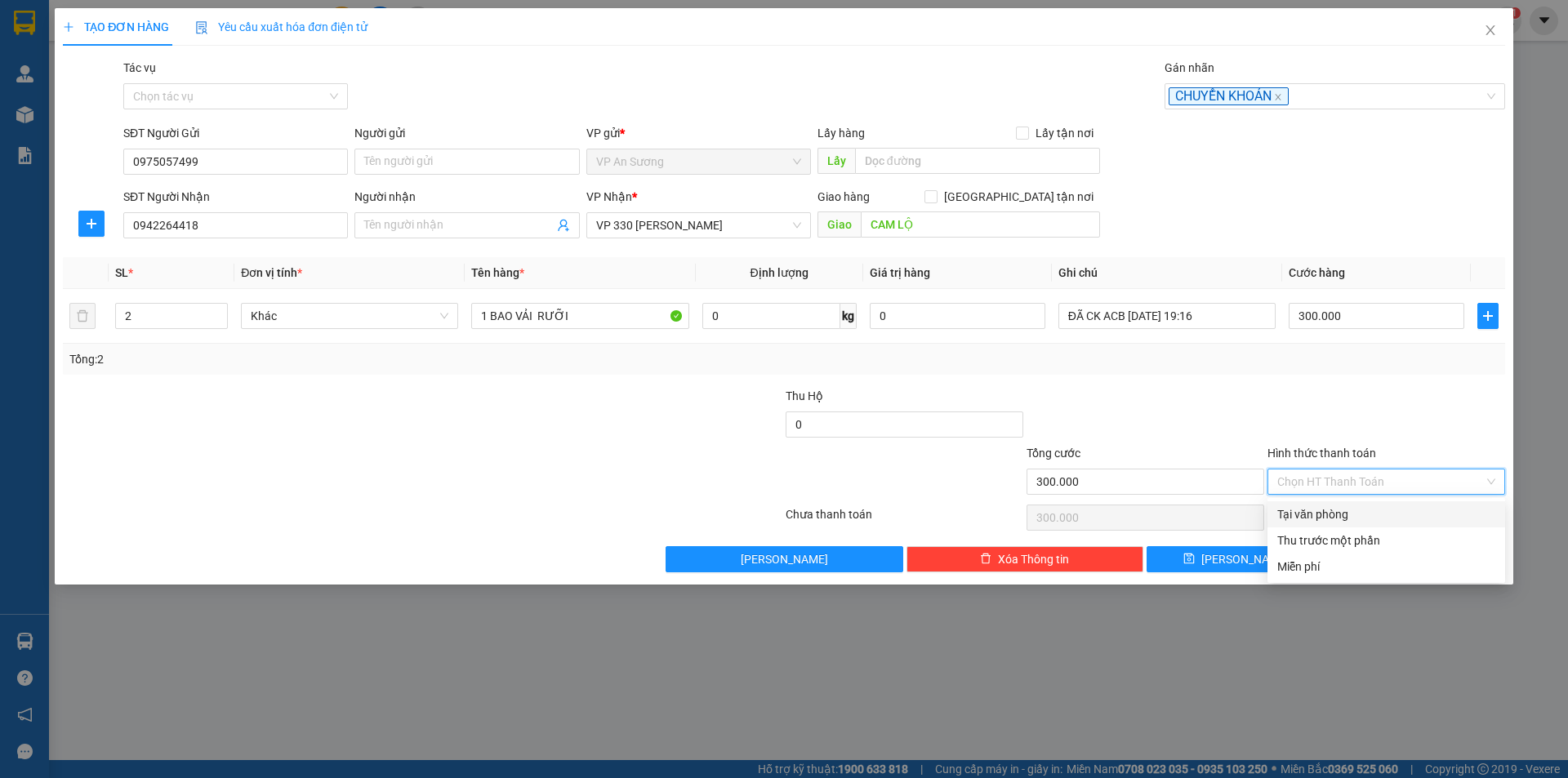
click at [1362, 511] on div "Tại văn phòng" at bounding box center [1386, 514] width 218 height 18
type input "0"
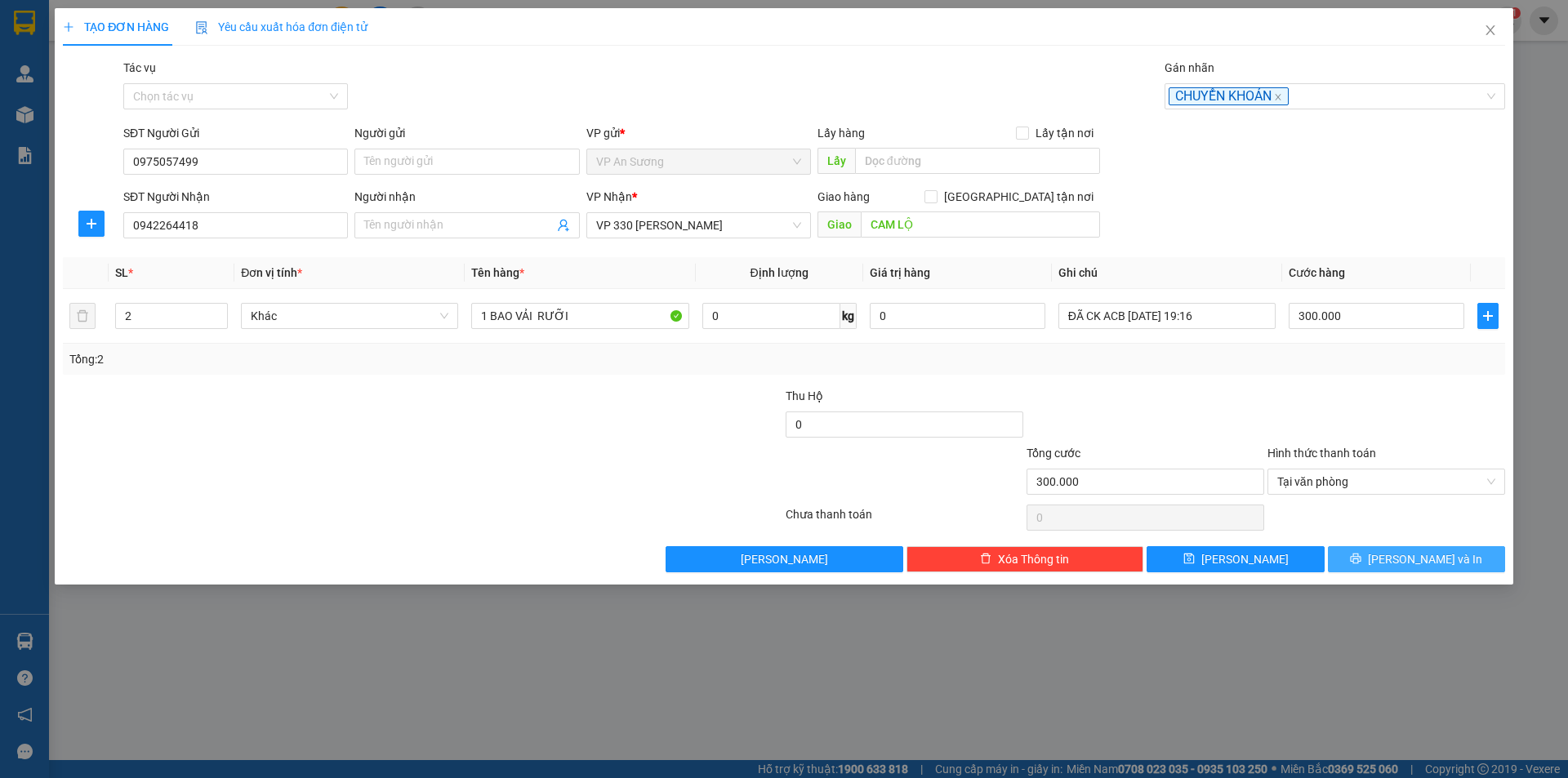
click at [1362, 553] on icon "printer" at bounding box center [1356, 558] width 11 height 11
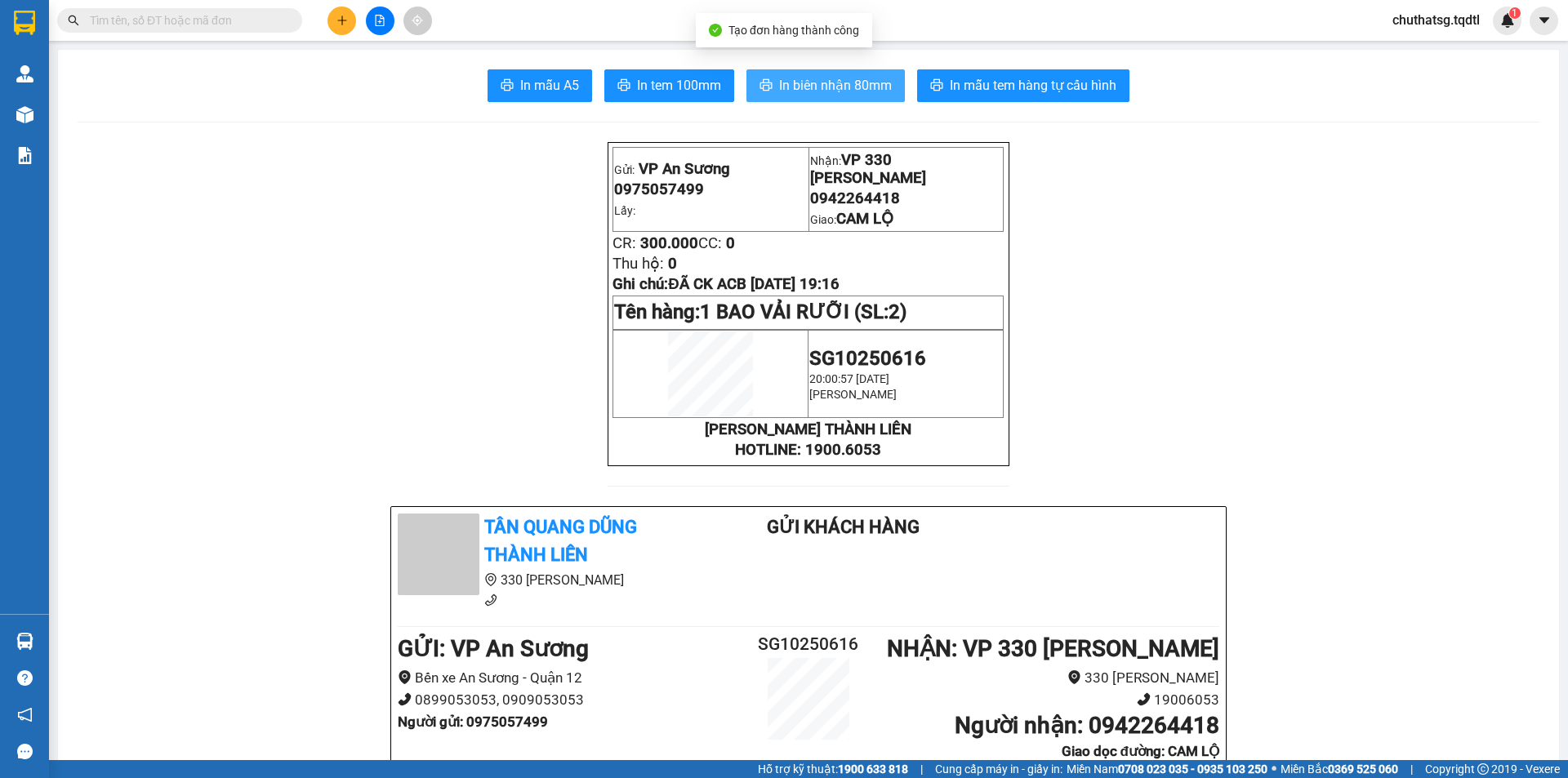
click at [857, 83] on span "In biên nhận 80mm" at bounding box center [836, 86] width 113 height 21
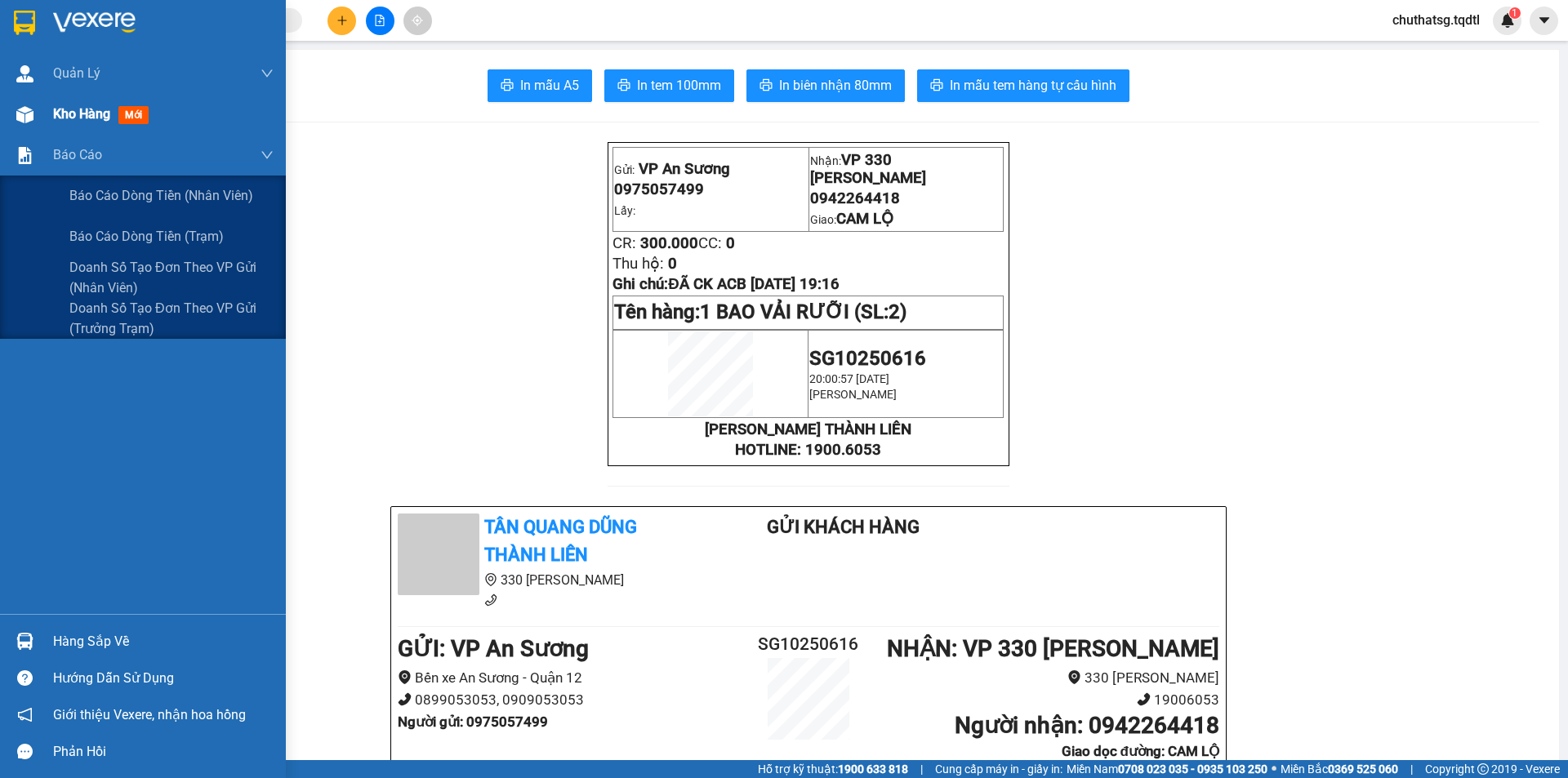
click at [108, 122] on div "Kho hàng mới" at bounding box center [104, 114] width 102 height 21
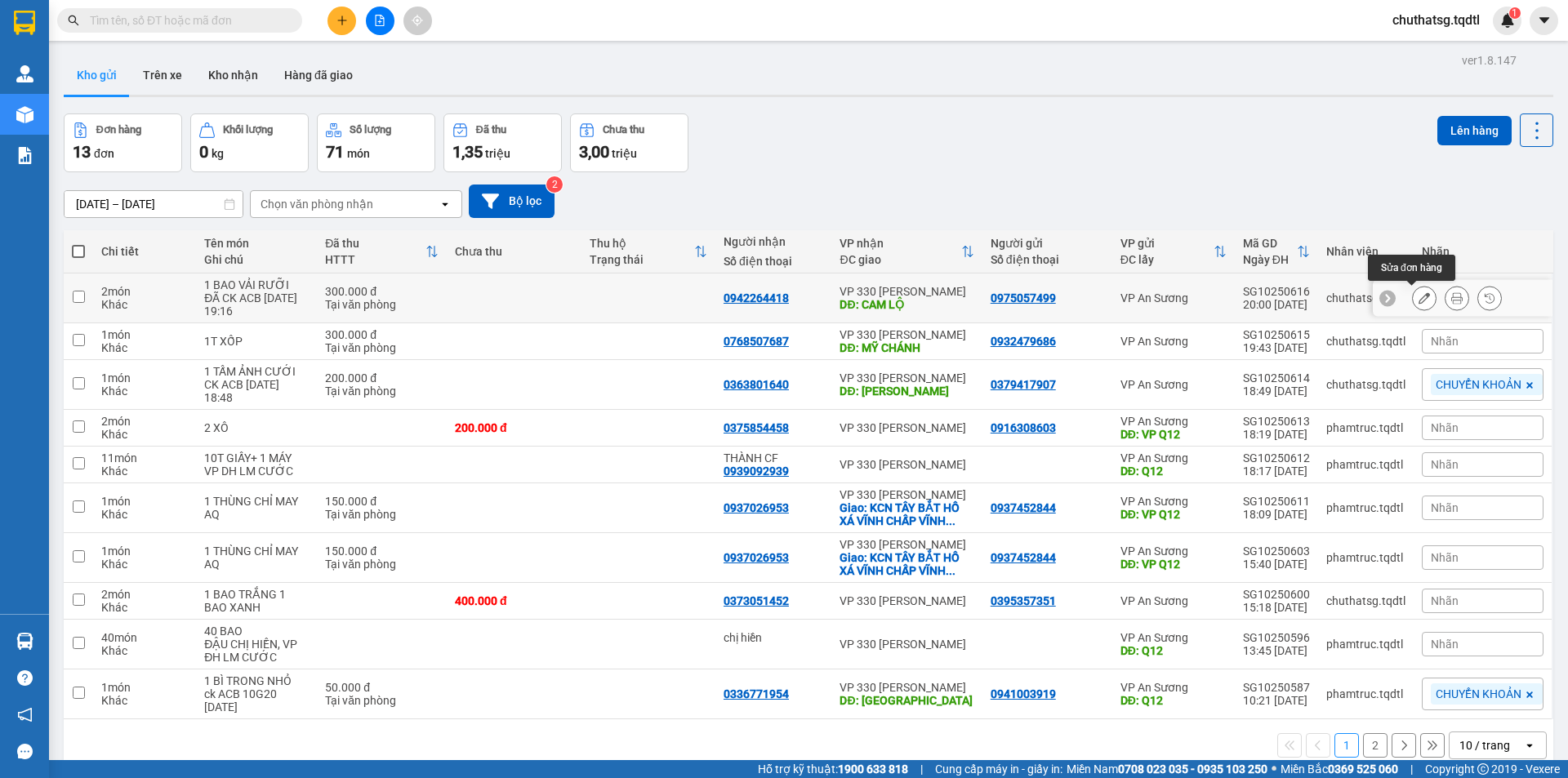
click at [1422, 299] on button at bounding box center [1424, 298] width 23 height 28
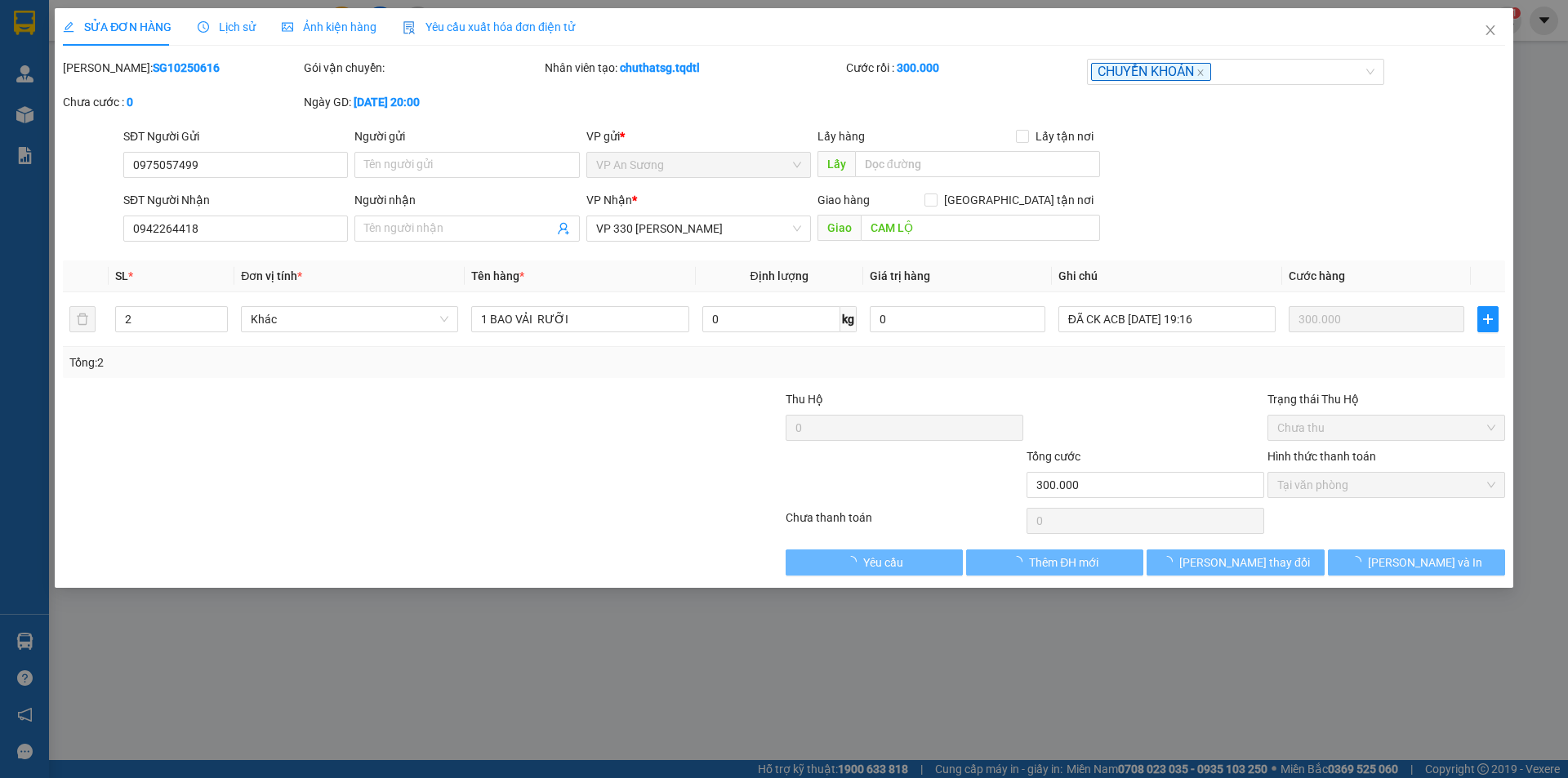
type input "0975057499"
type input "0942264418"
type input "CAM LỘ"
type input "300.000"
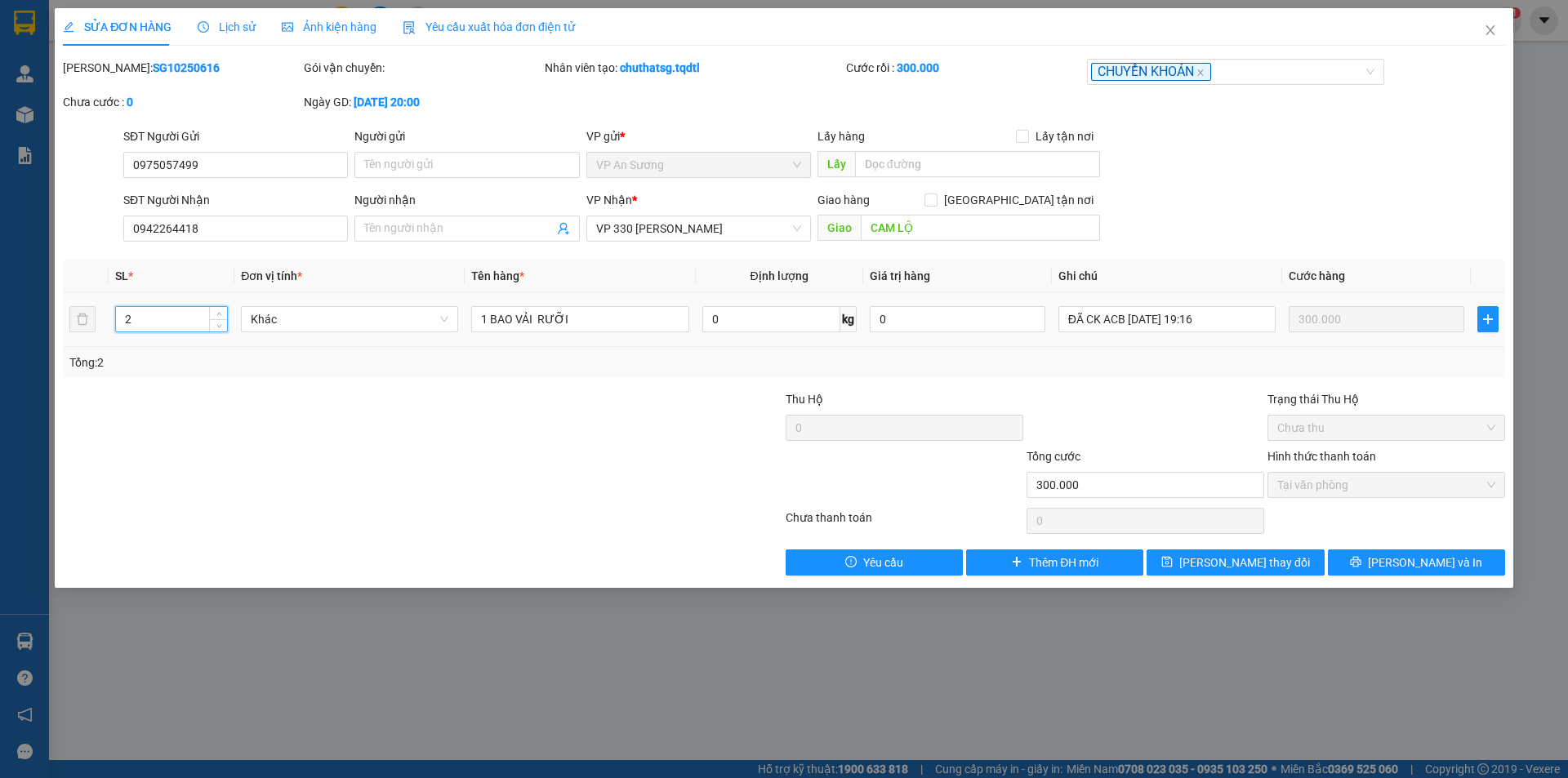
click at [195, 319] on input "2" at bounding box center [171, 319] width 111 height 25
type input "1"
click at [1392, 555] on button "[PERSON_NAME] và In" at bounding box center [1416, 562] width 177 height 27
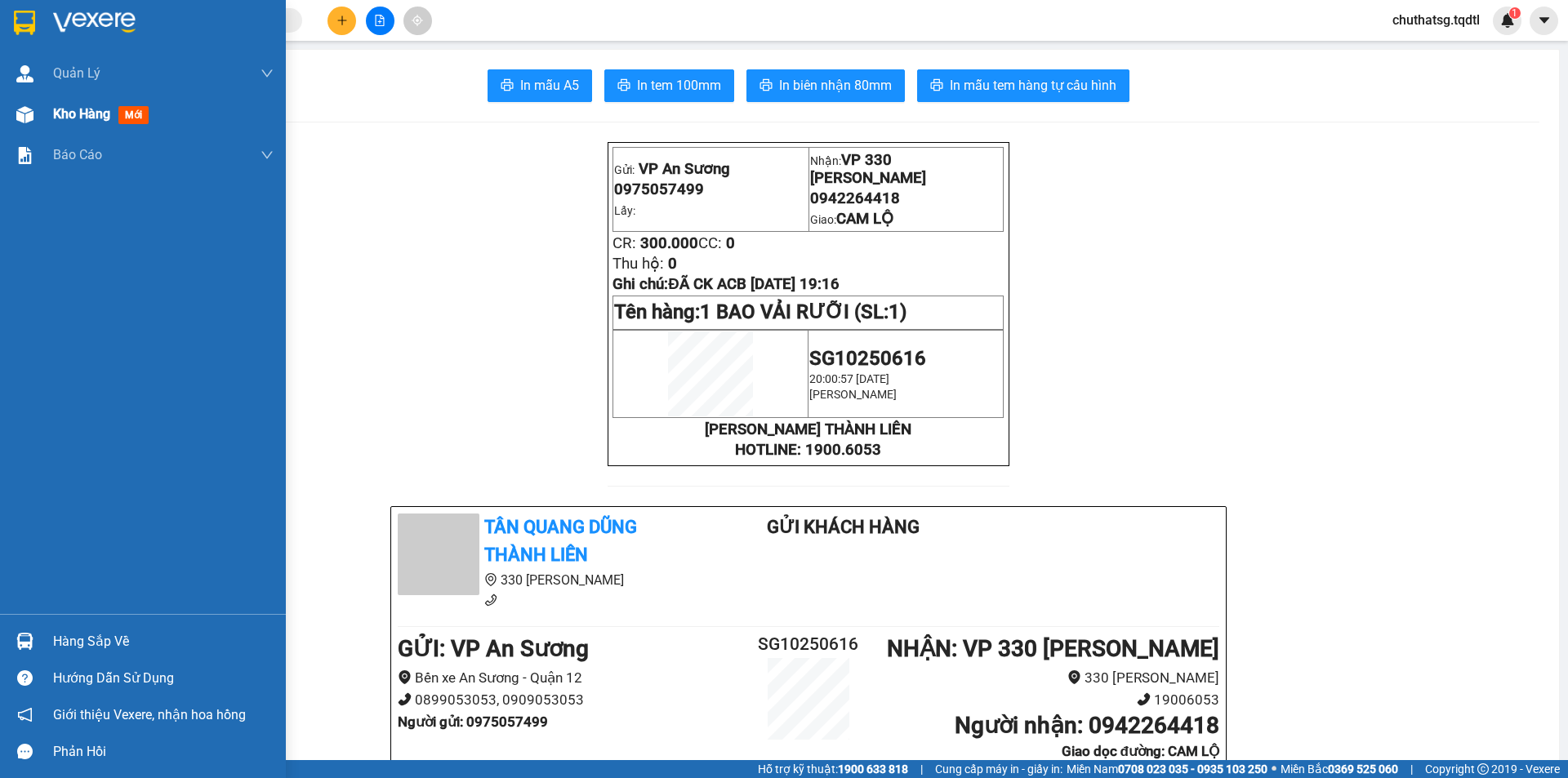
click at [56, 121] on span "Kho hàng" at bounding box center [81, 114] width 57 height 15
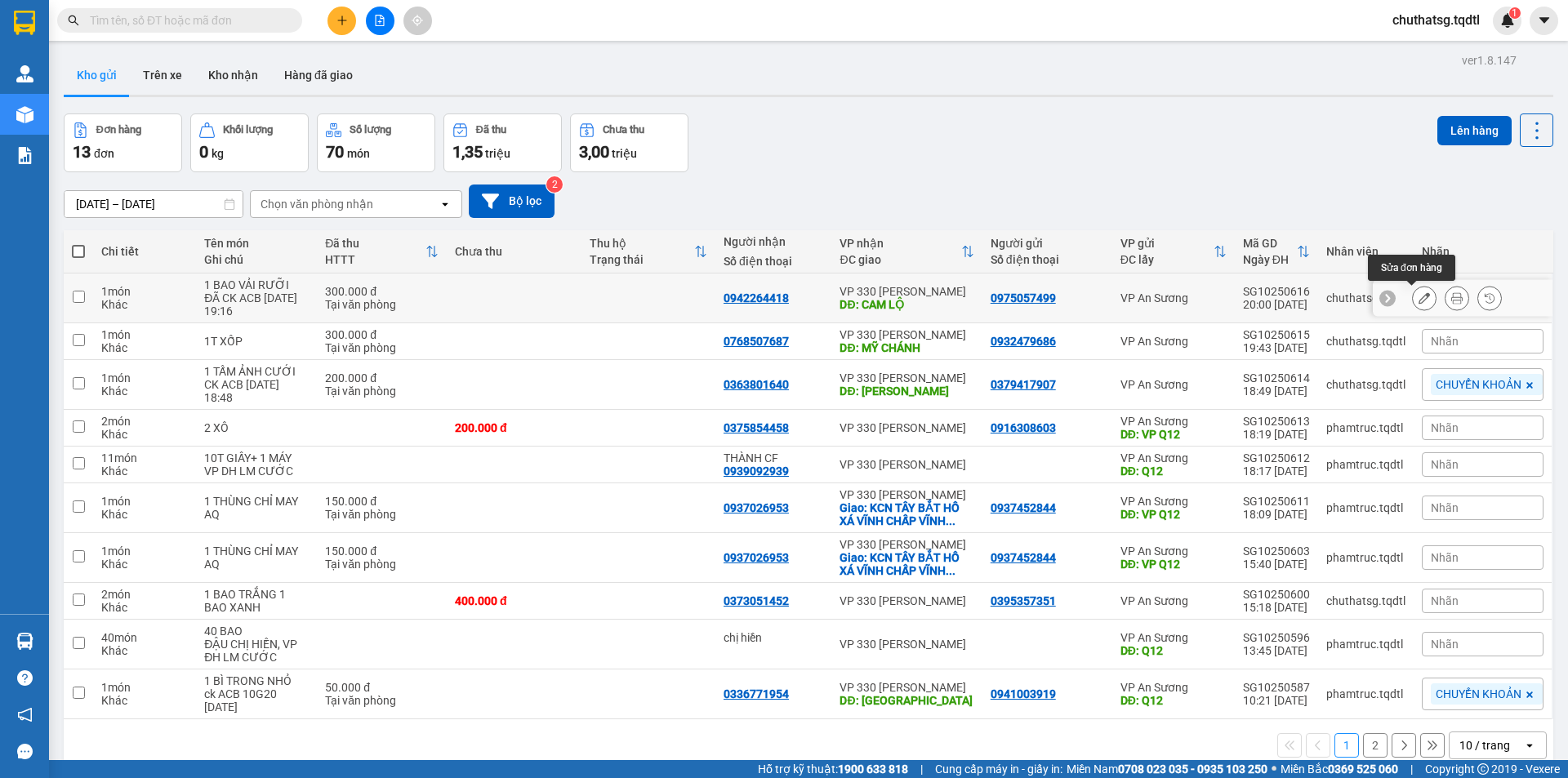
click at [1418, 296] on button at bounding box center [1424, 298] width 23 height 28
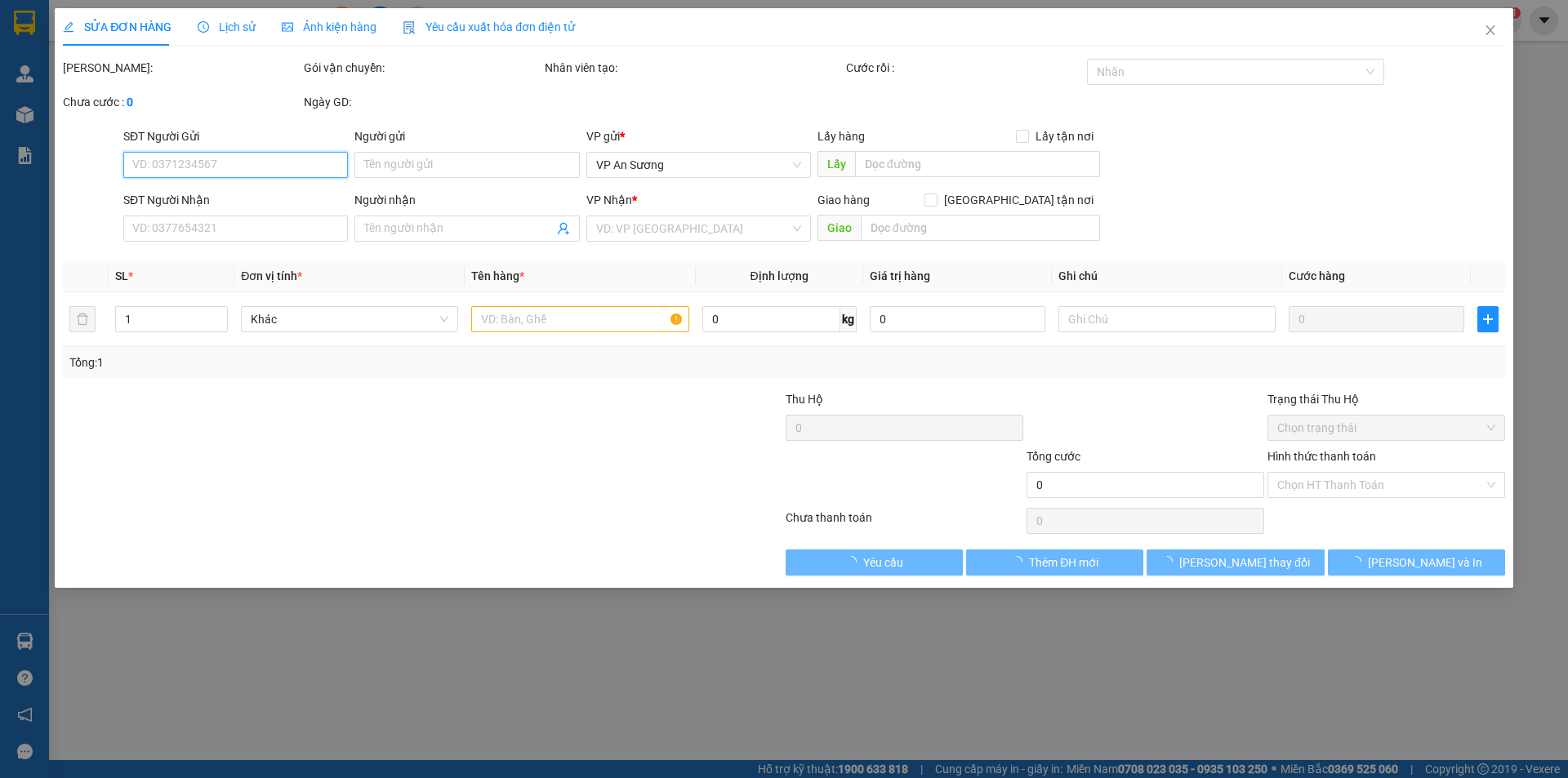
type input "0975057499"
type input "0942264418"
type input "CAM LỘ"
type input "300.000"
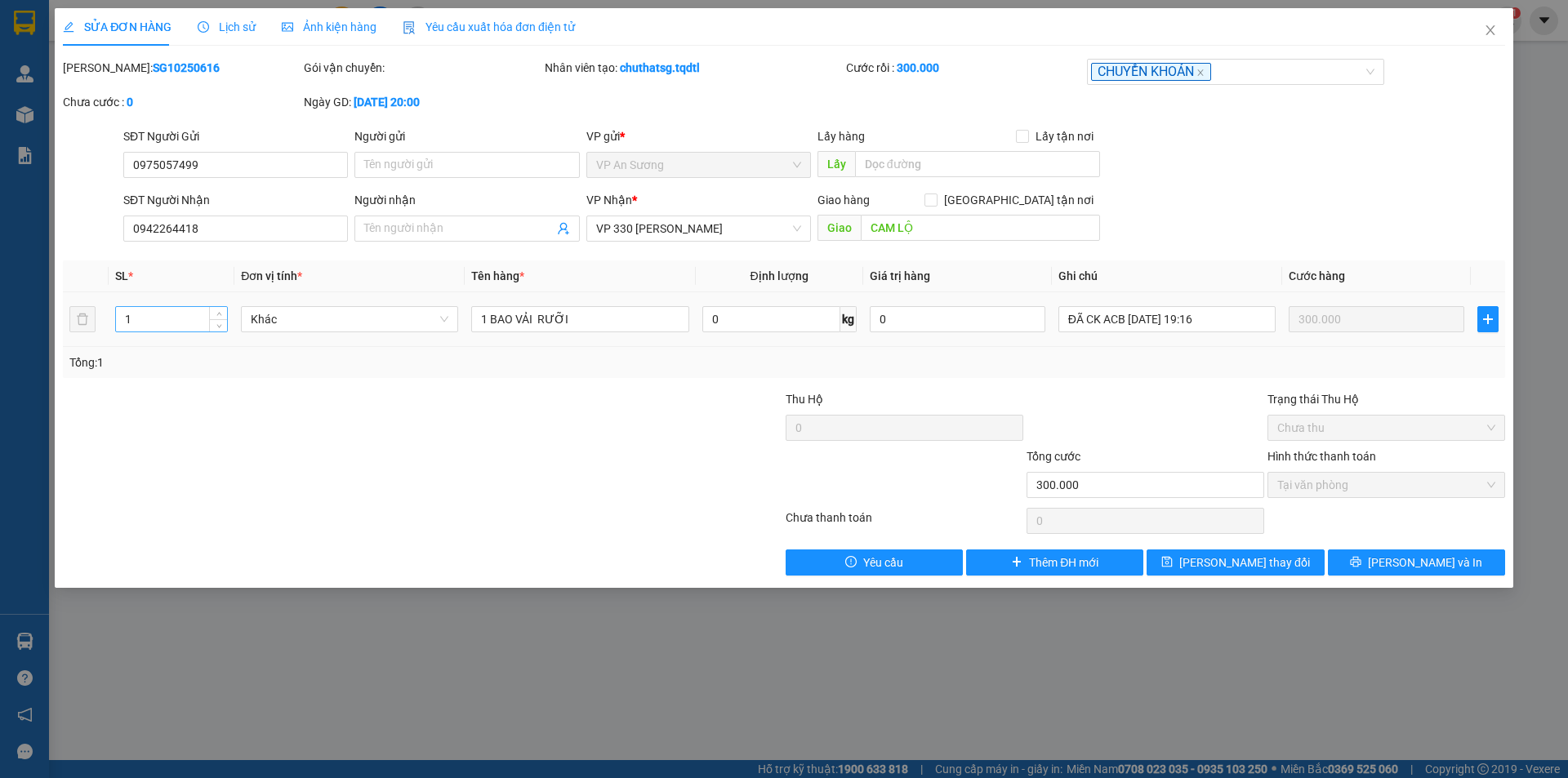
click at [200, 325] on input "1" at bounding box center [171, 319] width 111 height 25
type input "2"
click at [486, 316] on input "1 BAO VẢI RƯỠI" at bounding box center [580, 319] width 218 height 27
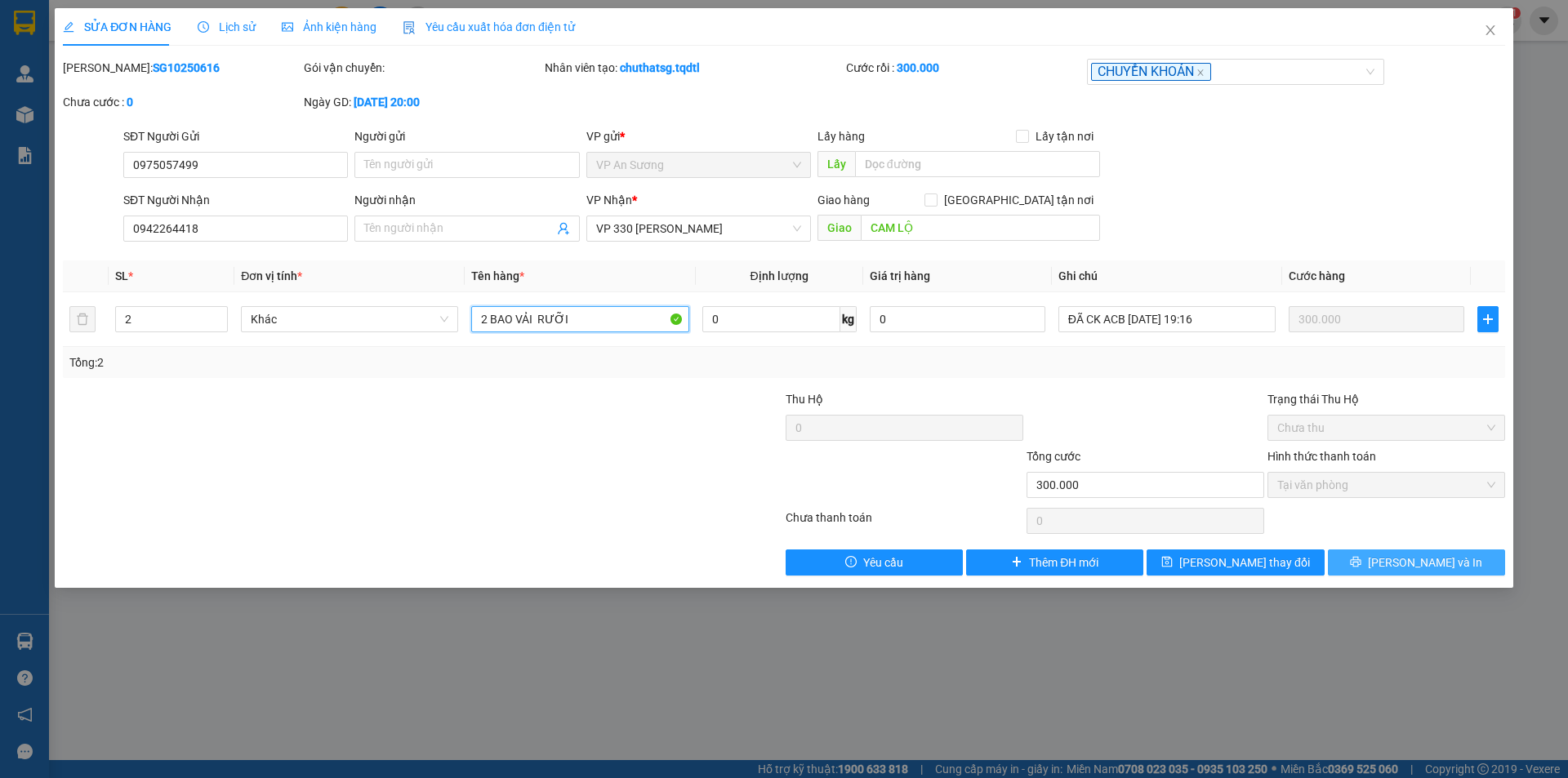
type input "2 BAO VẢI RƯỠI"
click at [1404, 557] on span "[PERSON_NAME] và In" at bounding box center [1426, 562] width 115 height 18
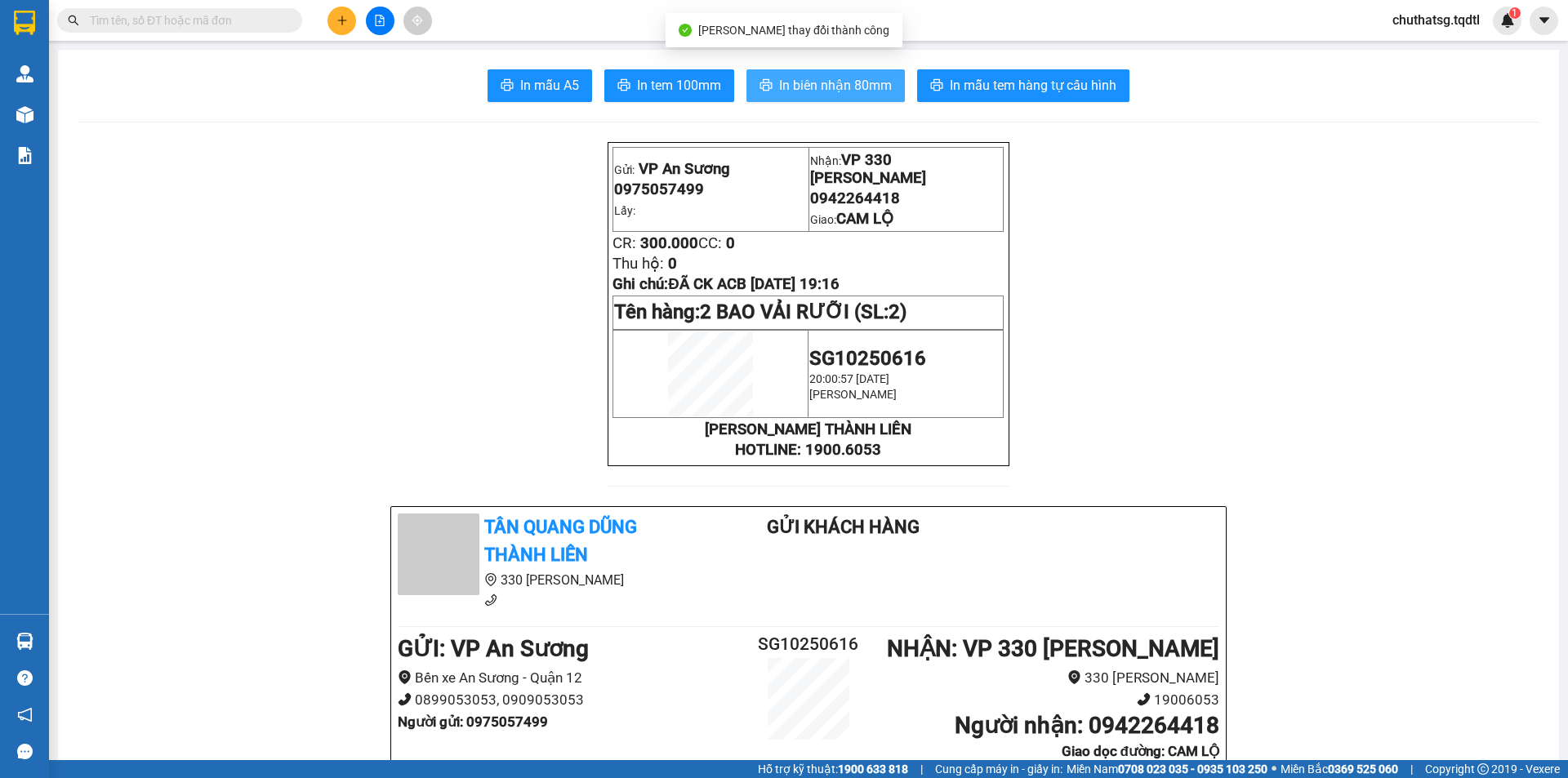
click at [790, 90] on span "In biên nhận 80mm" at bounding box center [836, 86] width 113 height 21
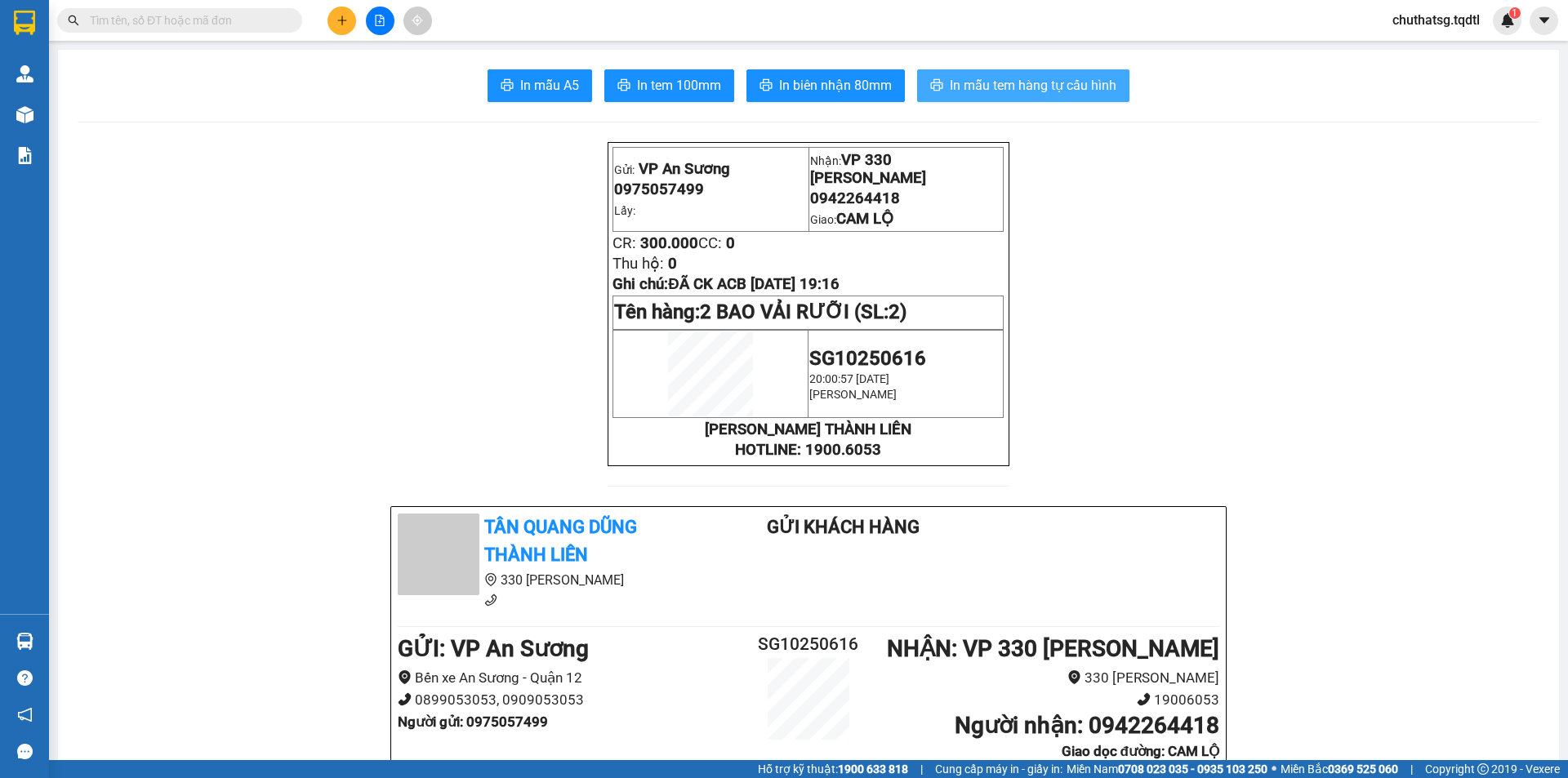
click at [1064, 94] on span "In mẫu tem hàng tự cấu hình" at bounding box center [1033, 86] width 167 height 21
click at [1070, 79] on span "In mẫu tem hàng tự cấu hình" at bounding box center [1033, 86] width 167 height 21
